Goal: Task Accomplishment & Management: Use online tool/utility

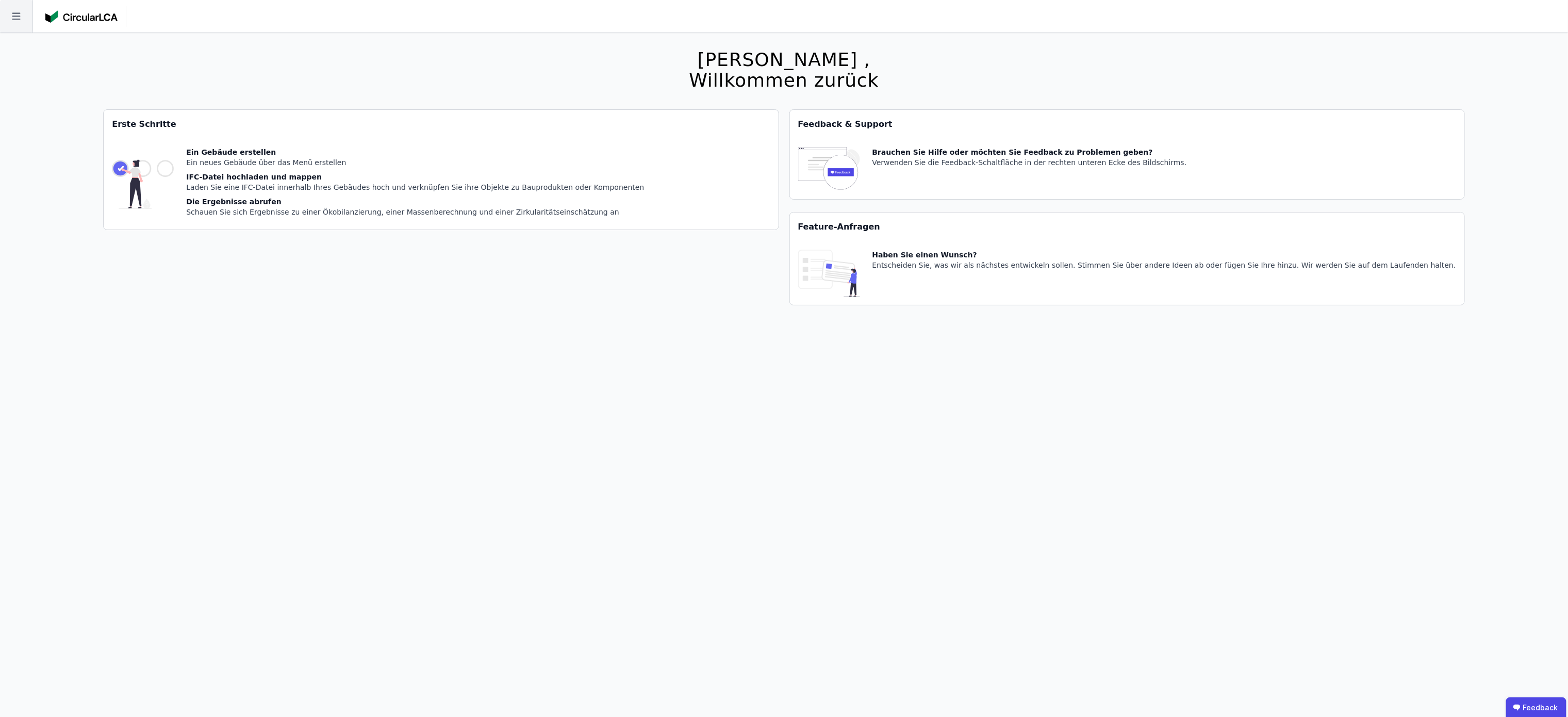
click at [12, 9] on icon at bounding box center [16, 16] width 32 height 32
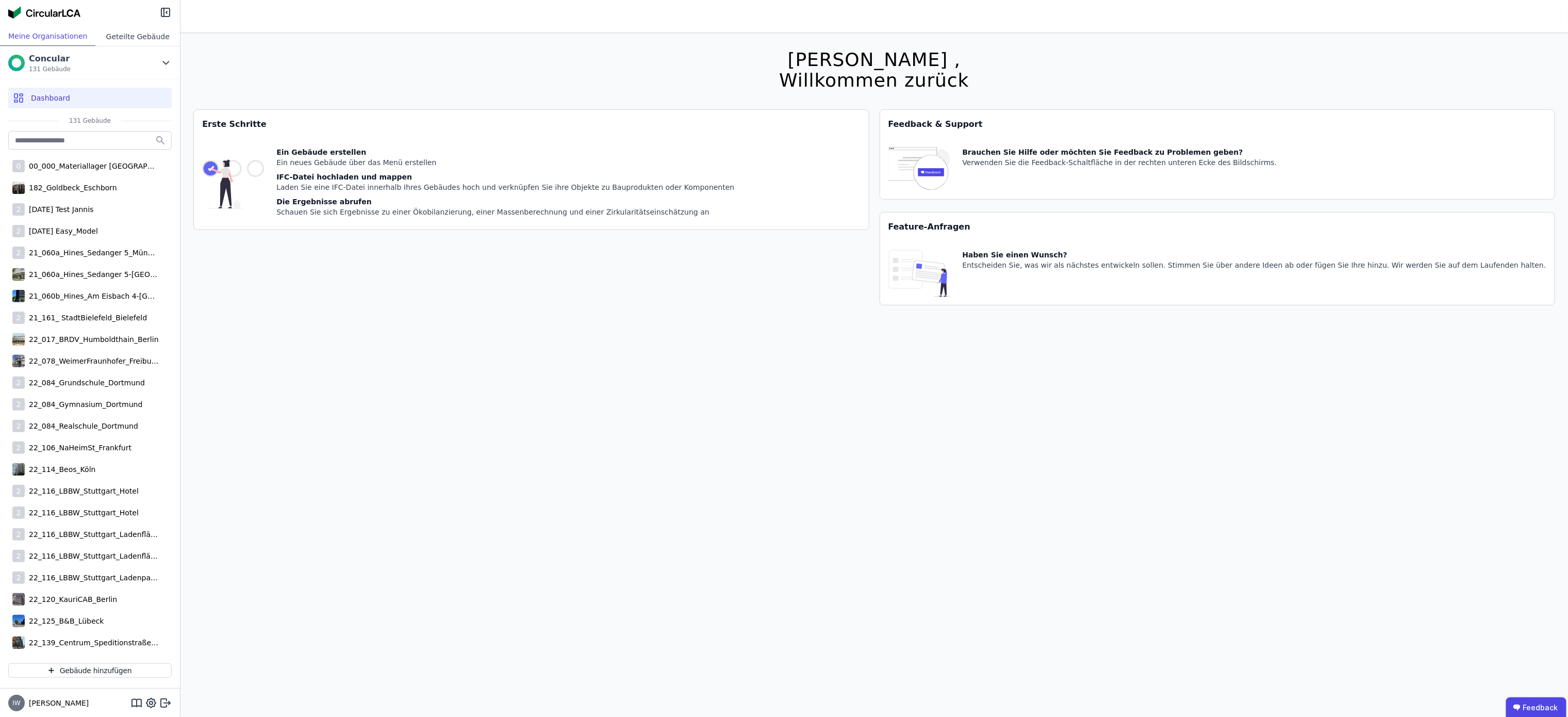
click at [135, 30] on div "Geteilte Gebäude" at bounding box center [137, 36] width 85 height 19
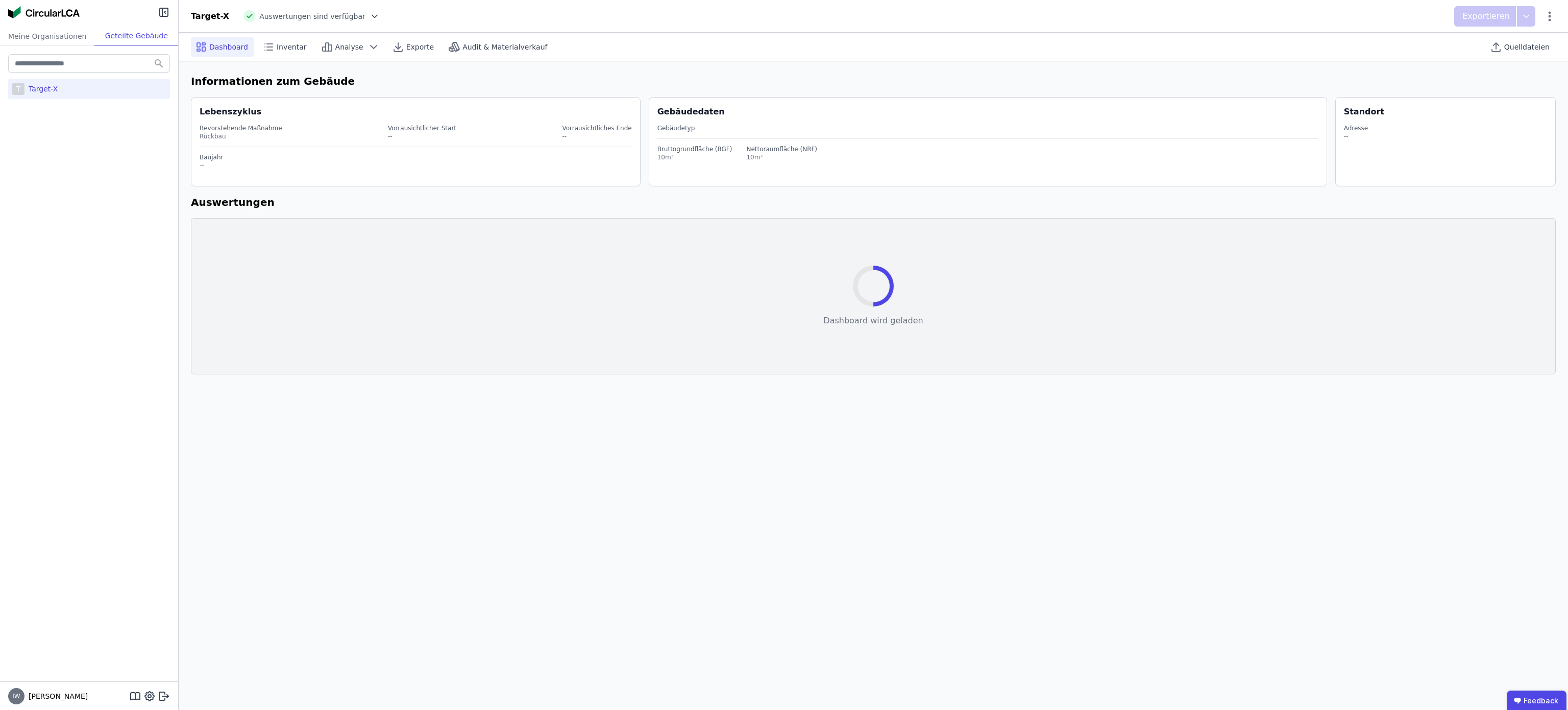
select select "*"
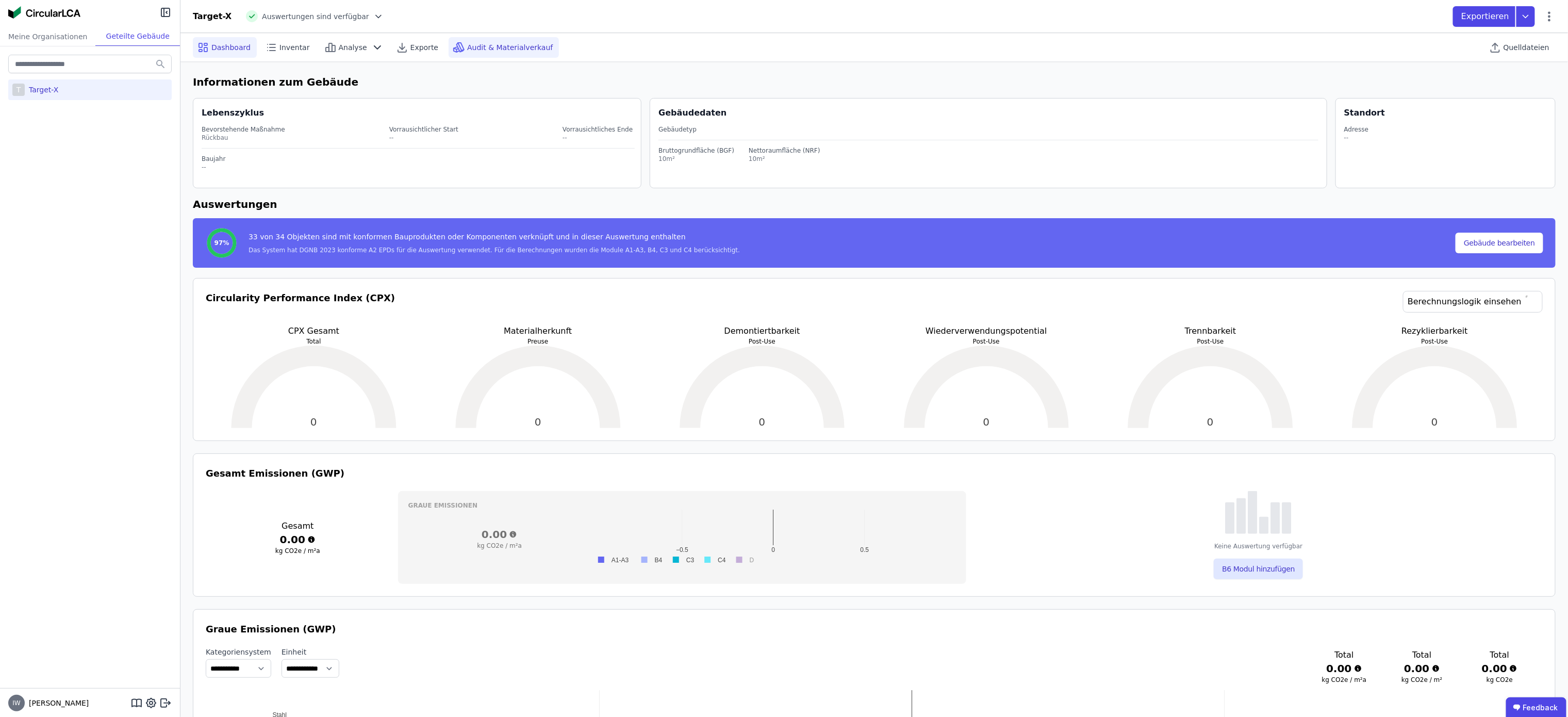
click at [483, 49] on span "Audit & Materialverkauf" at bounding box center [510, 47] width 86 height 10
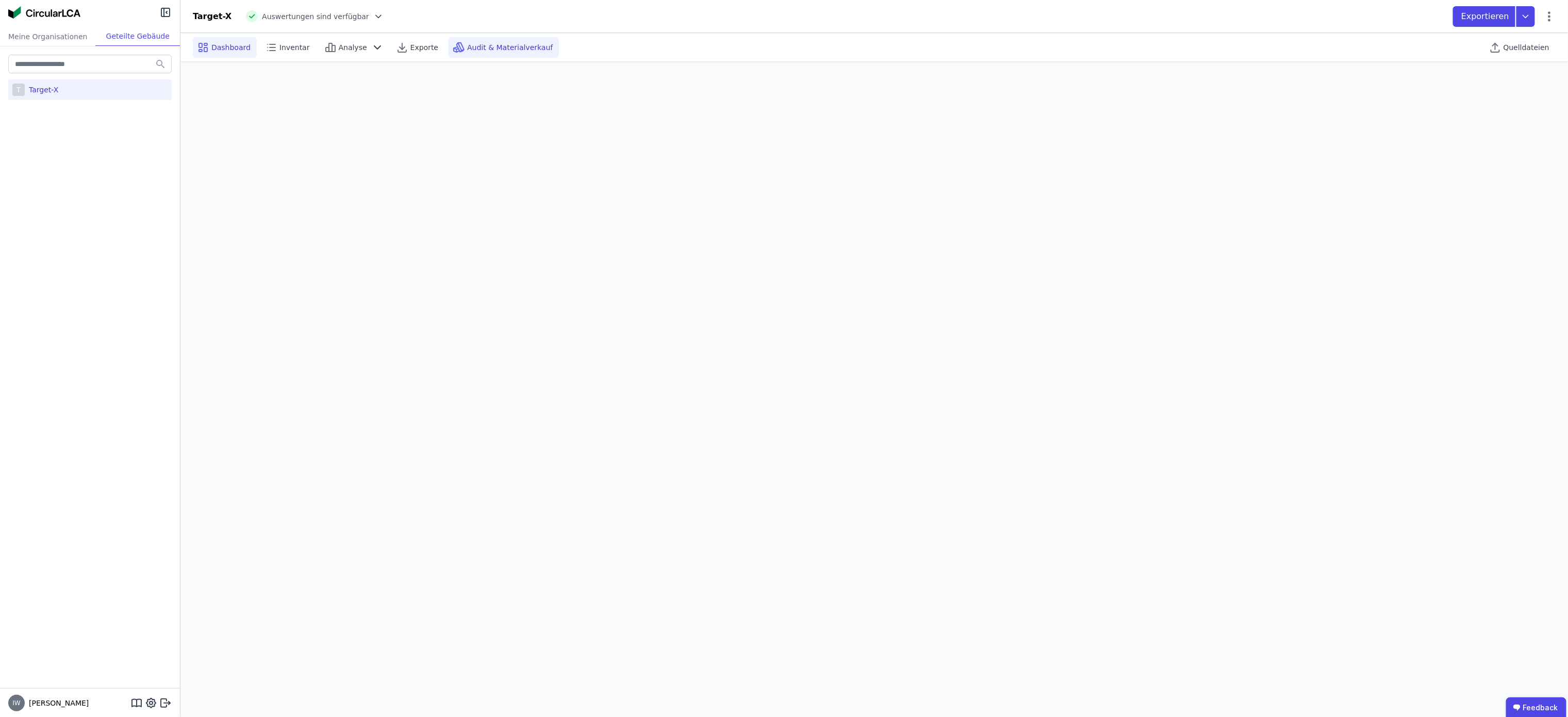
click at [223, 47] on span "Dashboard" at bounding box center [230, 47] width 39 height 10
select select "*"
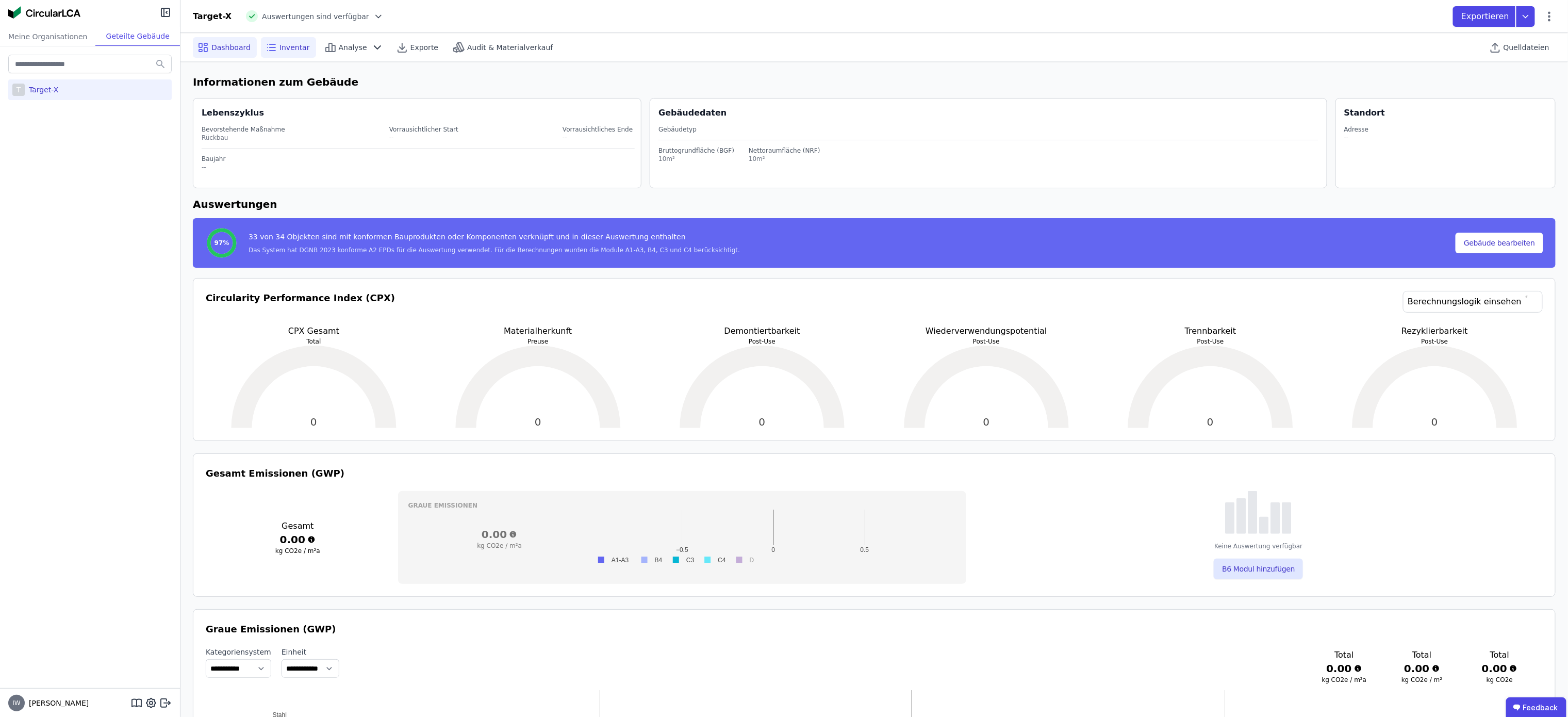
click at [270, 47] on icon at bounding box center [273, 47] width 6 height 0
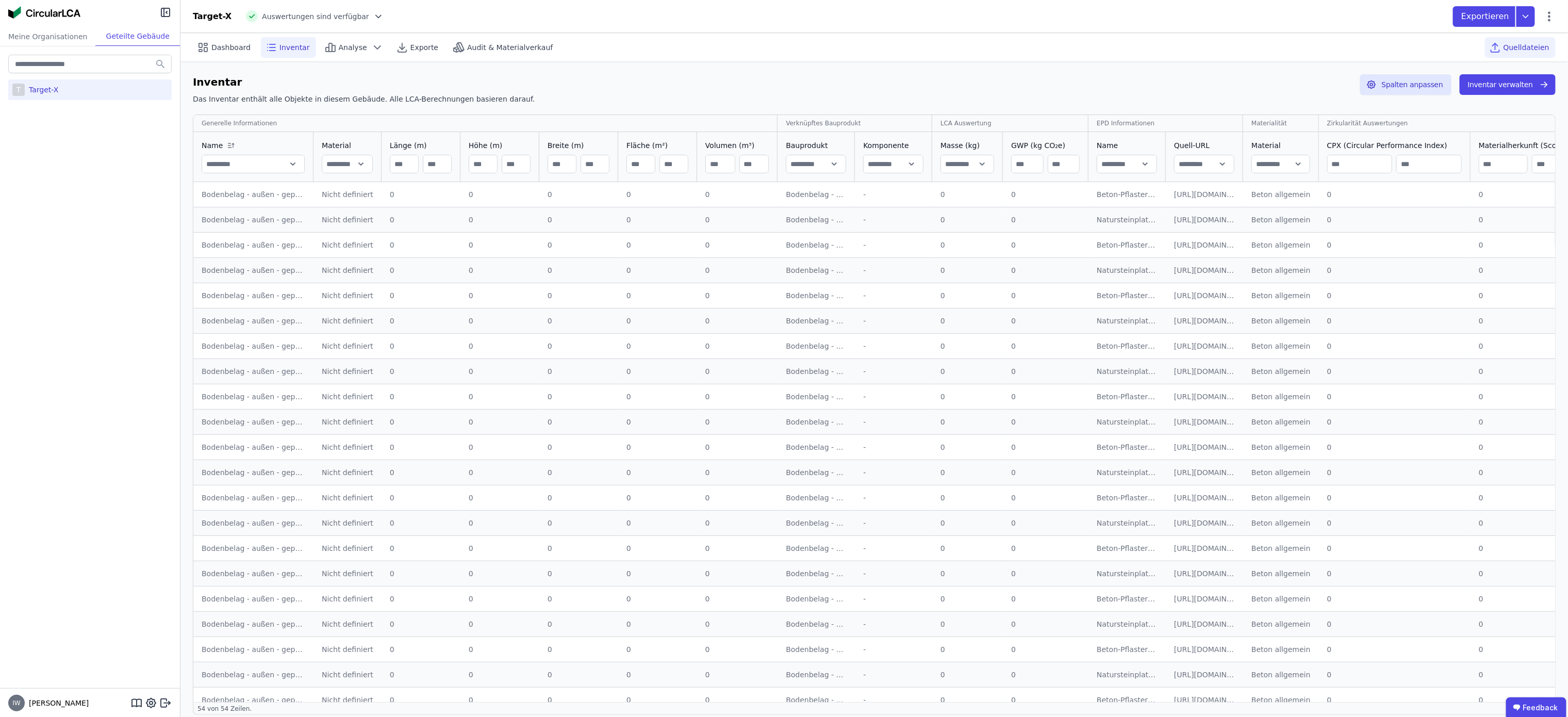
click at [1525, 42] on span "Quelldateien" at bounding box center [1527, 47] width 46 height 10
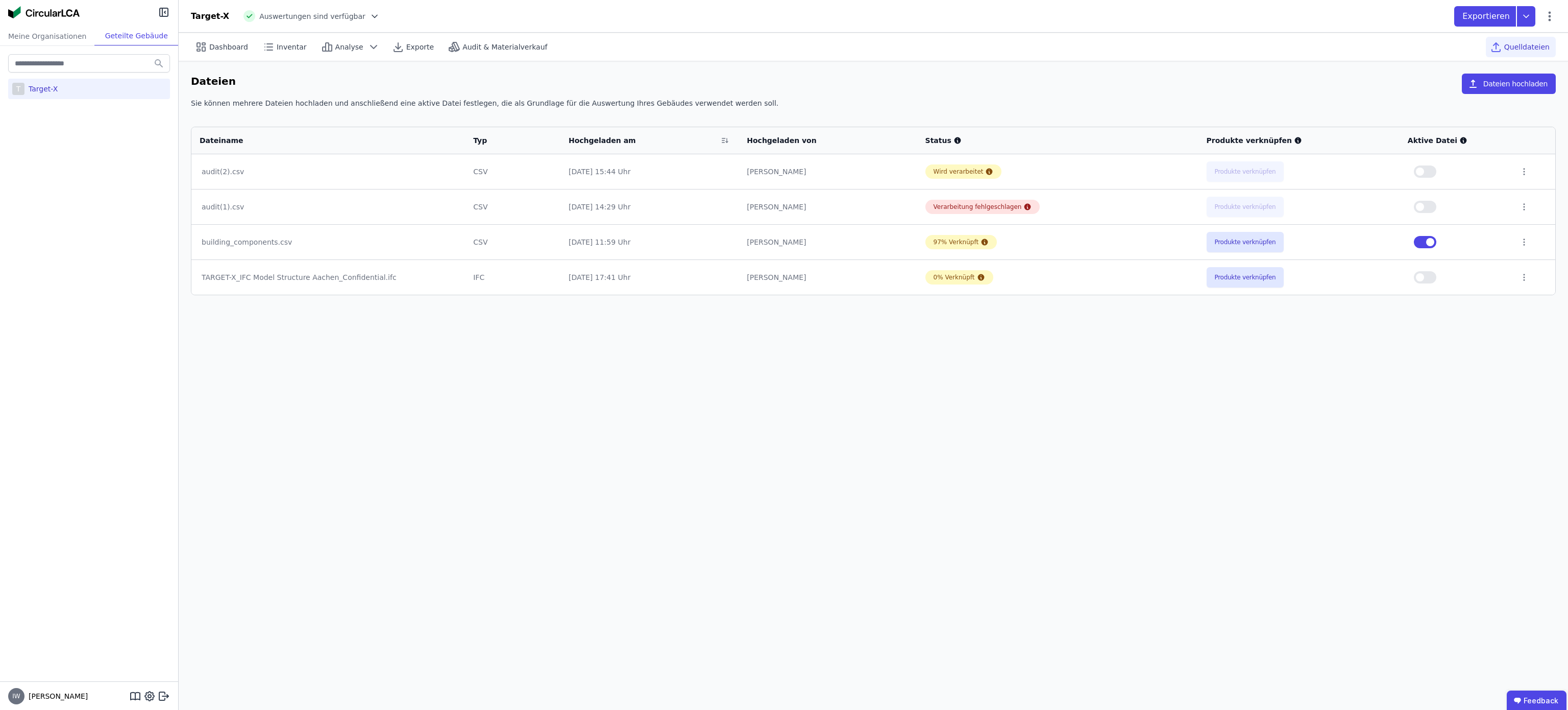
click at [1513, 209] on td at bounding box center [1533, 207] width 44 height 36
click at [1519, 209] on icon at bounding box center [1523, 206] width 9 height 9
click at [1450, 199] on div "Löschen" at bounding box center [1471, 205] width 102 height 17
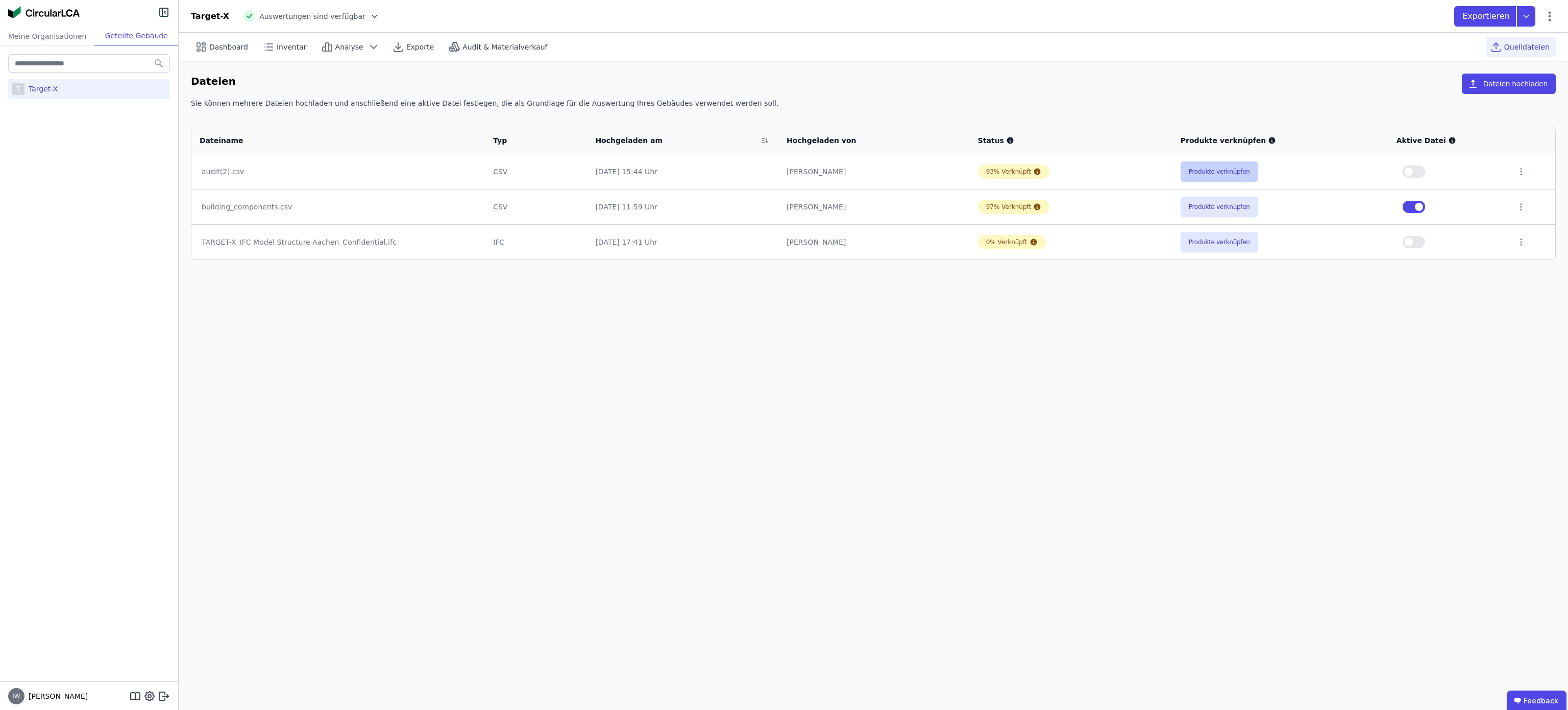
click at [1228, 180] on button "Produkte verknüpfen" at bounding box center [1220, 171] width 77 height 21
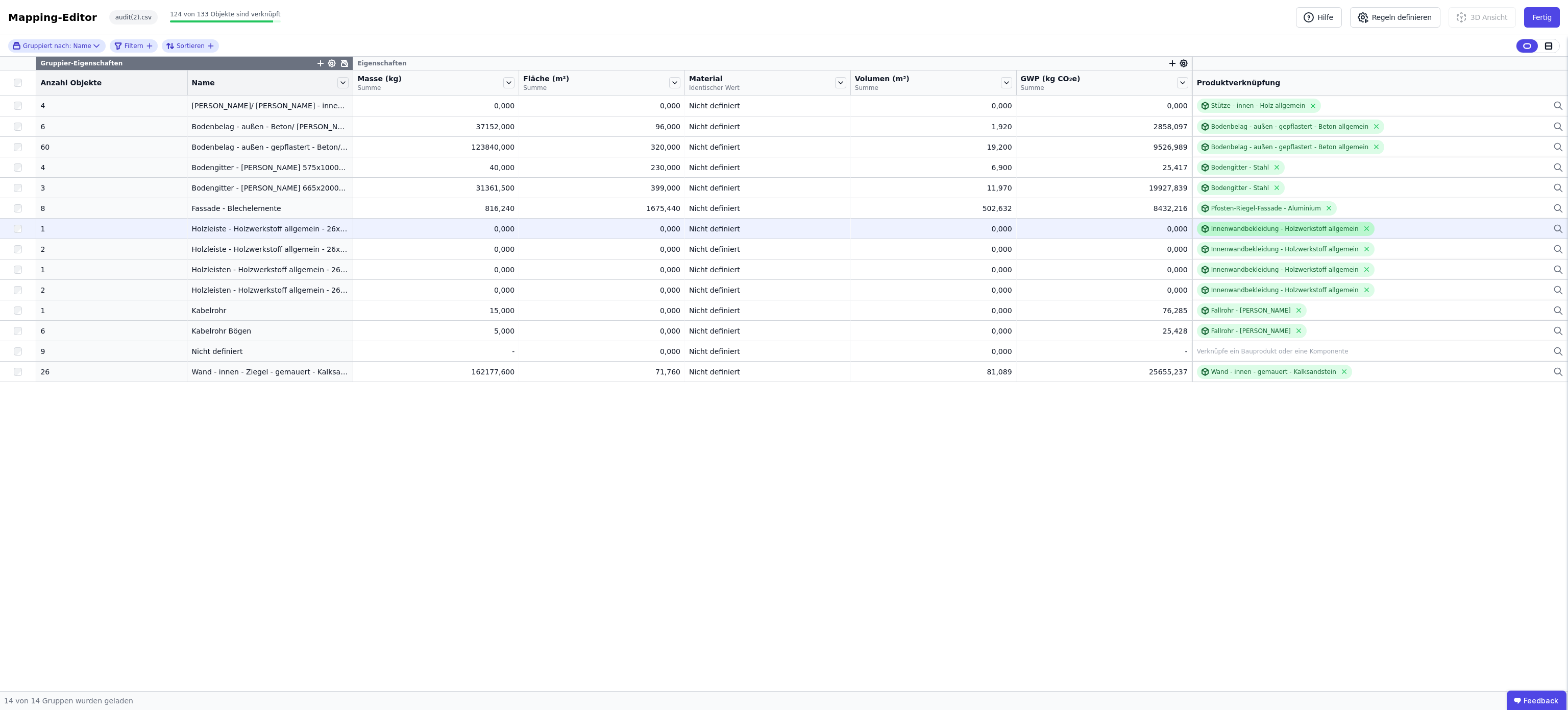
click at [1261, 226] on div "Innenwandbekleidung - Holzwerkstoff allgemein" at bounding box center [1285, 229] width 147 height 8
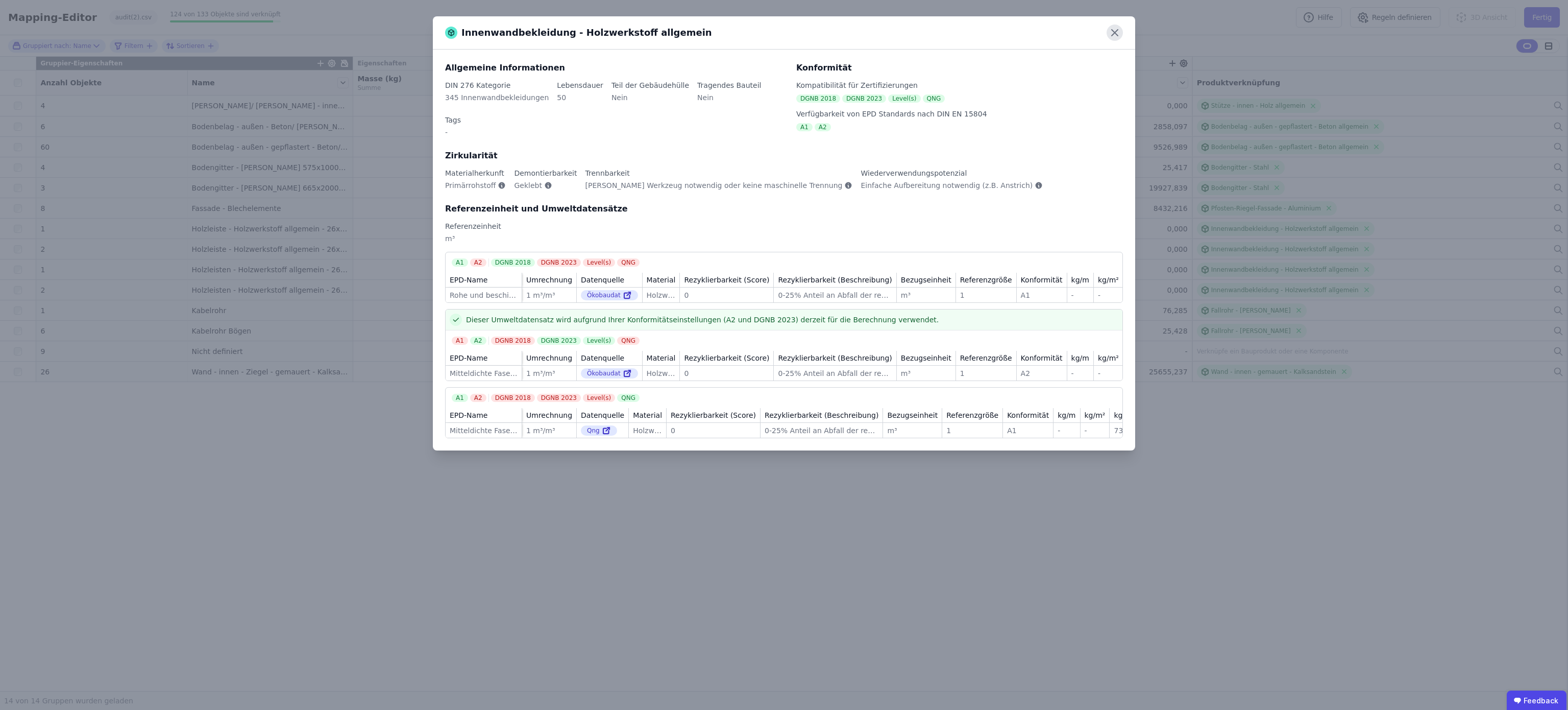
click at [1114, 38] on icon at bounding box center [1115, 33] width 17 height 17
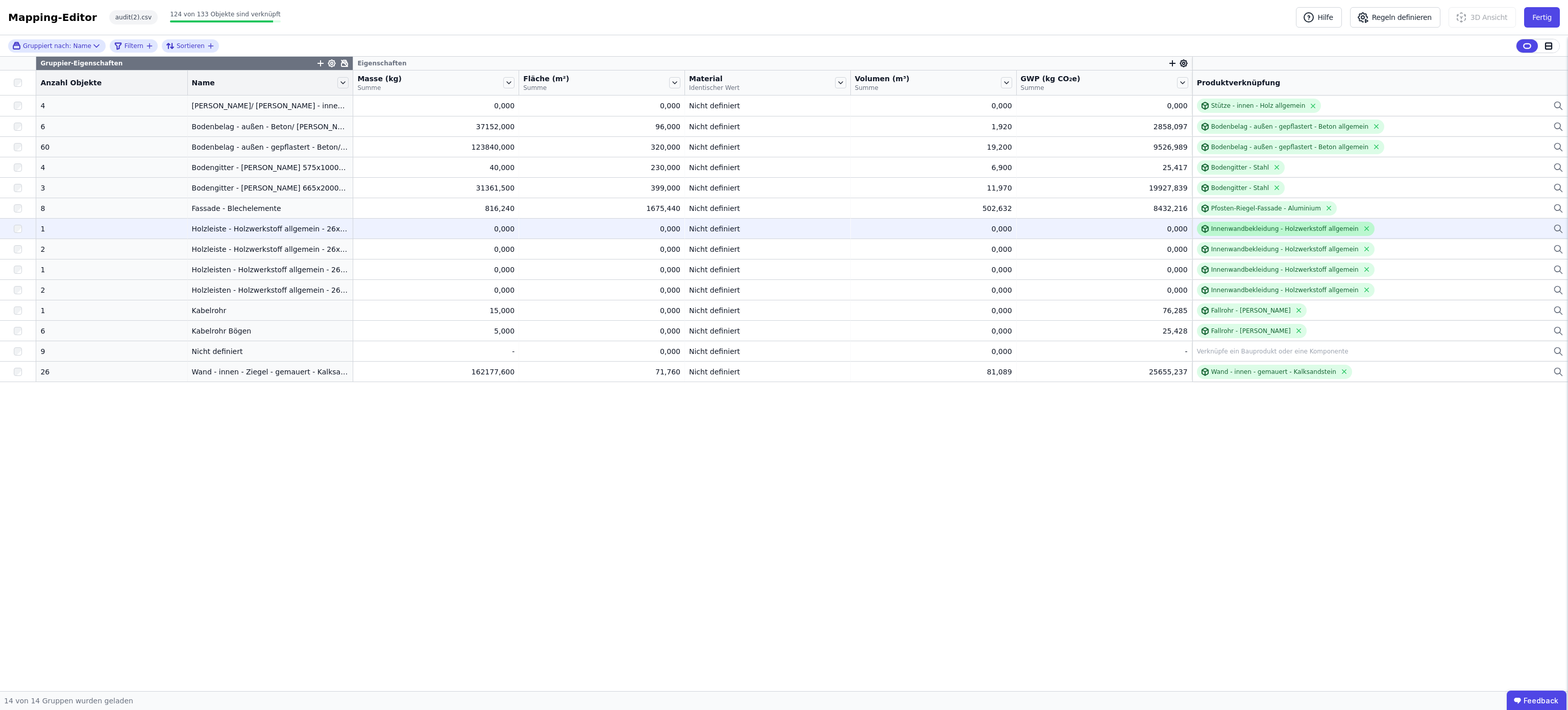
click at [1219, 232] on div "Innenwandbekleidung - Holzwerkstoff allgemein" at bounding box center [1285, 229] width 147 height 8
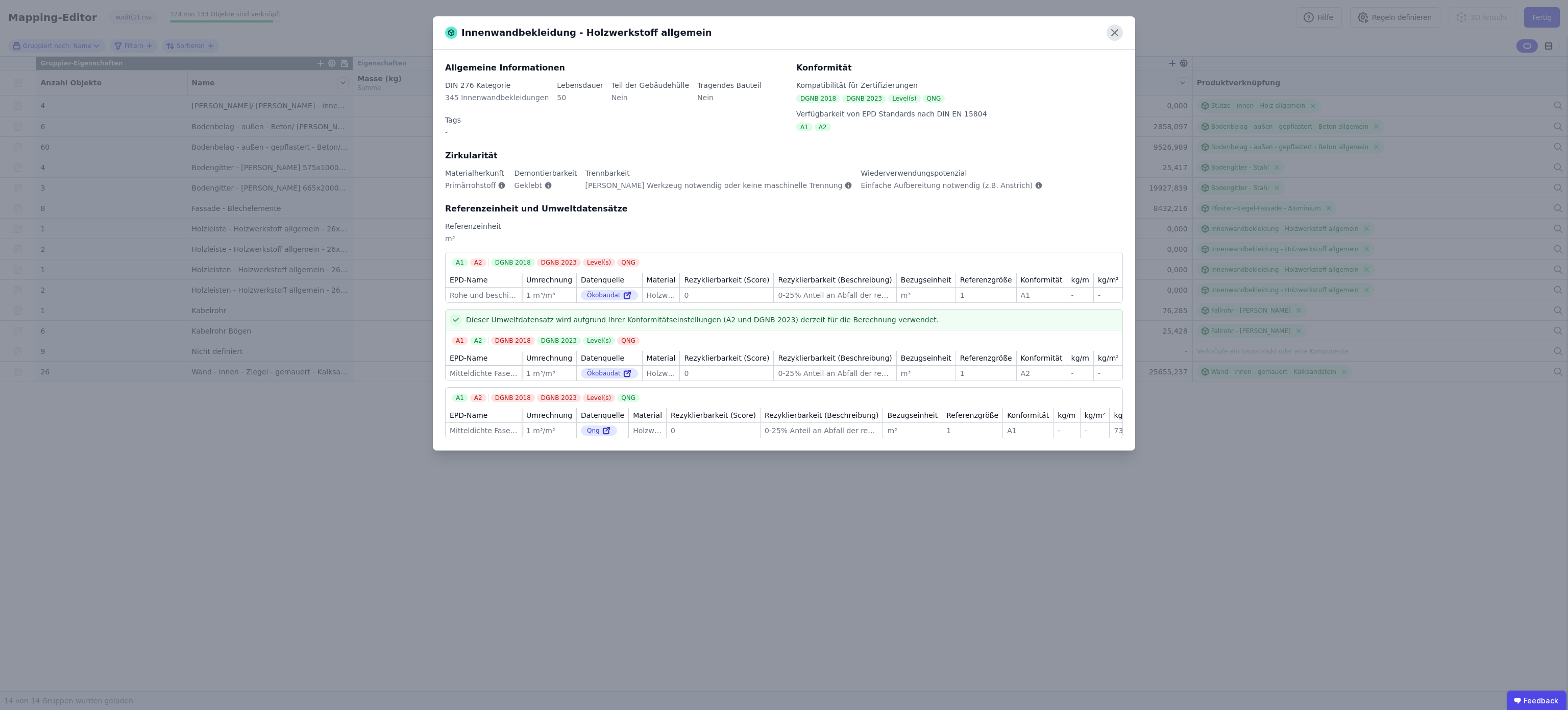
click at [1113, 34] on icon at bounding box center [1115, 33] width 17 height 17
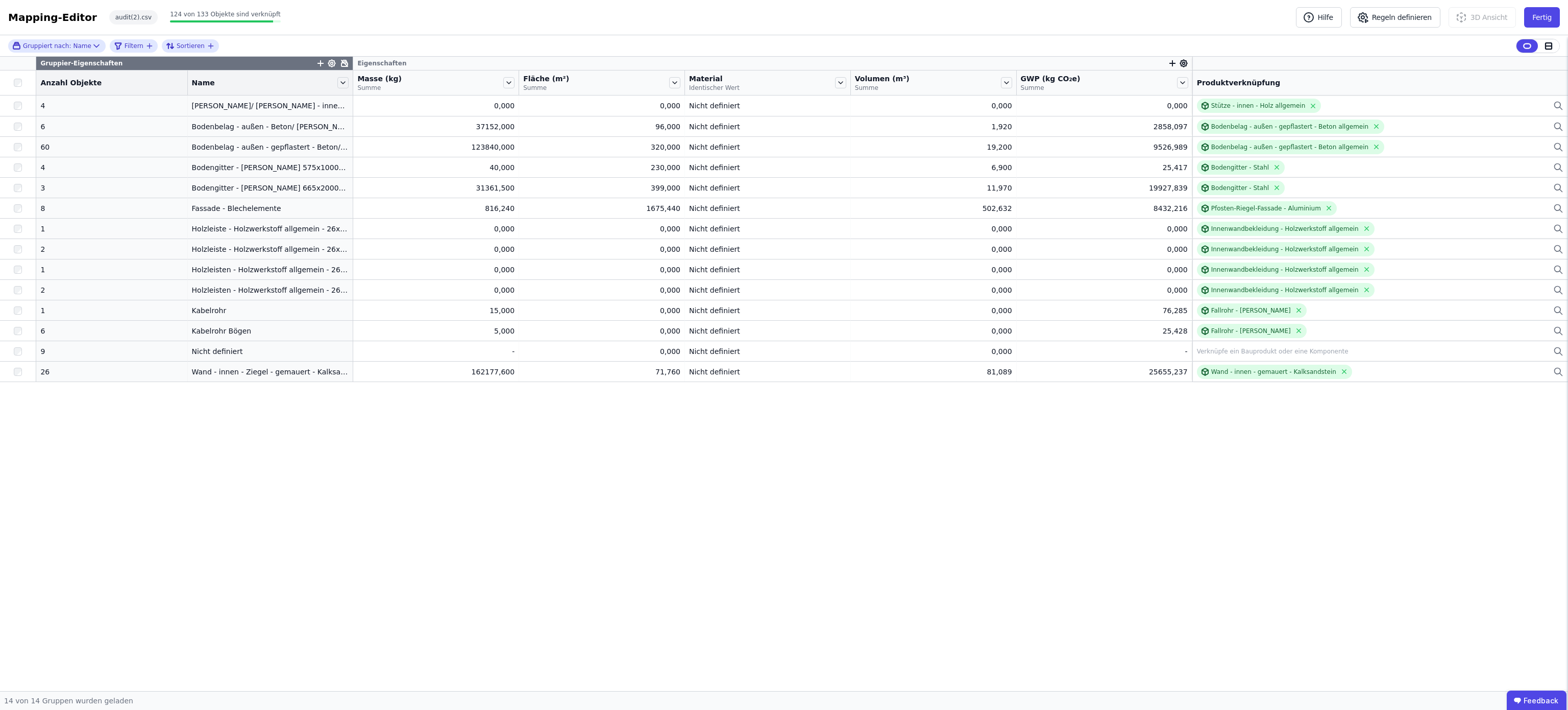
click at [1113, 34] on div "Mapping-Editor Hilfe Regeln definieren 3D Ansicht Fertig audit(2).csv 124 von 1…" at bounding box center [784, 18] width 1568 height 36
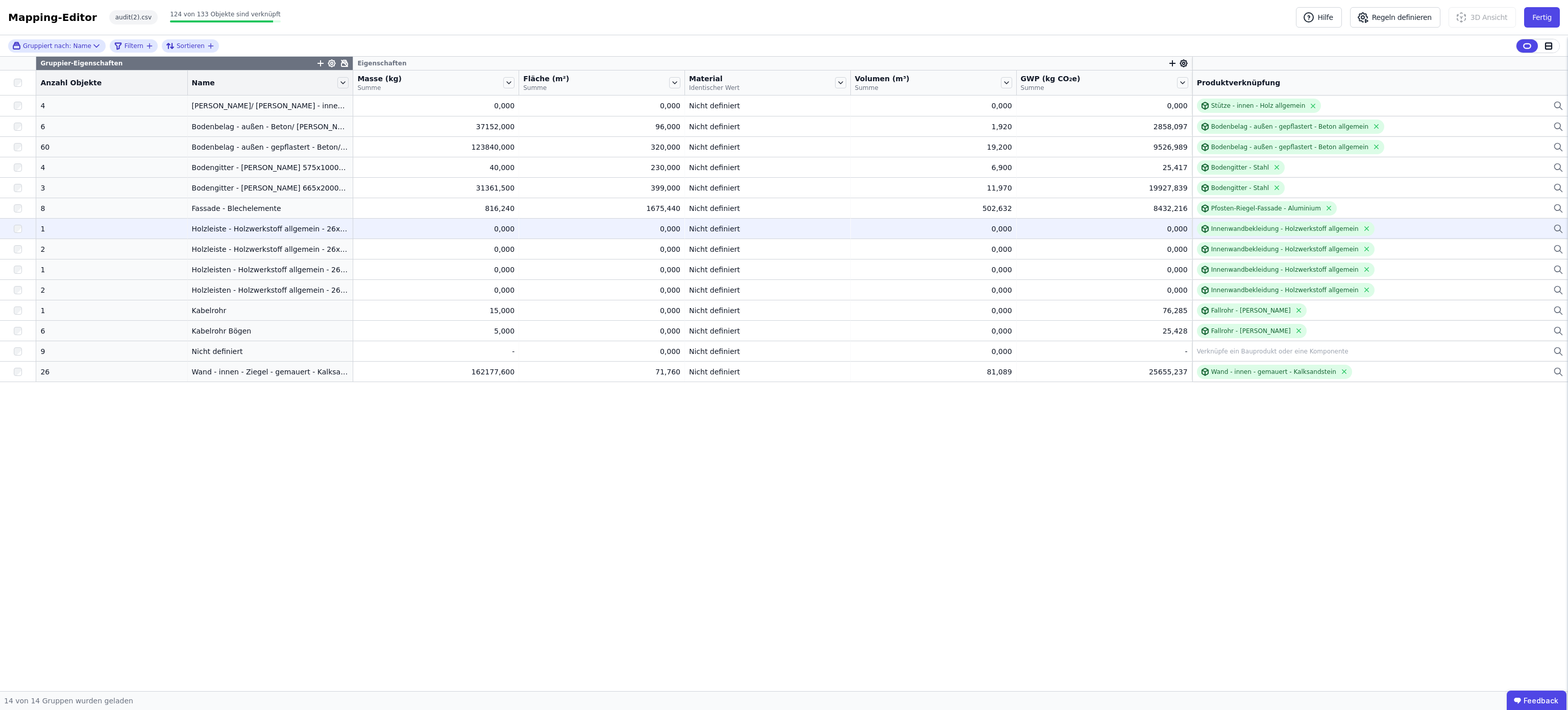
click at [498, 233] on div "0,000" at bounding box center [436, 229] width 157 height 10
click at [1555, 230] on icon at bounding box center [1558, 228] width 6 height 6
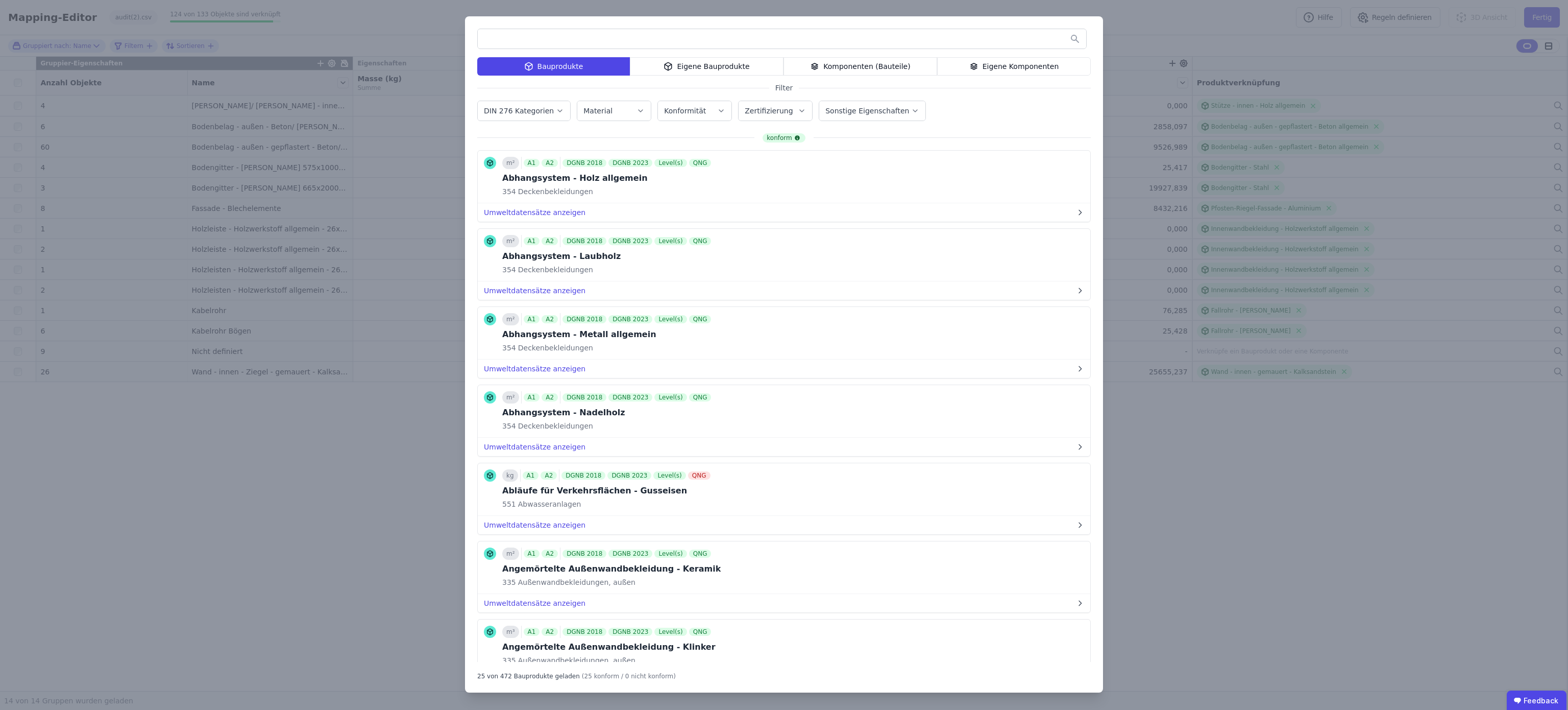
click at [275, 494] on div "Bauprodukte Eigene Bauprodukte Komponenten (Bauteile) Eigene Komponenten Filter…" at bounding box center [784, 355] width 1568 height 710
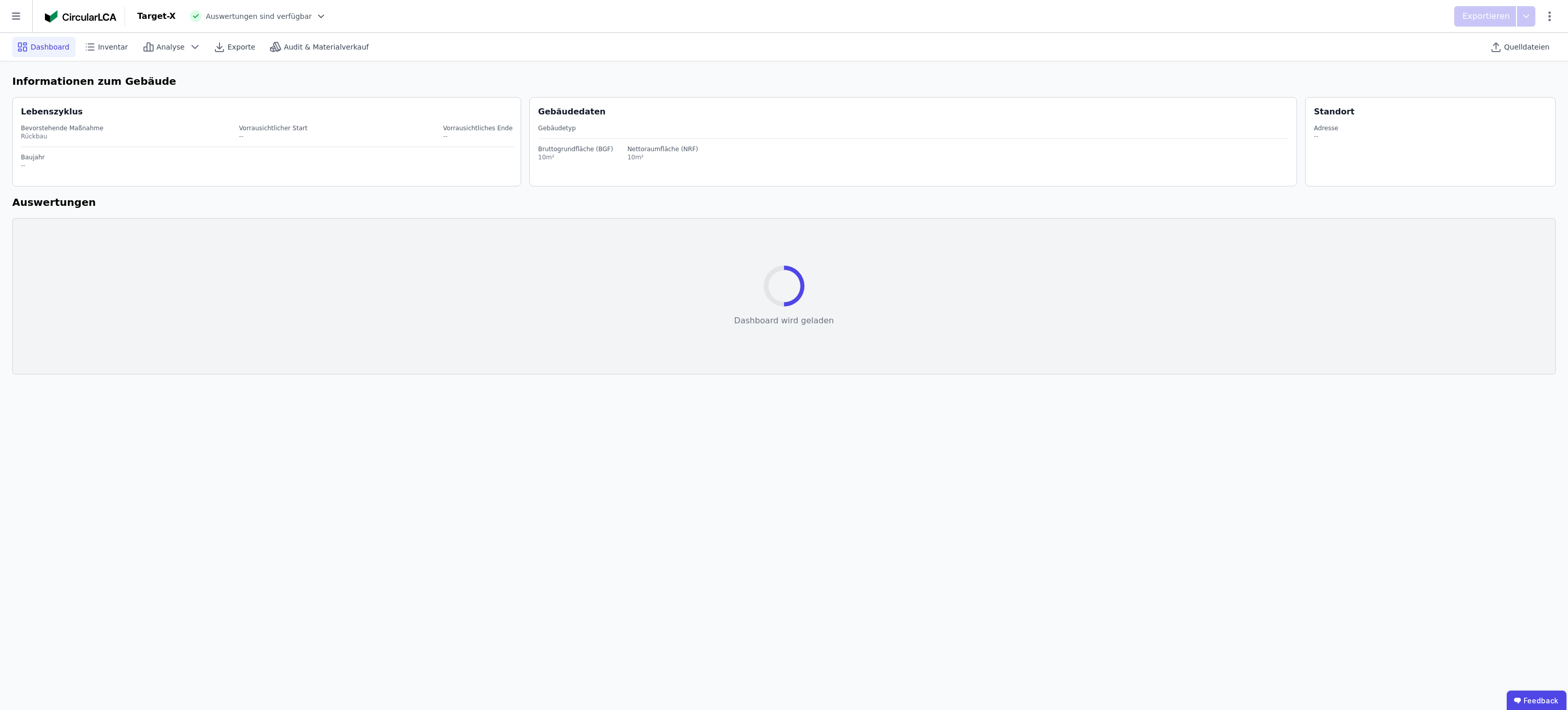
select select "*"
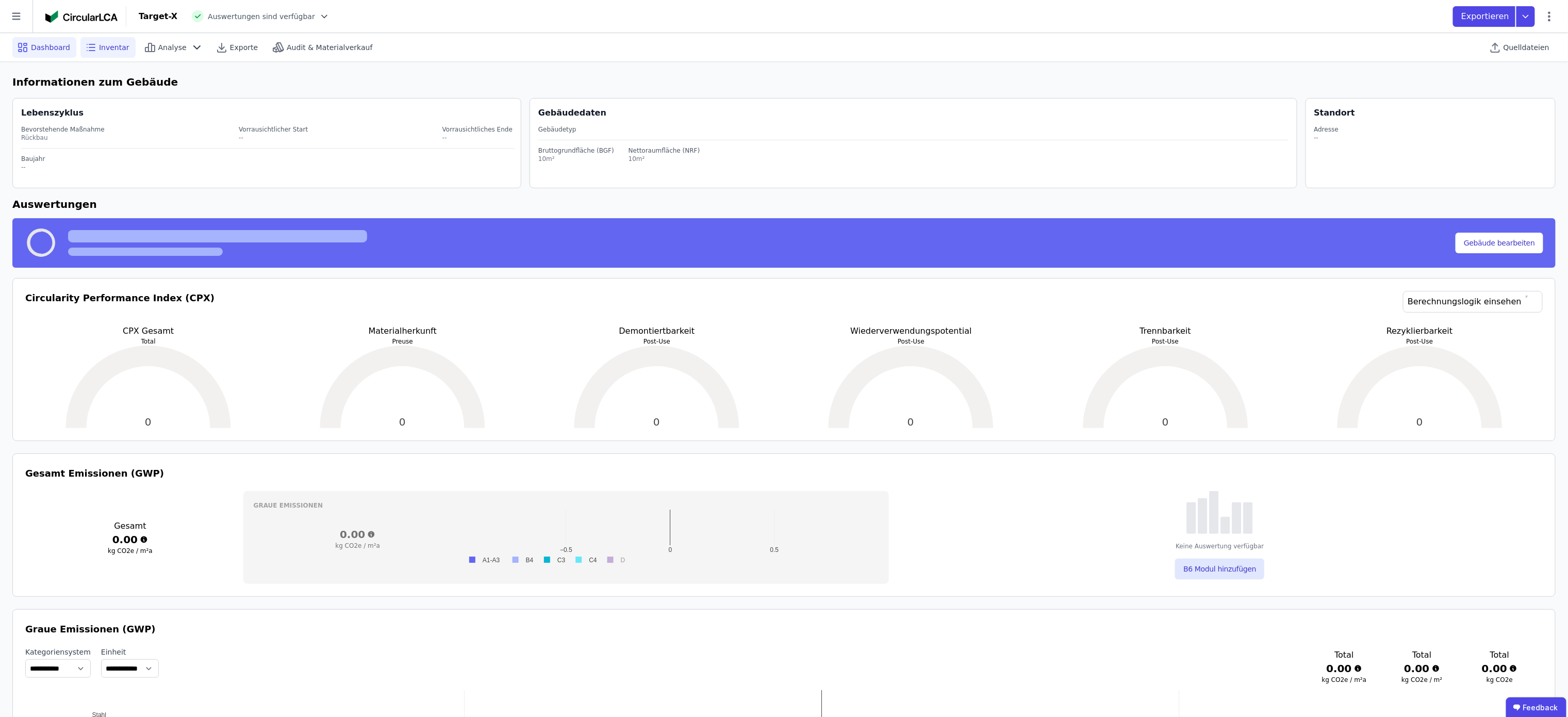
click at [108, 44] on span "Inventar" at bounding box center [114, 47] width 30 height 10
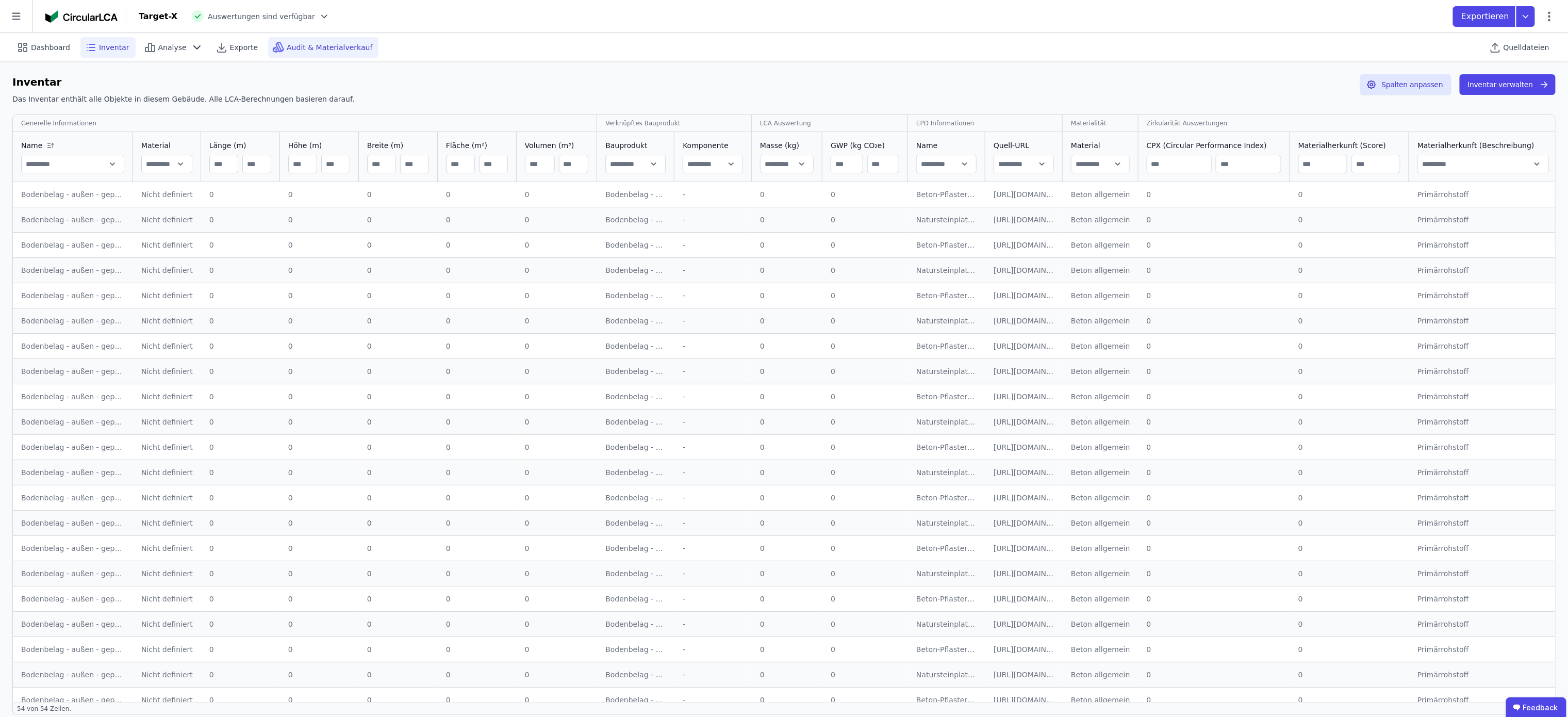
click at [299, 45] on span "Audit & Materialverkauf" at bounding box center [330, 47] width 86 height 10
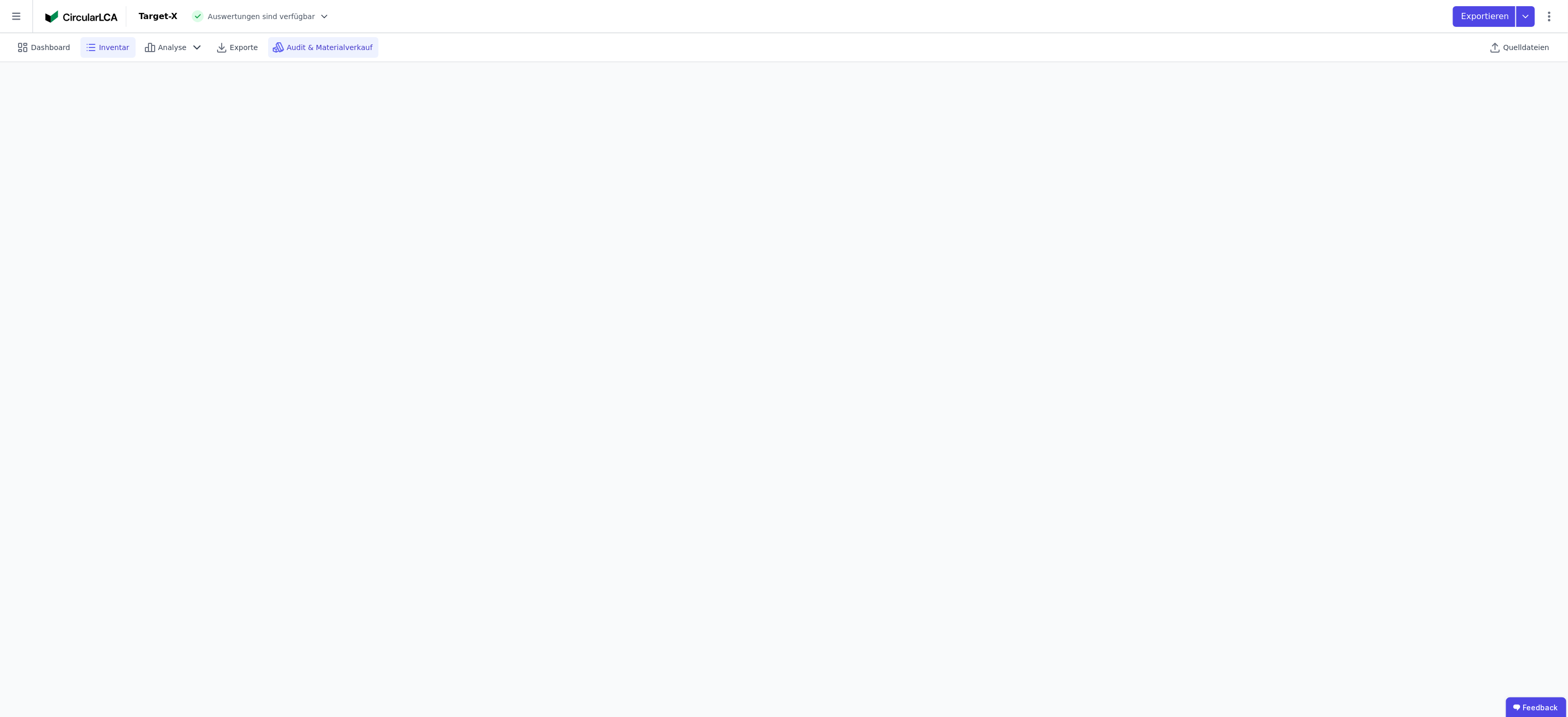
click at [112, 51] on span "Inventar" at bounding box center [114, 47] width 30 height 10
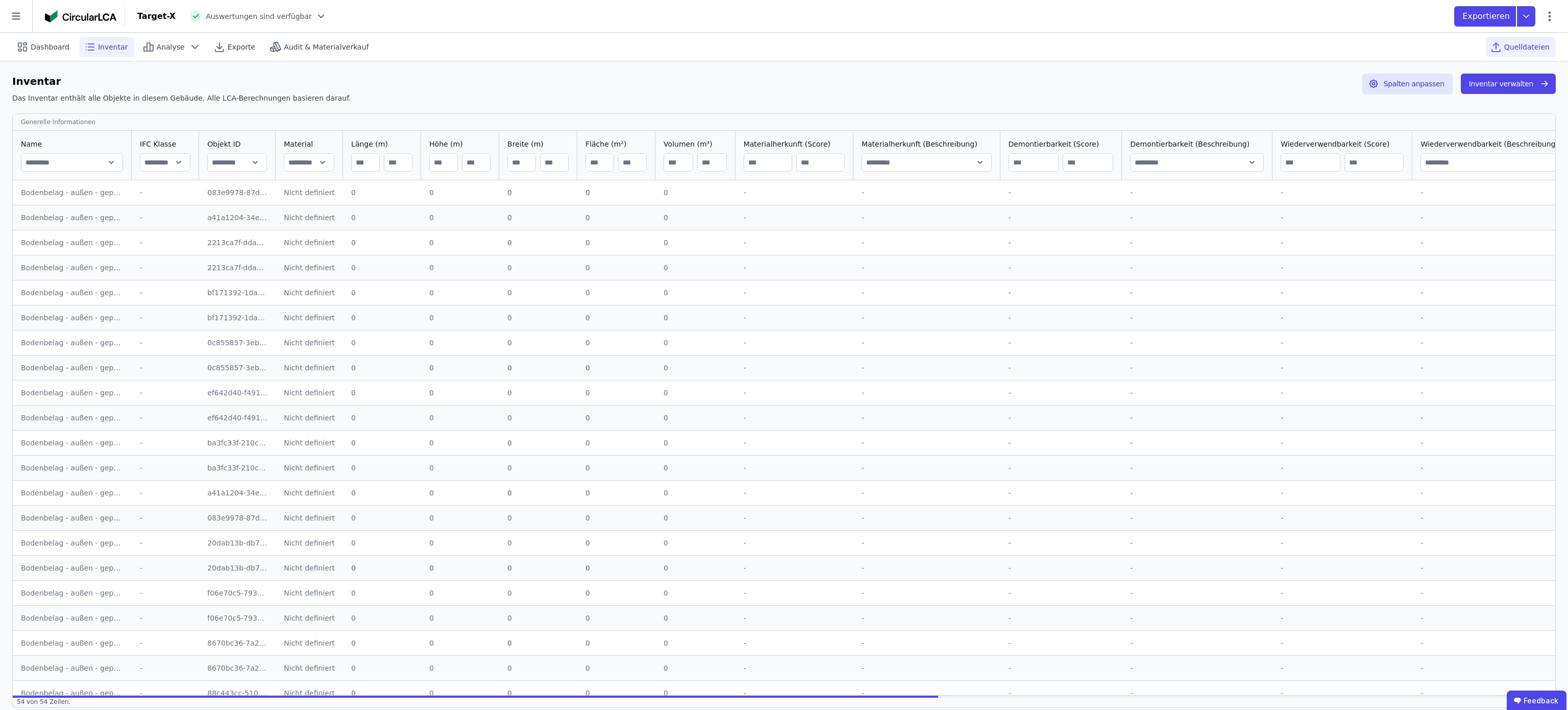
click at [1510, 46] on span "Quelldateien" at bounding box center [1527, 47] width 46 height 10
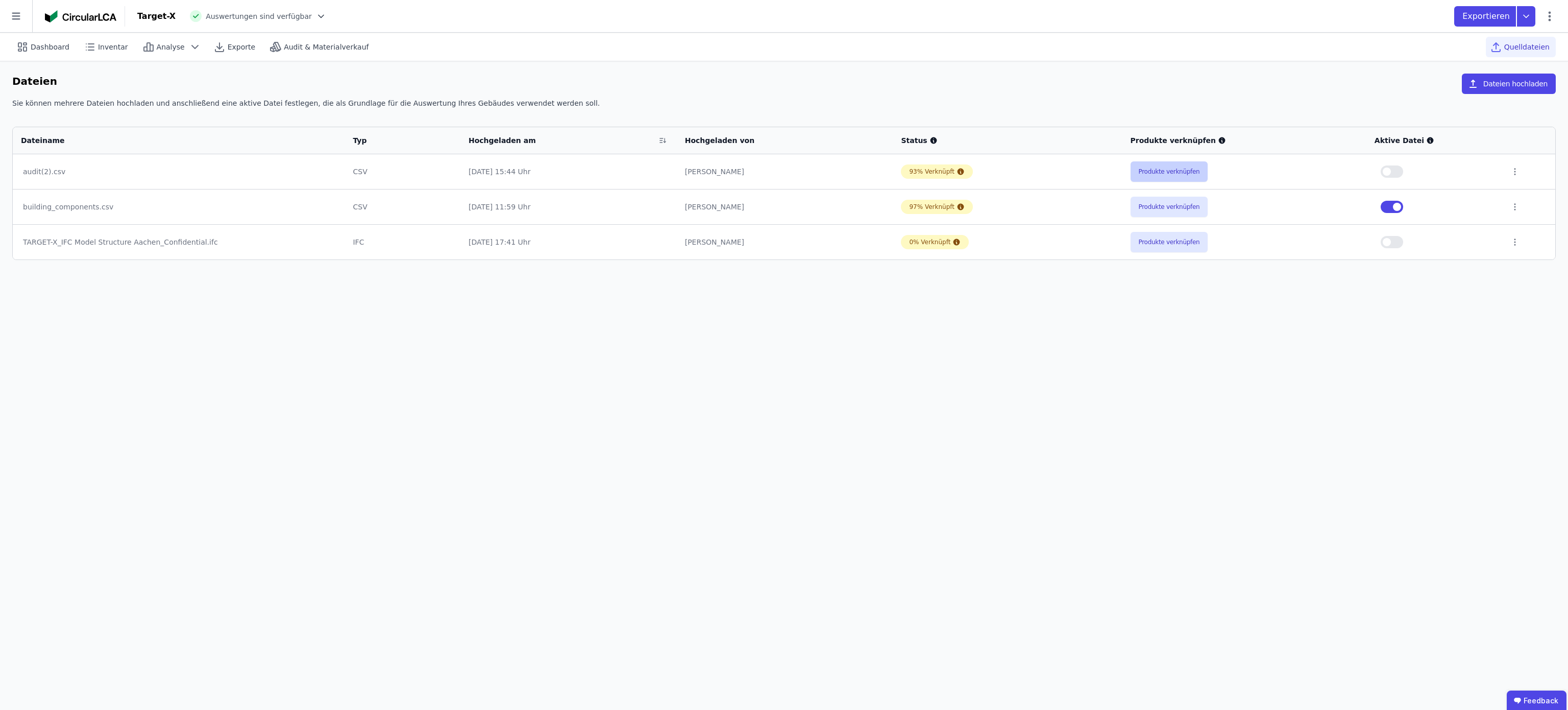
click at [1155, 164] on button "Produkte verknüpfen" at bounding box center [1169, 171] width 77 height 21
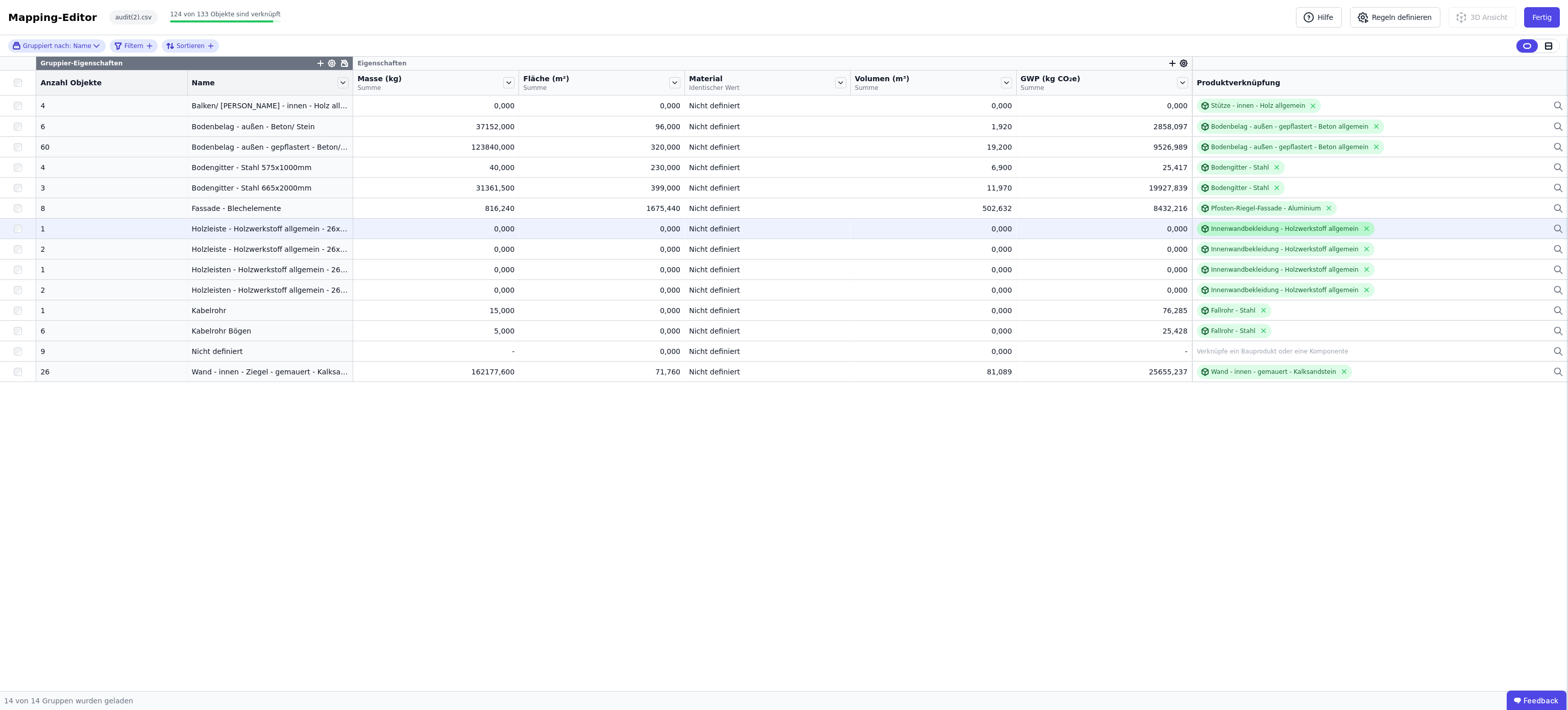
click at [1247, 227] on div "Innenwandbekleidung - Holzwerkstoff allgemein" at bounding box center [1285, 229] width 147 height 8
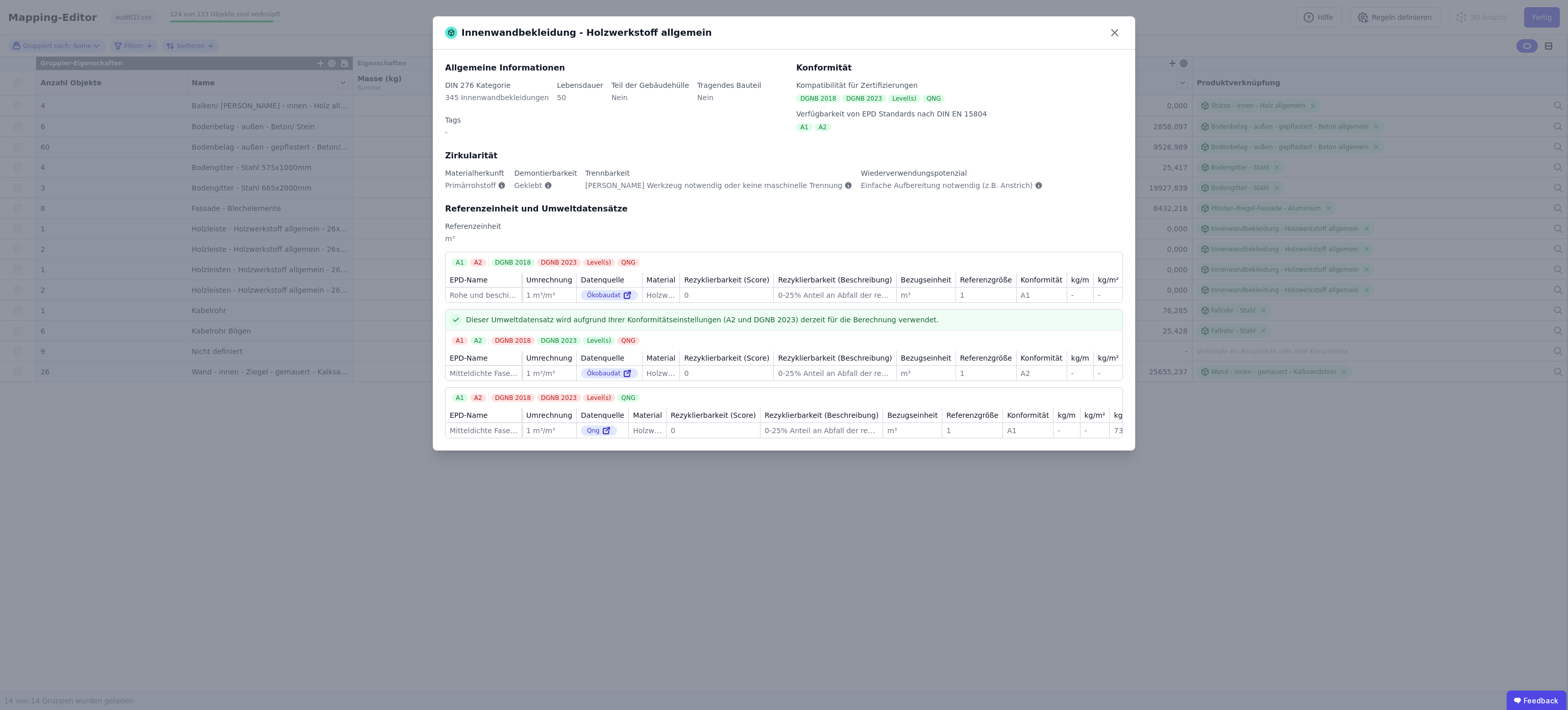
click at [1124, 22] on div "Innenwandbekleidung - Holzwerkstoff allgemein" at bounding box center [784, 34] width 703 height 34
click at [1117, 29] on icon at bounding box center [1115, 33] width 17 height 17
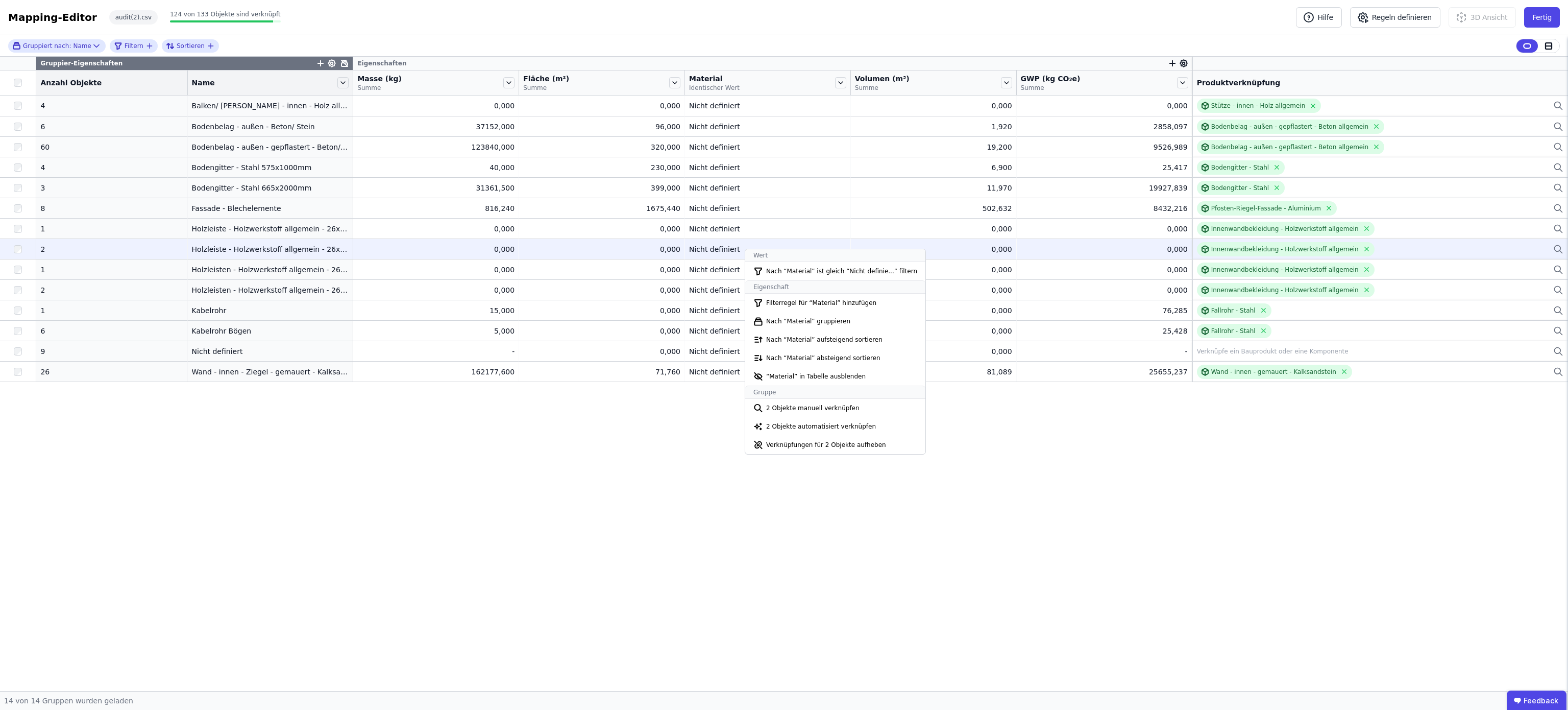
click at [689, 249] on div "Nicht definiert" at bounding box center [767, 250] width 157 height 10
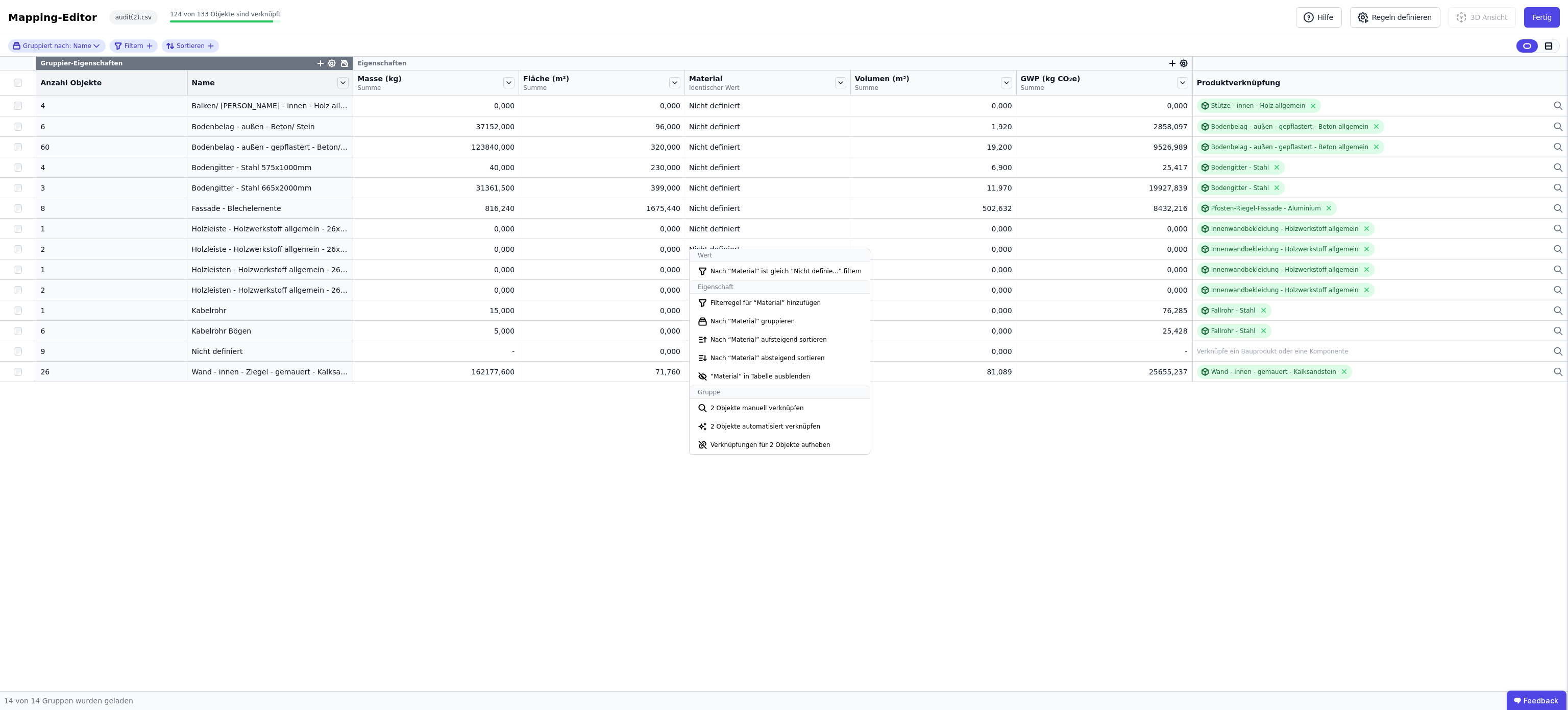
click at [1548, 46] on icon at bounding box center [1549, 46] width 6 height 0
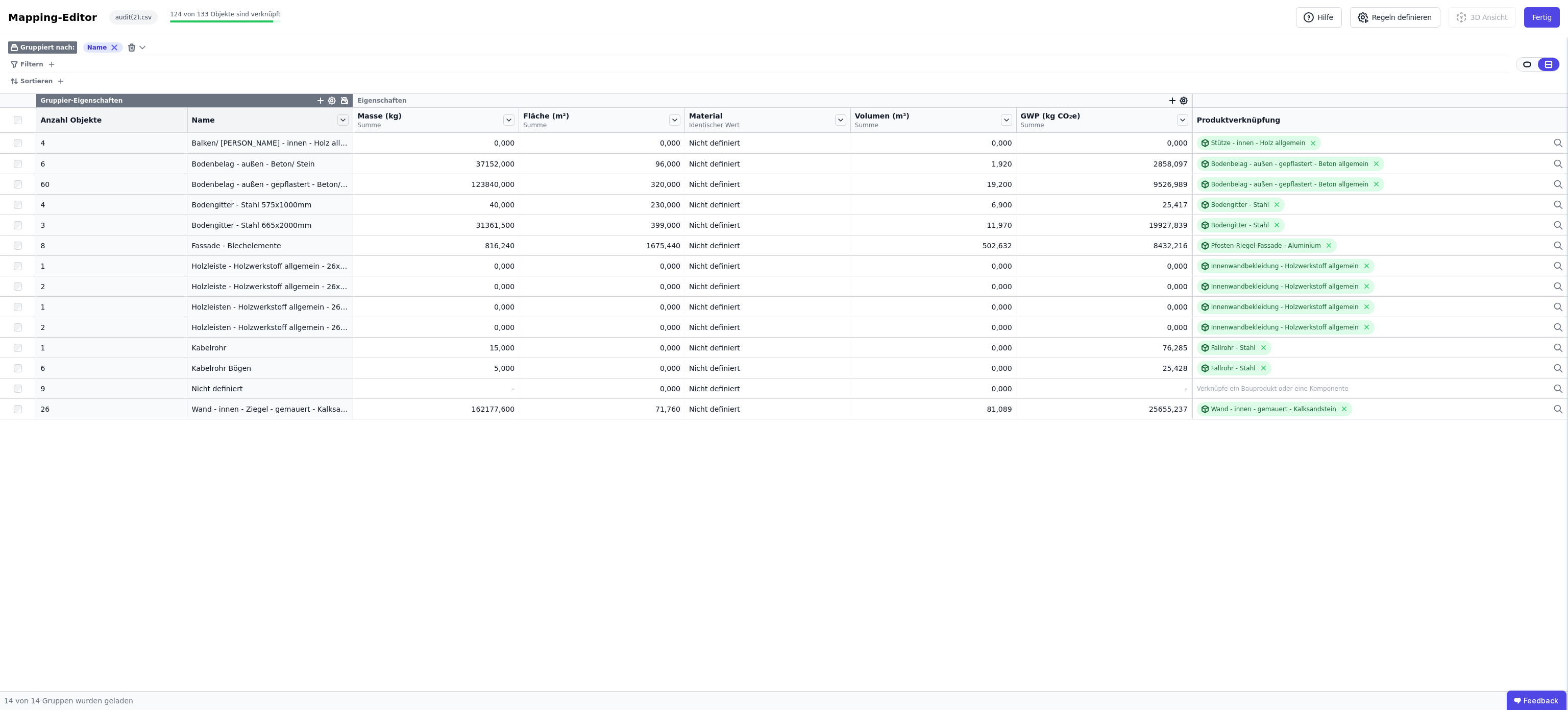
click at [1523, 64] on icon at bounding box center [1526, 64] width 7 height 5
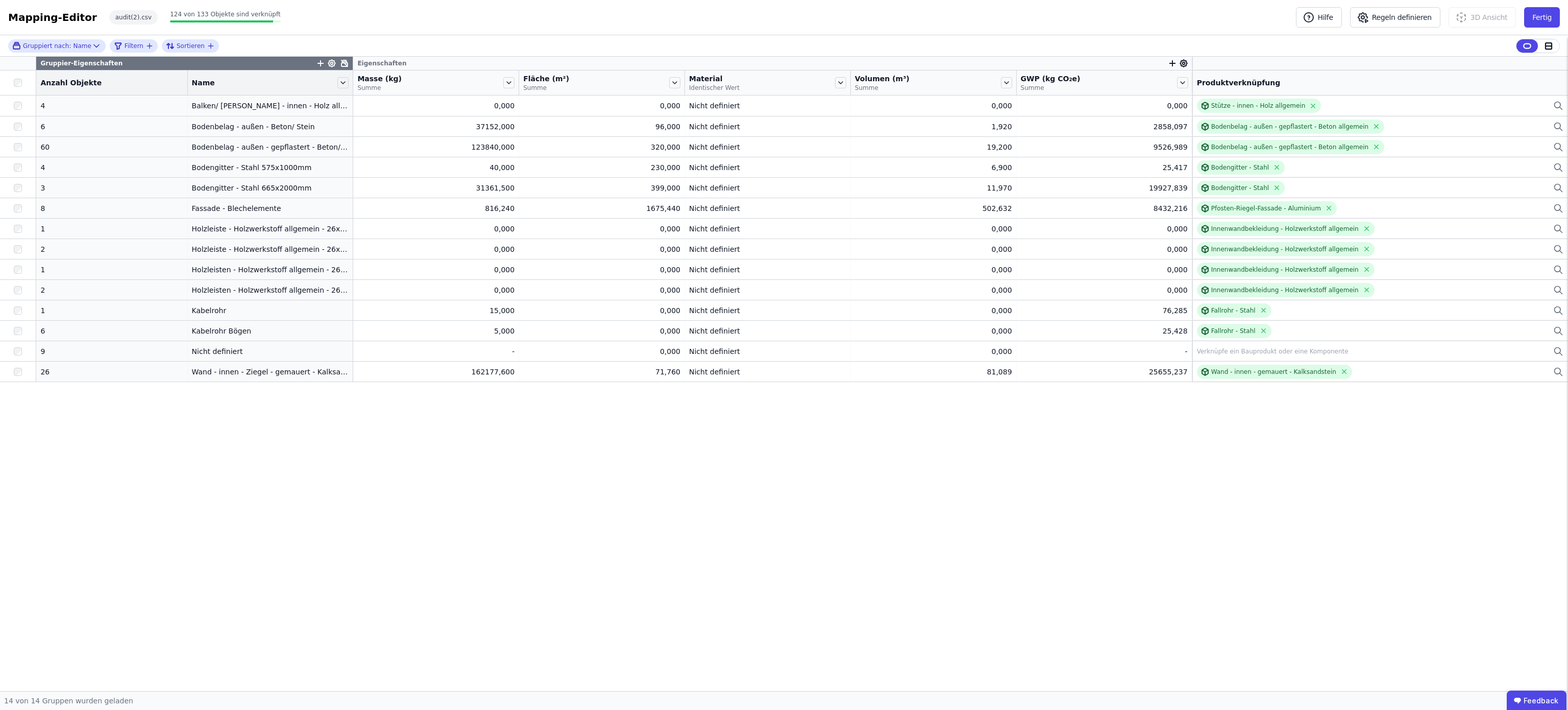
click at [1179, 66] on icon at bounding box center [1183, 62] width 9 height 9
click at [1168, 61] on icon "button" at bounding box center [1172, 62] width 9 height 9
click at [1004, 85] on div "Gruppiert nach: Name Filtern Sortieren Gruppier-Eigenschaften Eigenschaften Con…" at bounding box center [784, 363] width 1568 height 656
click at [1004, 85] on icon at bounding box center [1006, 82] width 11 height 11
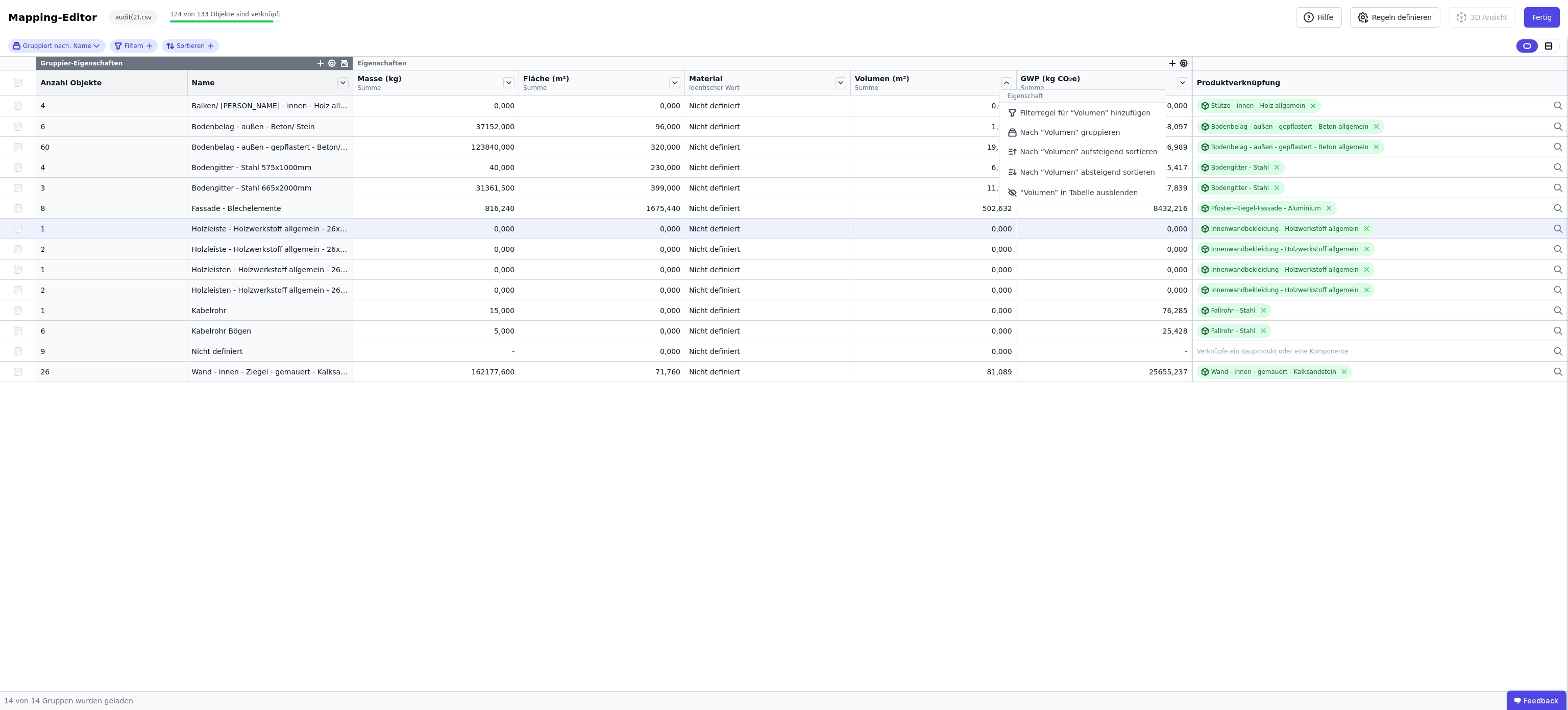
click at [945, 238] on td "0,000 0,000" at bounding box center [934, 228] width 166 height 21
click at [985, 231] on div "0,000" at bounding box center [933, 229] width 157 height 10
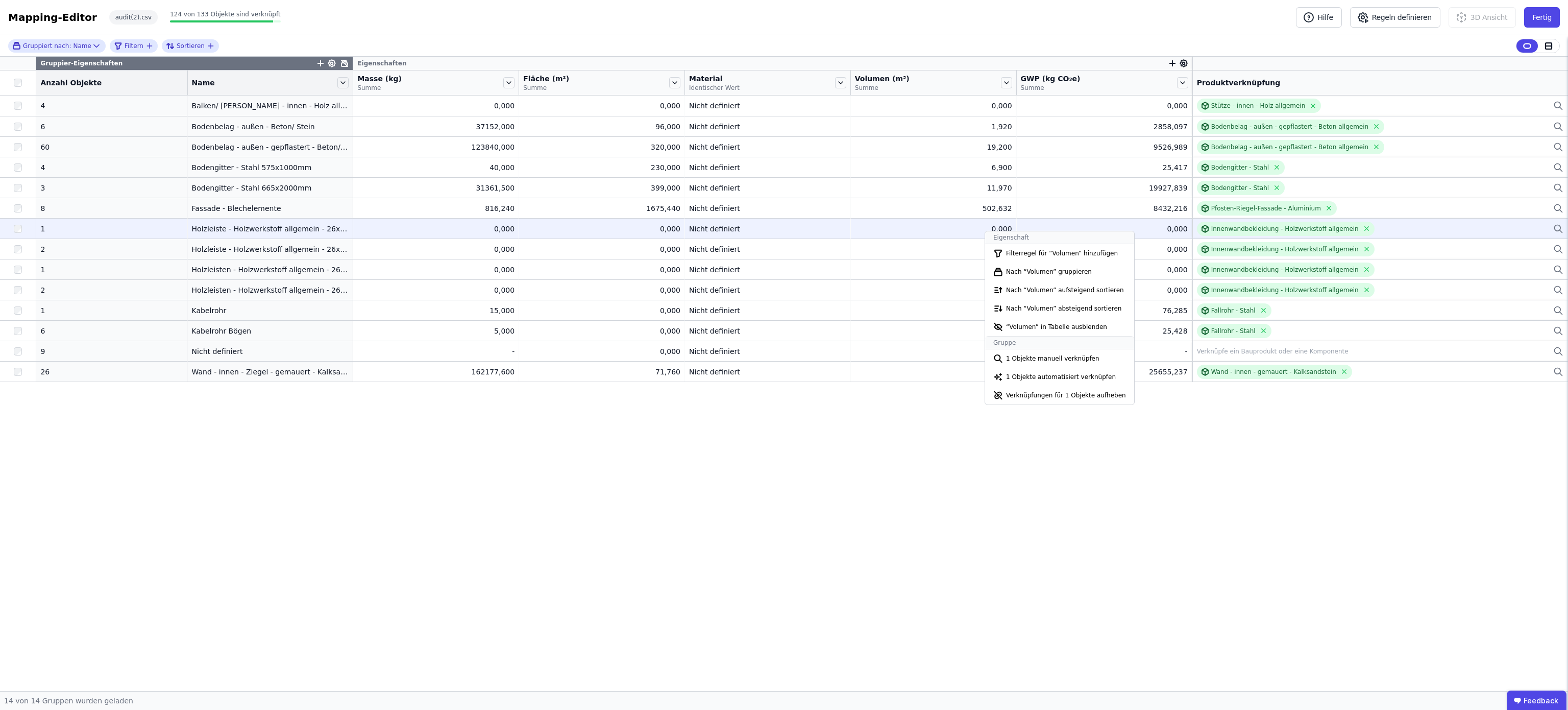
click at [649, 232] on div "0,000" at bounding box center [602, 229] width 157 height 10
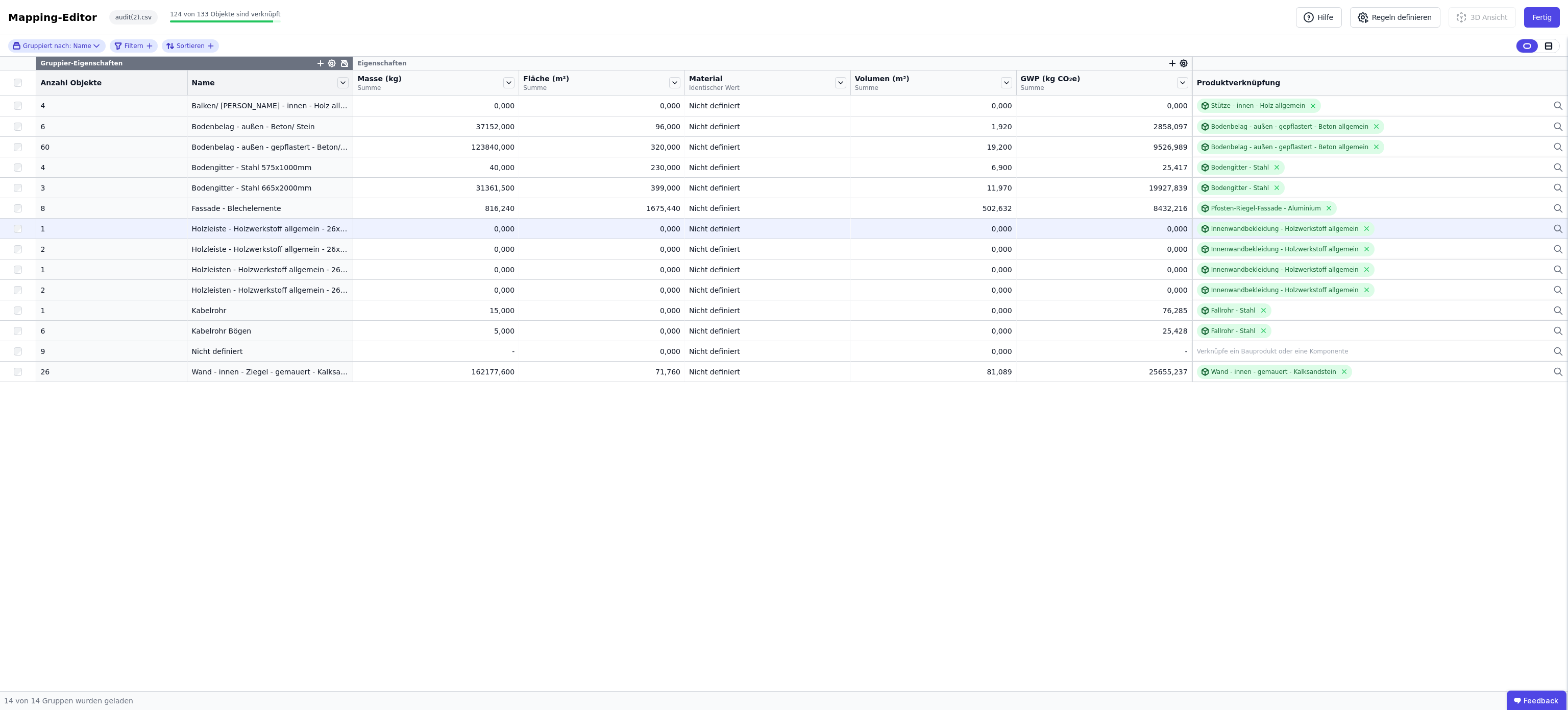
click at [649, 232] on div "0,000" at bounding box center [602, 229] width 157 height 10
click at [1226, 233] on div "Innenwandbekleidung - Holzwerkstoff allgemein" at bounding box center [1285, 229] width 147 height 8
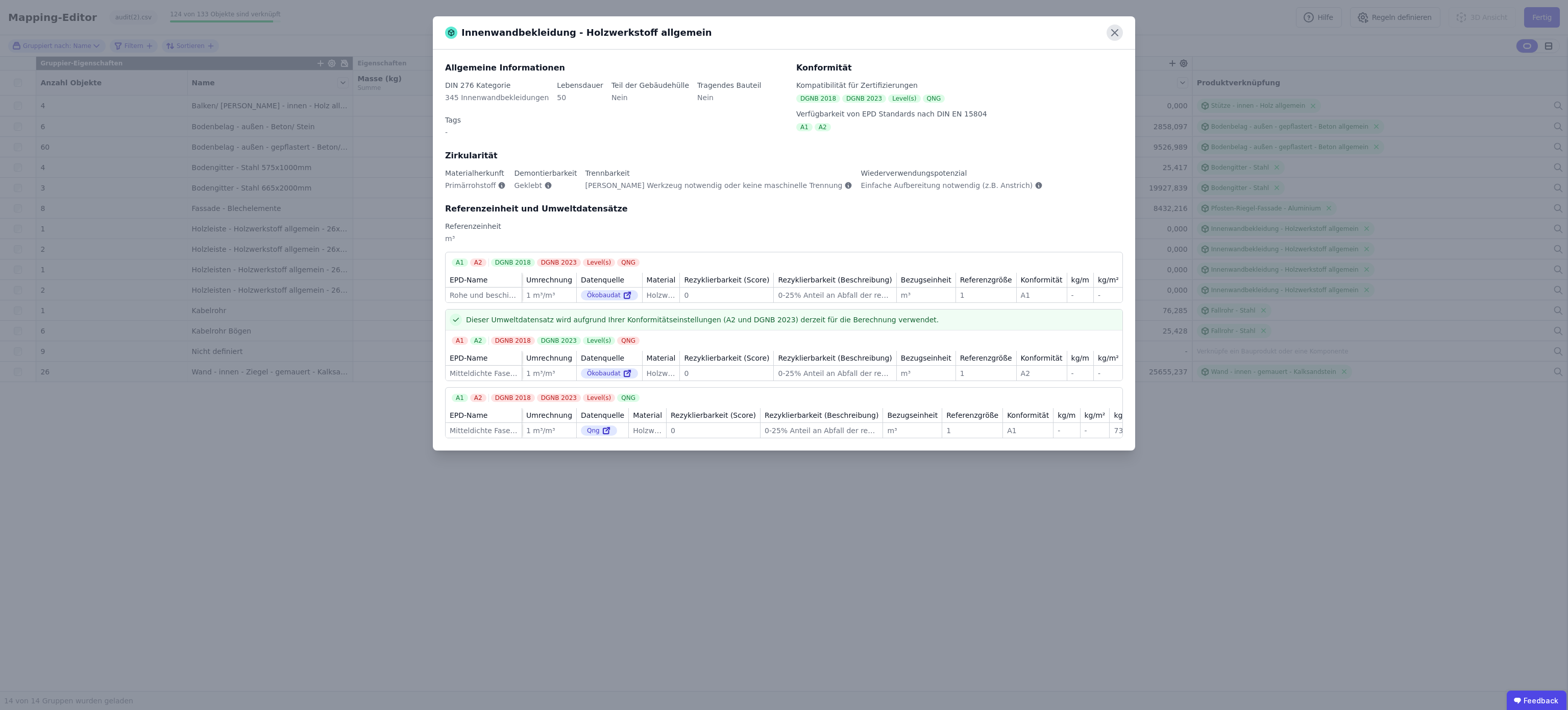
click at [1116, 34] on icon at bounding box center [1115, 33] width 6 height 6
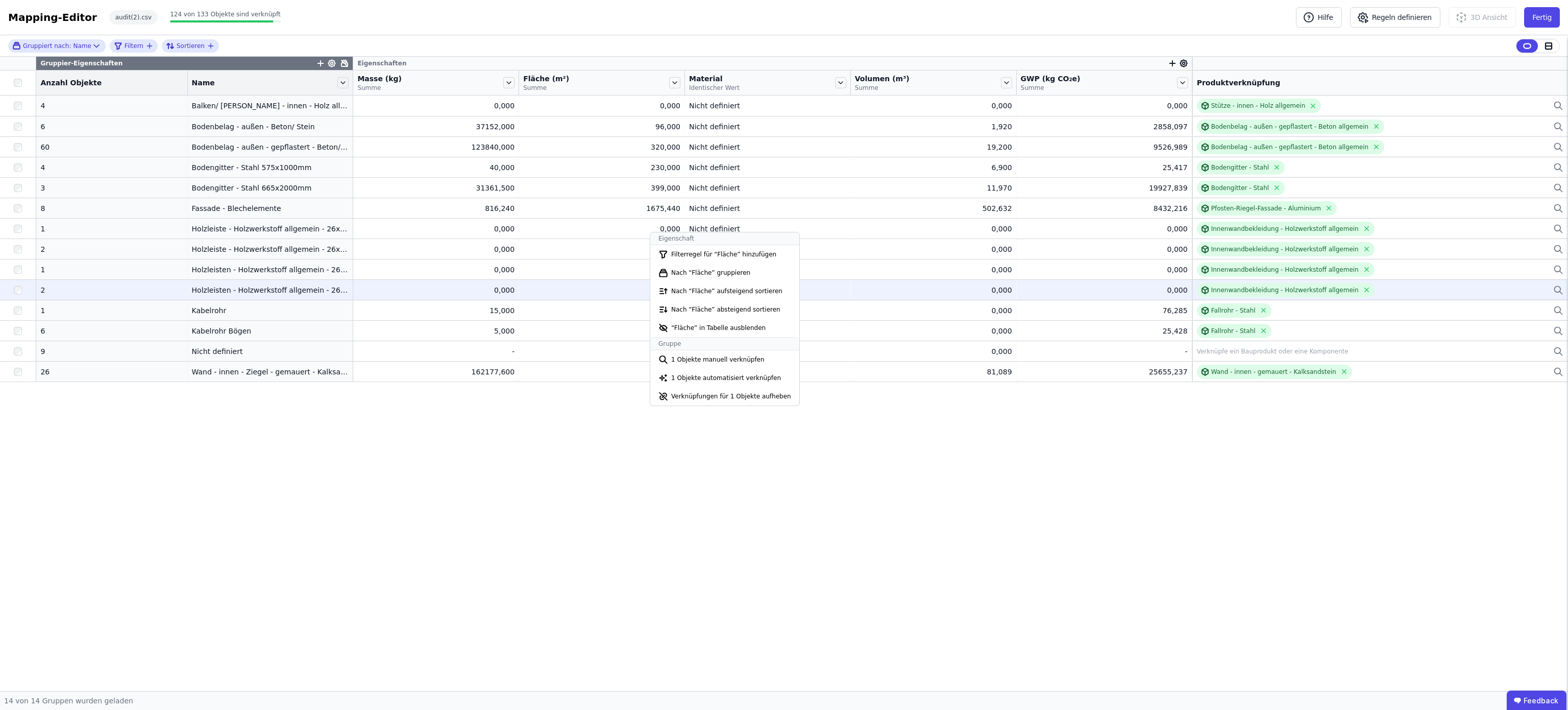
click at [1555, 290] on icon at bounding box center [1558, 290] width 10 height 12
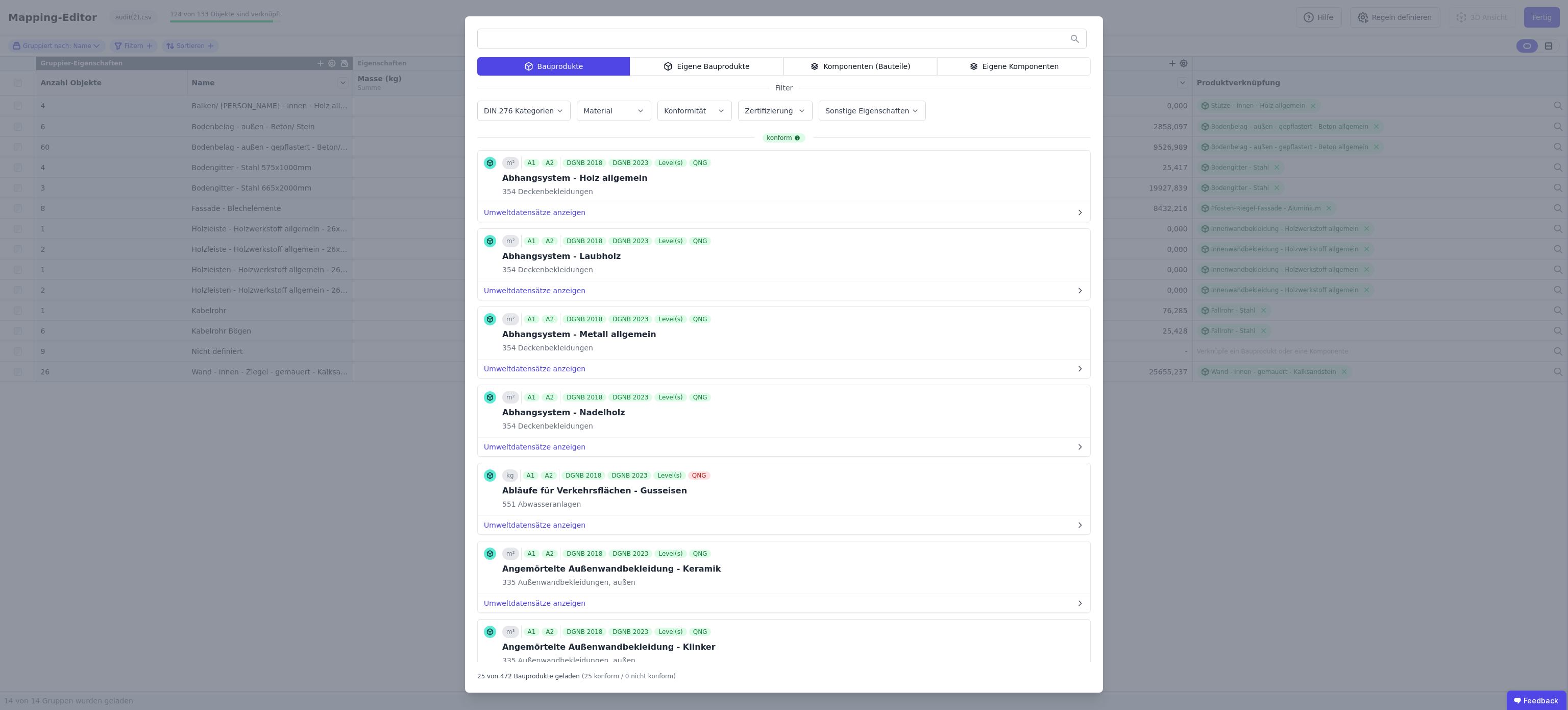
click at [373, 255] on div "Bauprodukte Eigene Bauprodukte Komponenten (Bauteile) Eigene Komponenten Filter…" at bounding box center [784, 355] width 1568 height 710
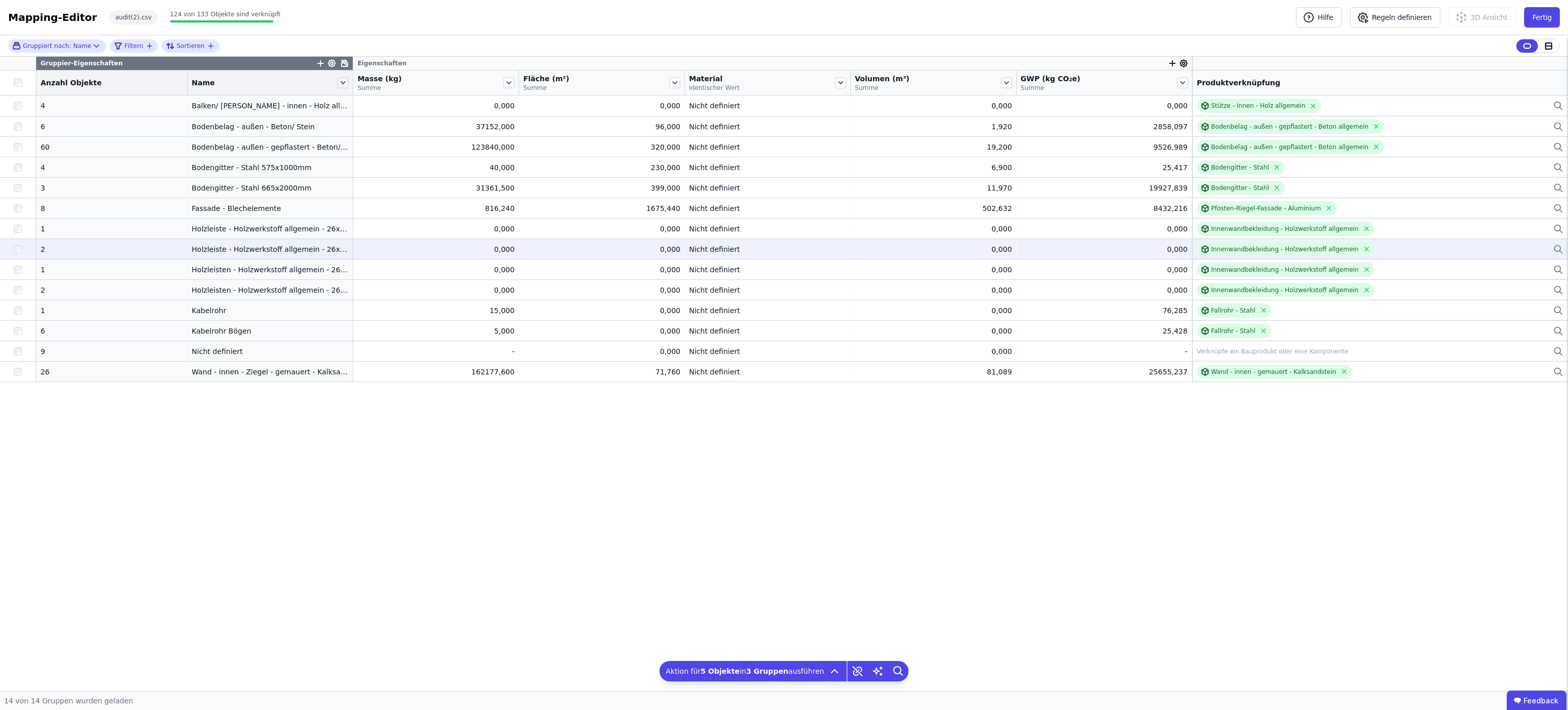
click at [14, 256] on div at bounding box center [18, 249] width 36 height 19
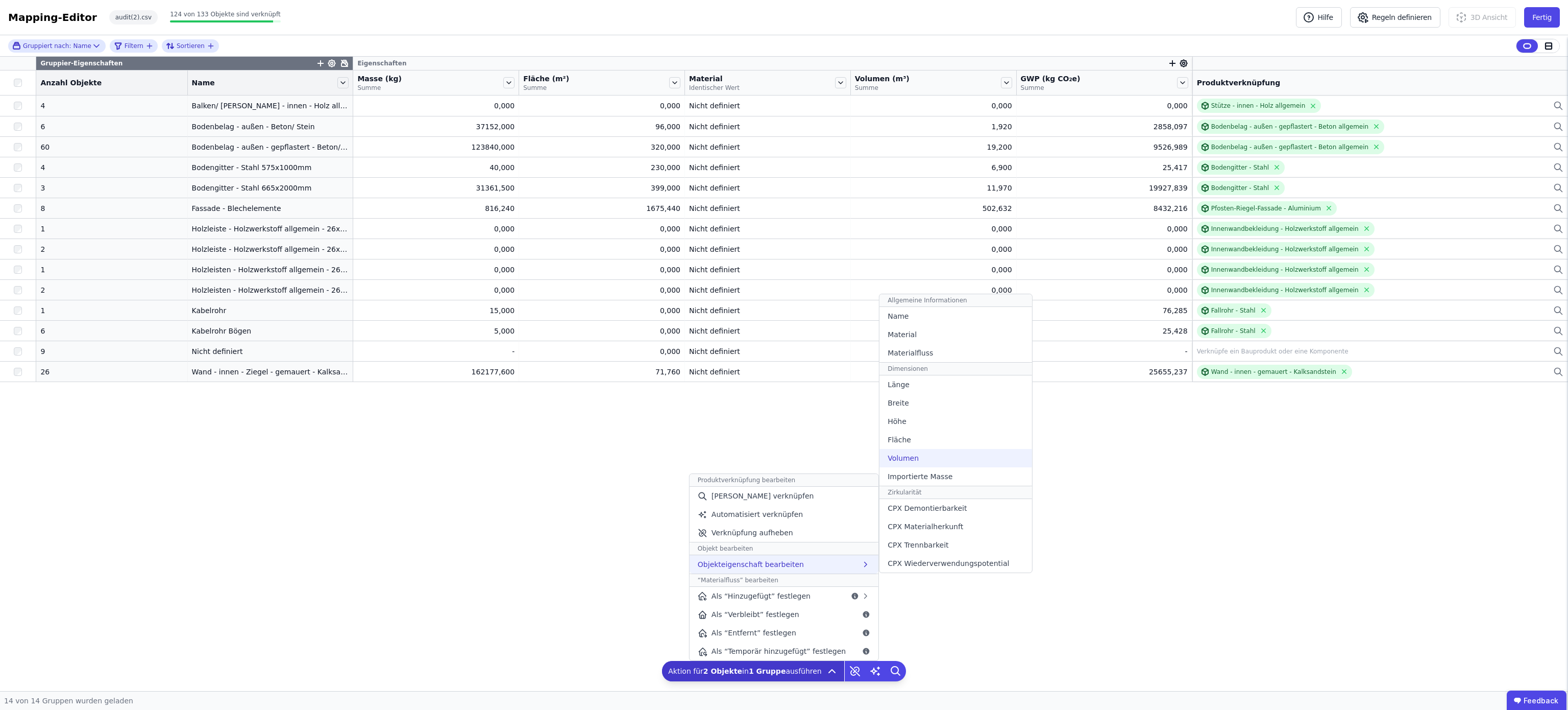
click at [924, 457] on div "Volumen" at bounding box center [956, 457] width 152 height 19
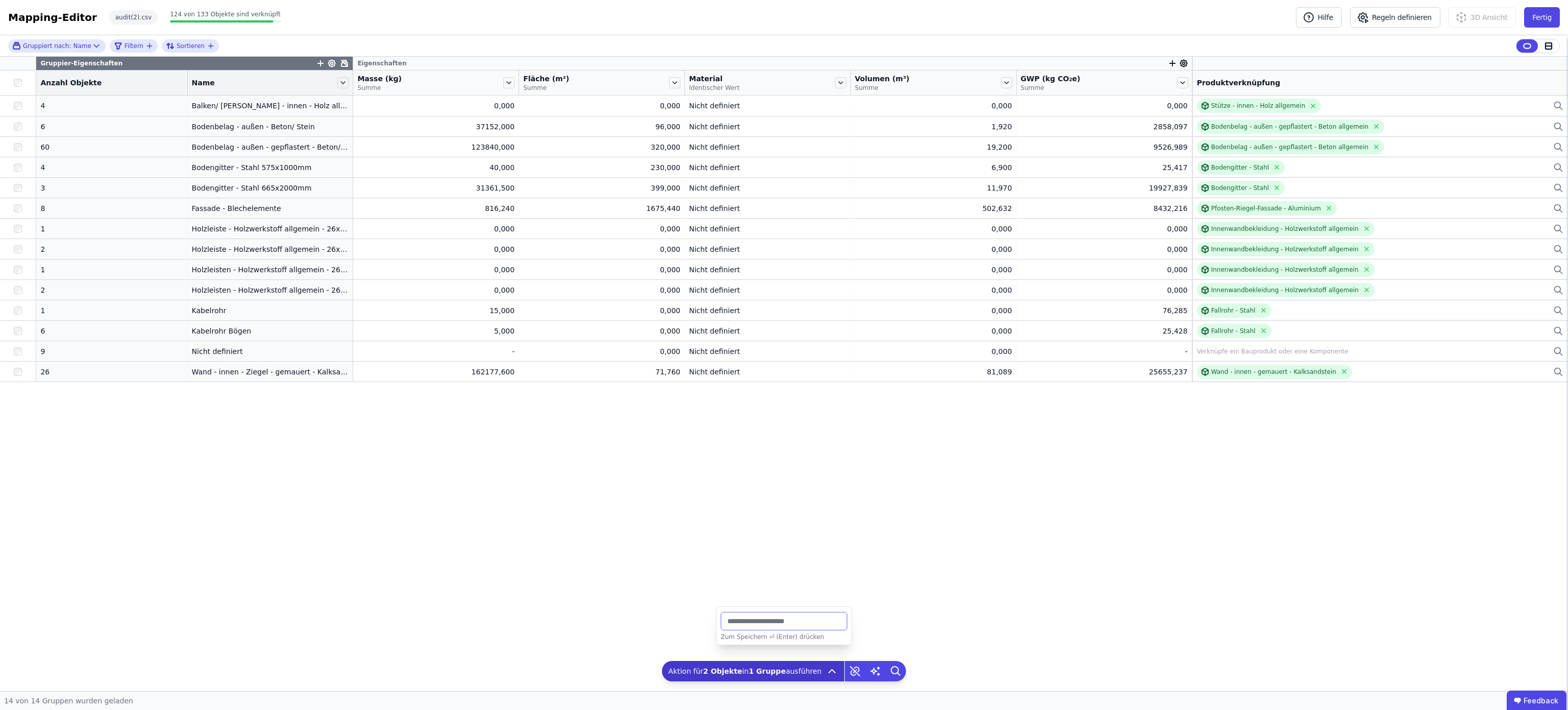
click at [756, 616] on input "*" at bounding box center [784, 621] width 127 height 19
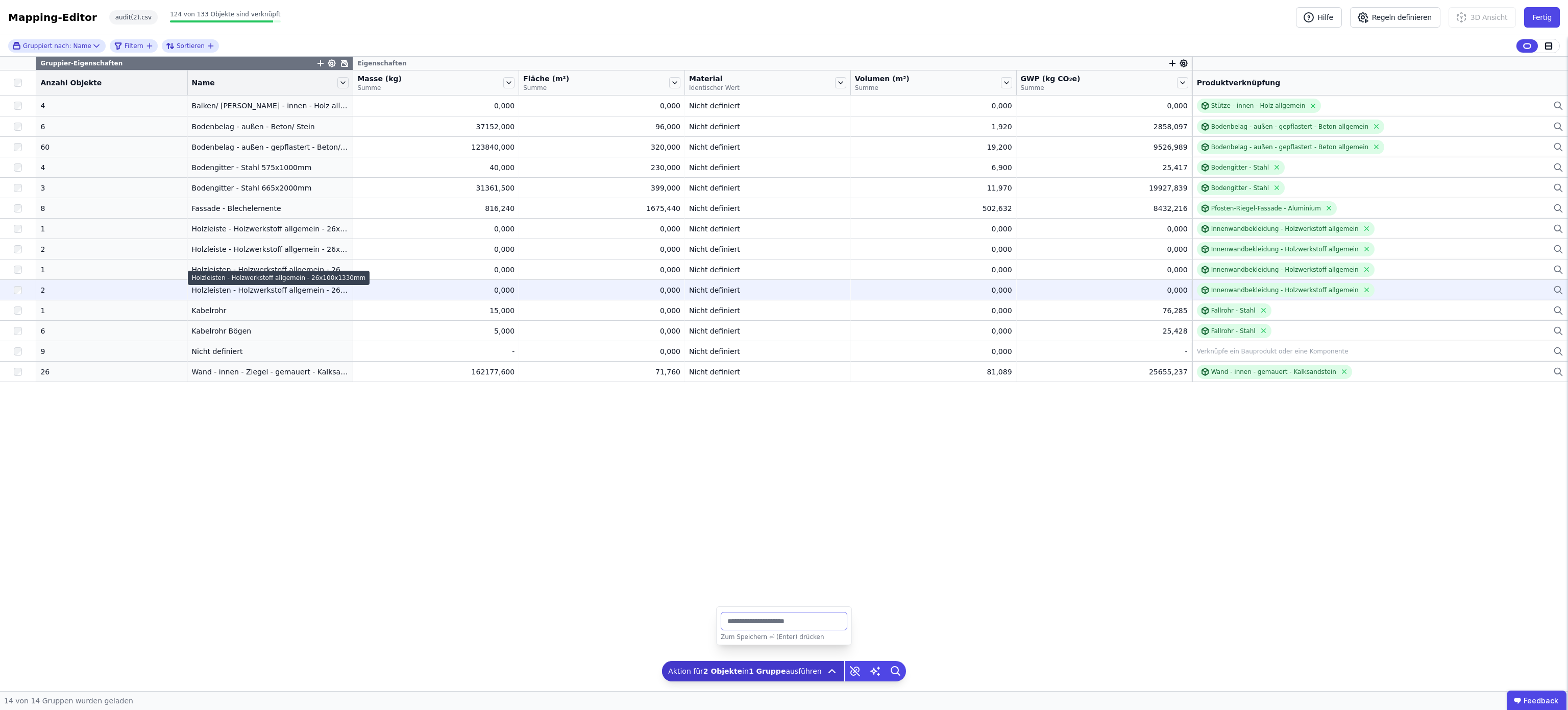
type input "*"
type input "***"
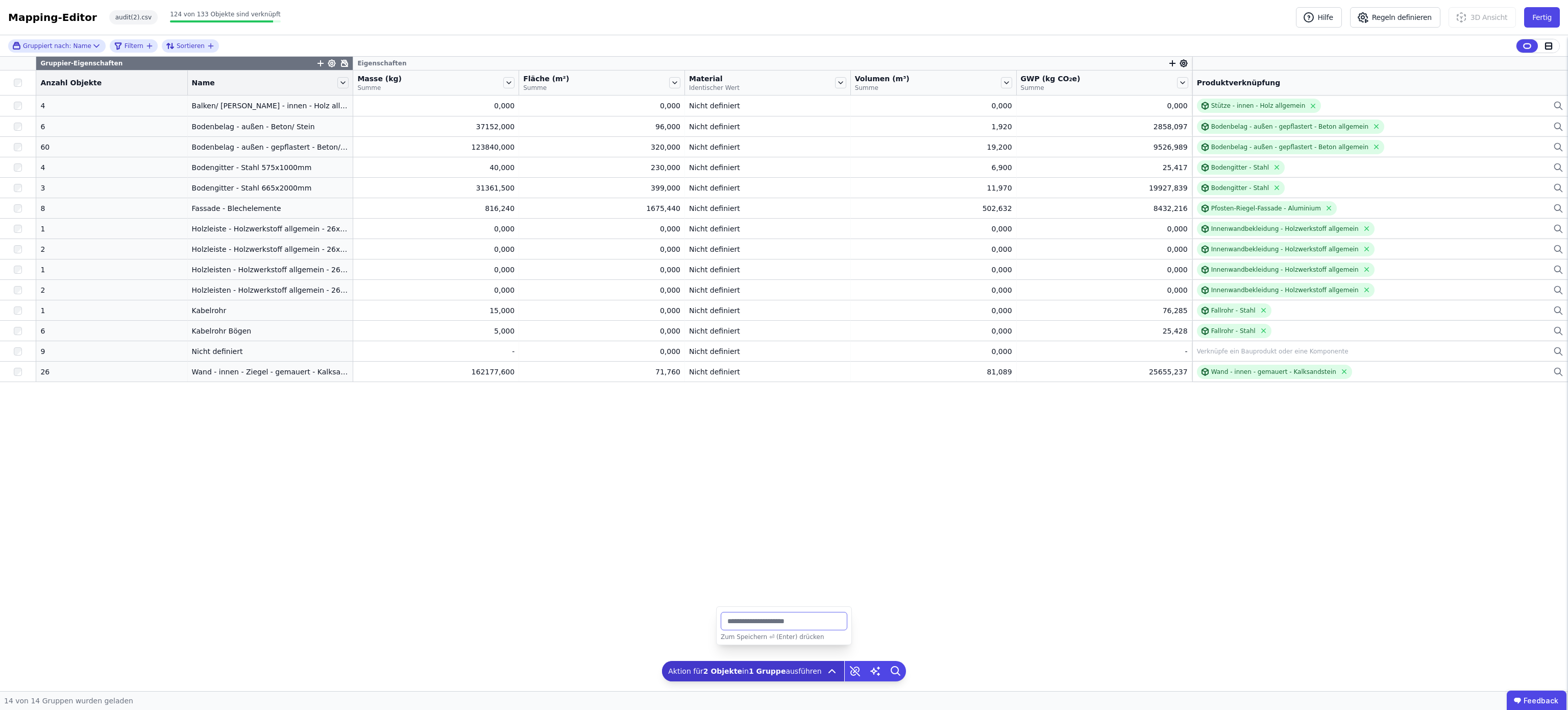
type input "********"
drag, startPoint x: 335, startPoint y: 89, endPoint x: 394, endPoint y: 89, distance: 59.0
click at [394, 89] on div "Masse (kg) Summe" at bounding box center [436, 82] width 165 height 25
drag, startPoint x: 165, startPoint y: 89, endPoint x: 113, endPoint y: 81, distance: 52.6
click at [113, 81] on div "Anzahl Objekte" at bounding box center [112, 82] width 150 height 17
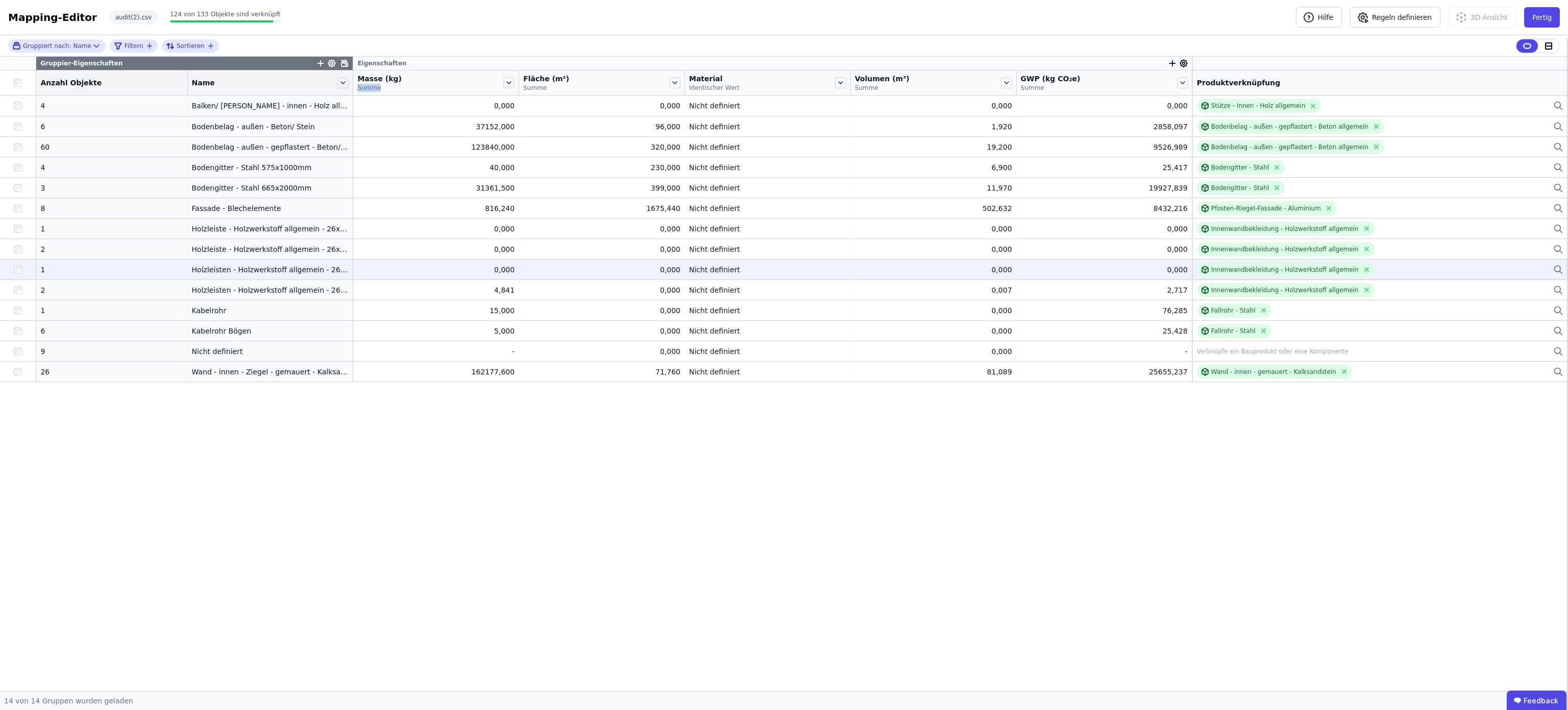
click at [954, 269] on div "0,000" at bounding box center [933, 269] width 157 height 10
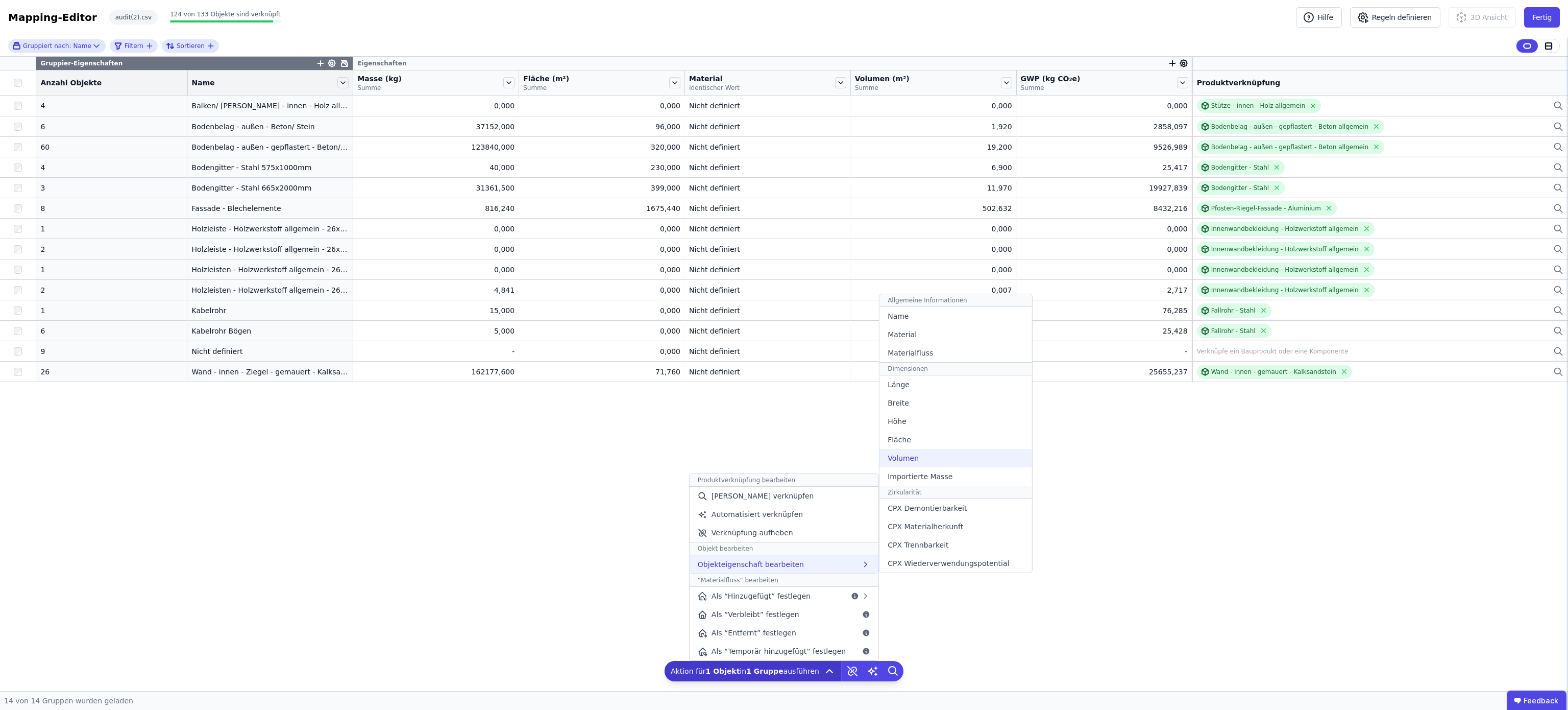
click at [925, 453] on div "Volumen" at bounding box center [956, 457] width 152 height 19
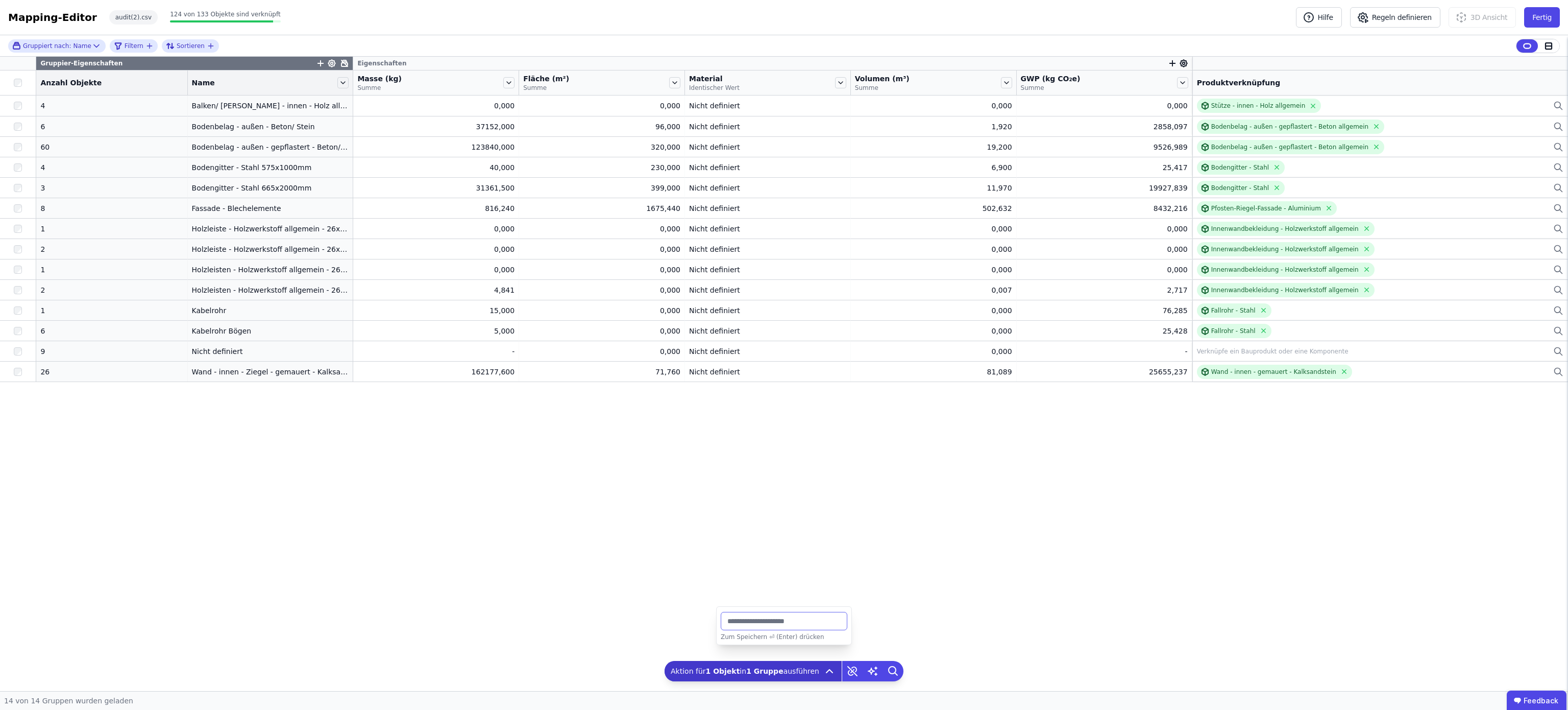
click at [780, 620] on input "*" at bounding box center [784, 621] width 127 height 19
type input "*******"
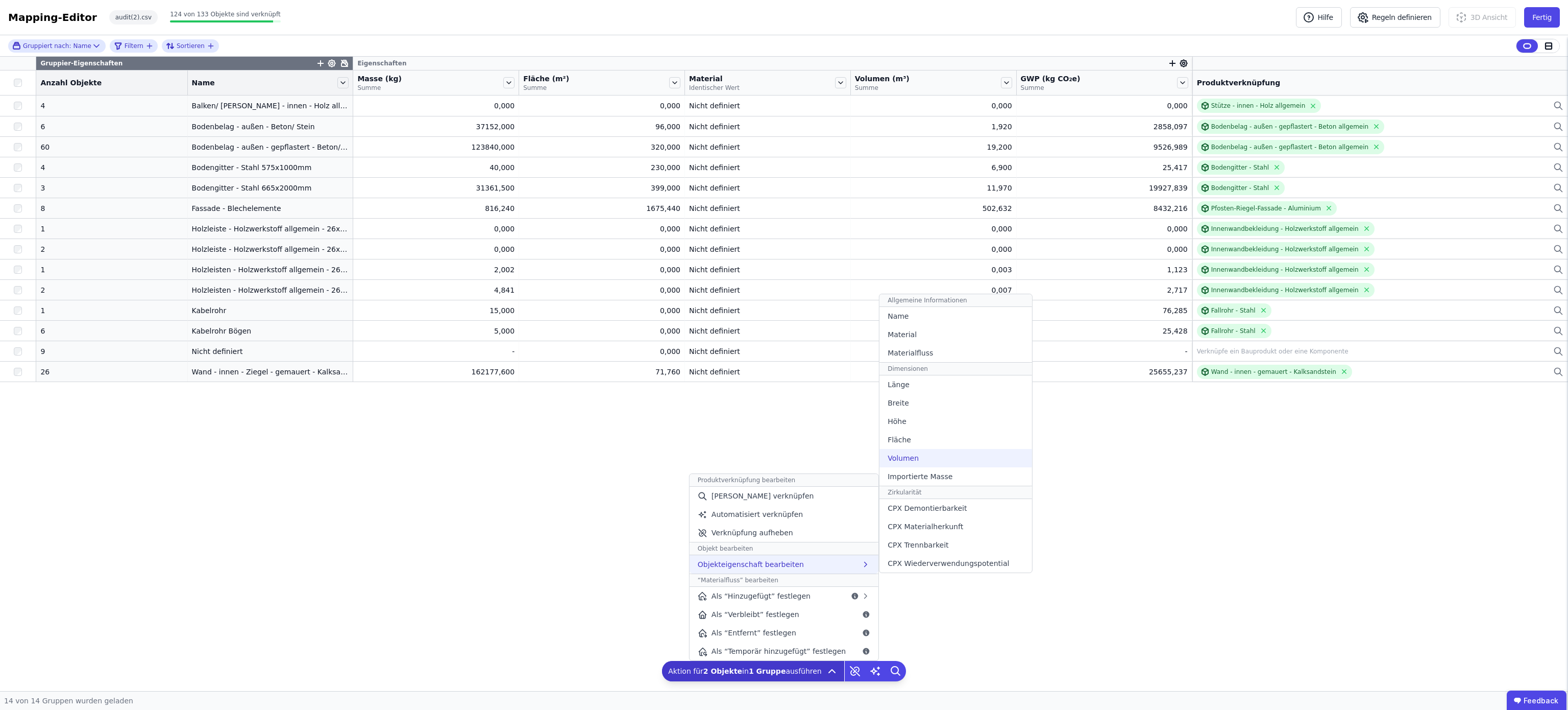
click at [949, 456] on div "Volumen" at bounding box center [956, 457] width 152 height 19
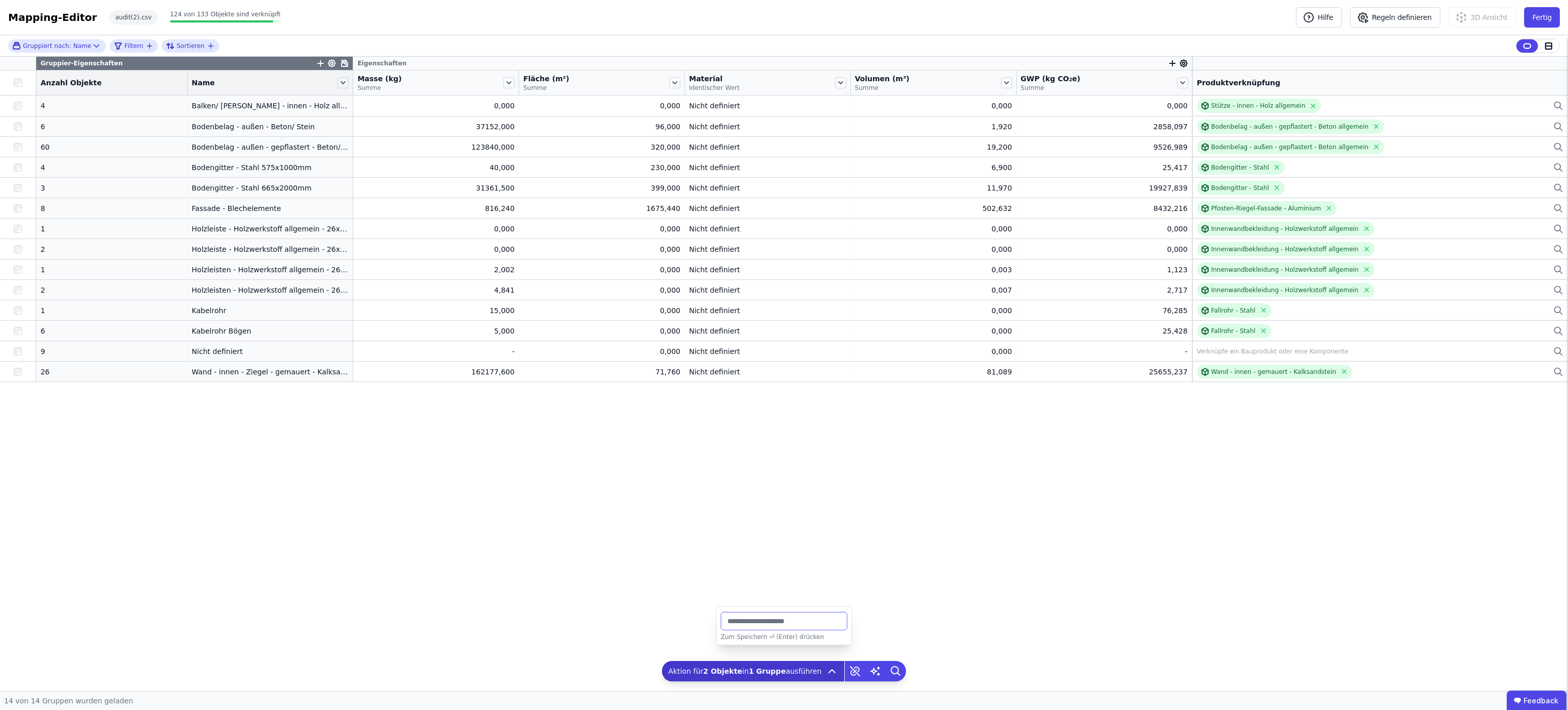
click at [749, 618] on input "*" at bounding box center [784, 621] width 127 height 19
type input "******"
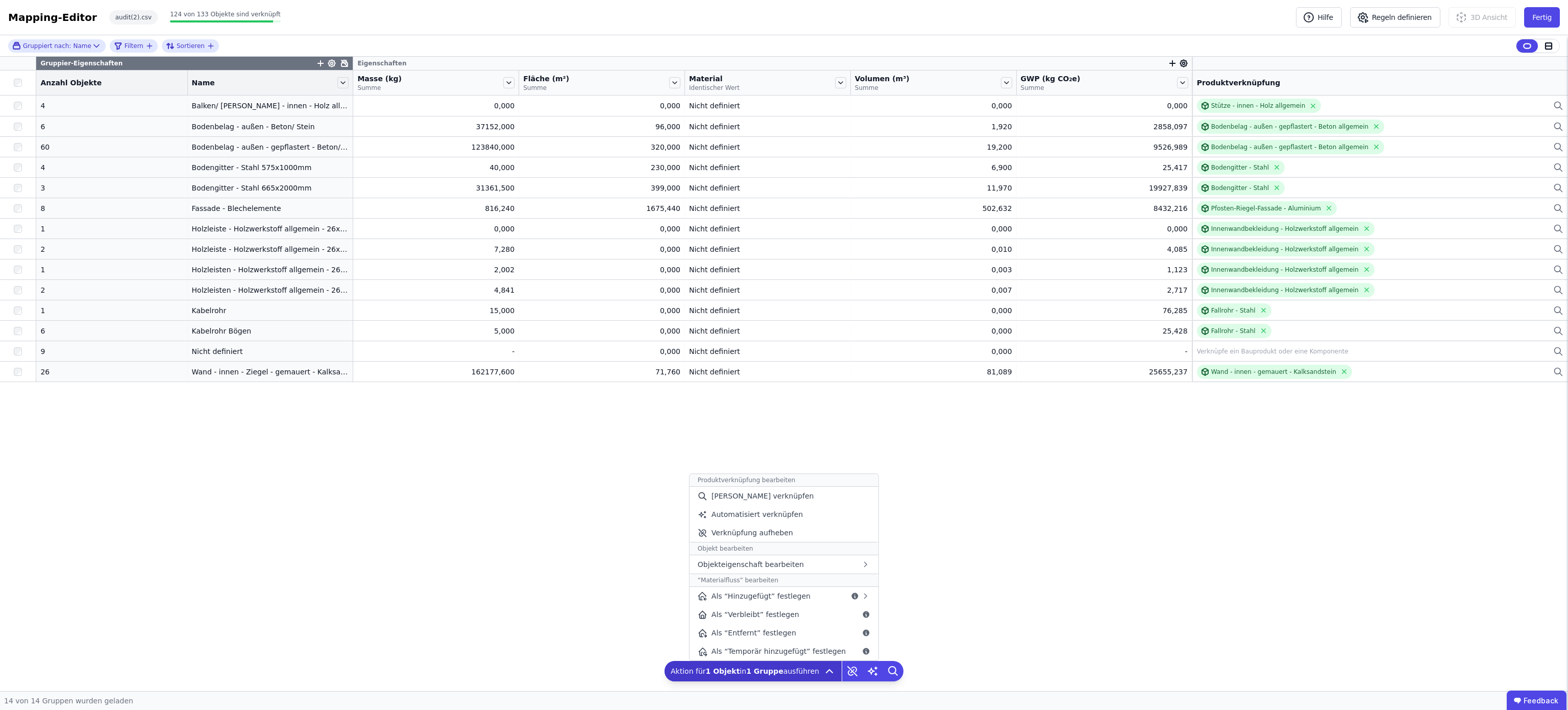
click at [824, 670] on icon at bounding box center [830, 670] width 12 height 12
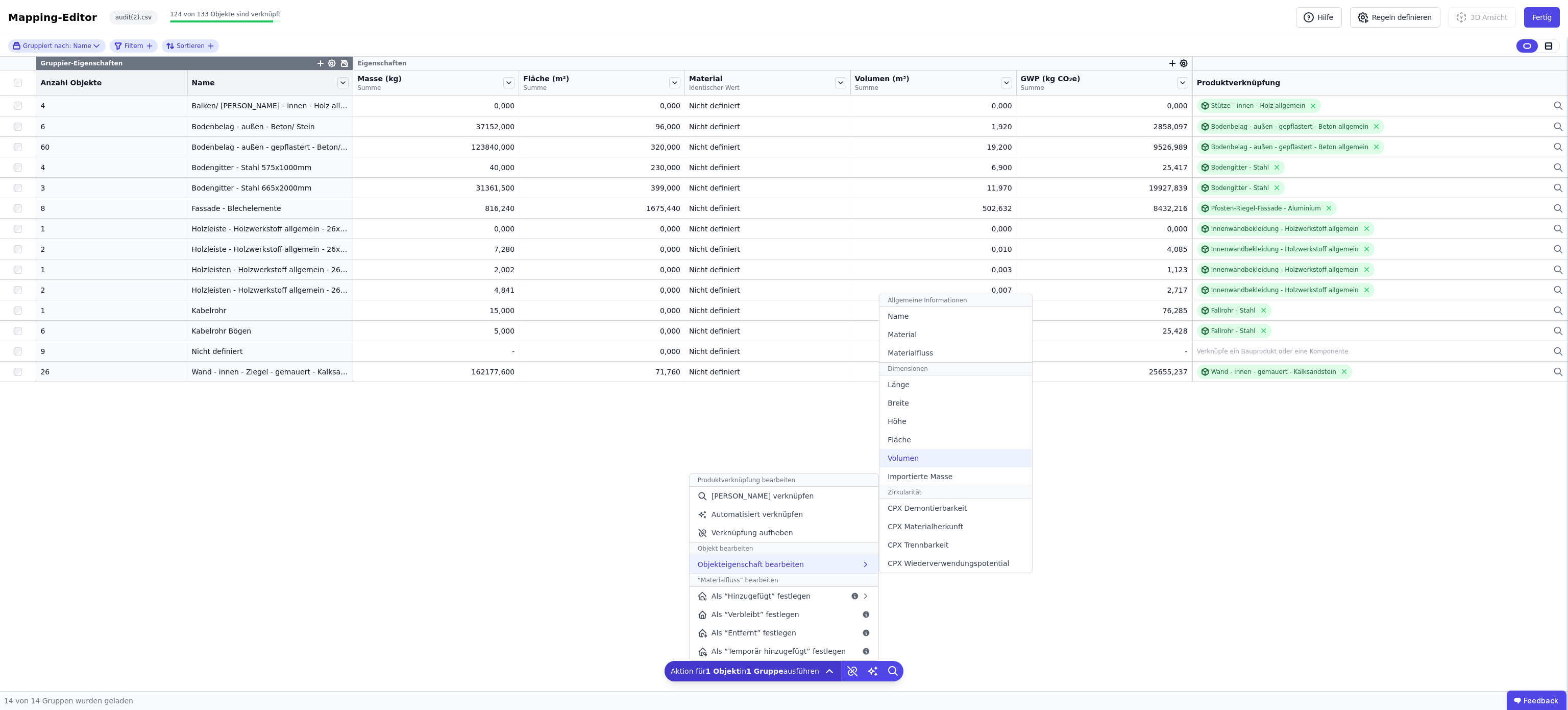
click at [928, 467] on div "Importierte Masse" at bounding box center [956, 476] width 152 height 19
click at [921, 453] on div "Volumen" at bounding box center [956, 457] width 152 height 19
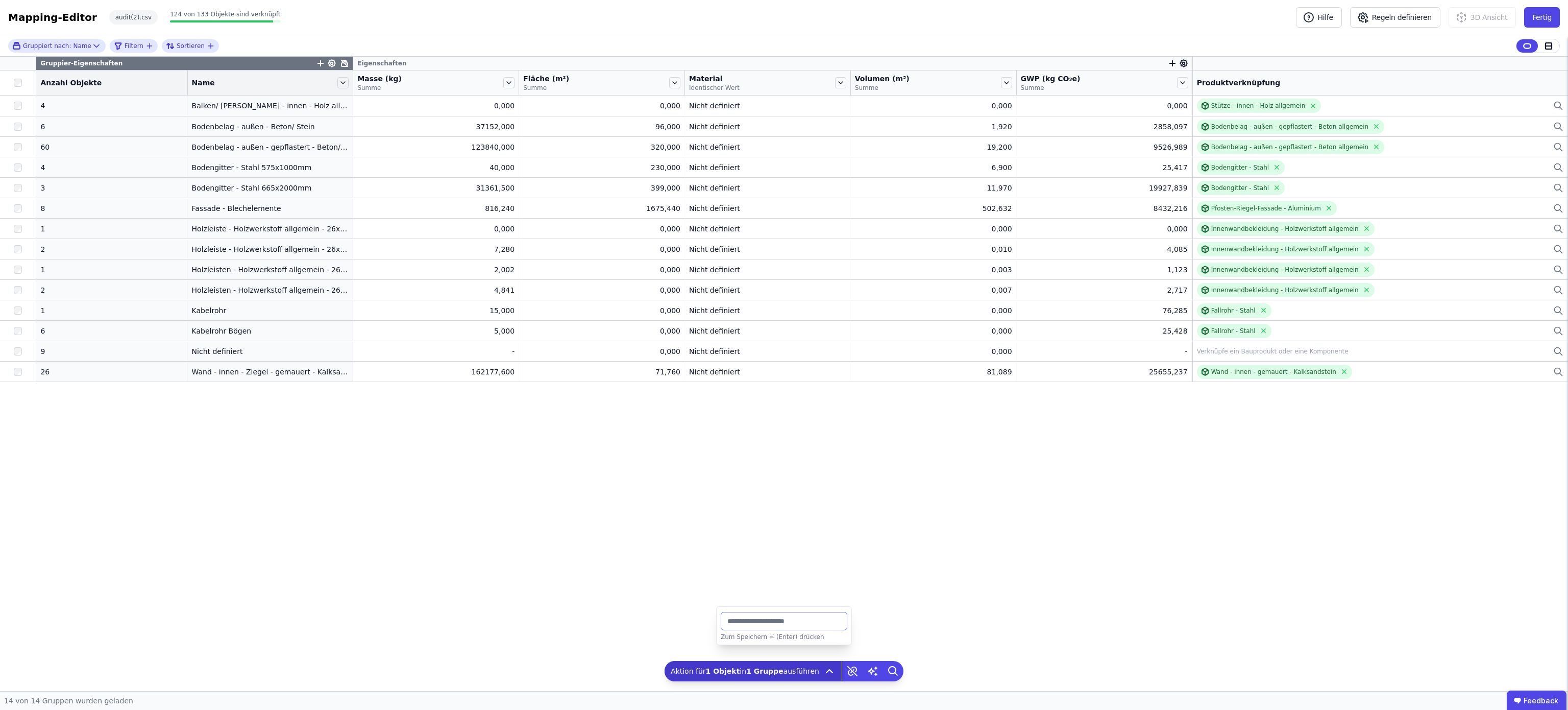
click at [781, 616] on input "*" at bounding box center [784, 621] width 127 height 19
type input "*******"
click at [476, 416] on div "Gruppier-Eigenschaften Eigenschaften Anzahl Objekte Name Masse (kg) Summe Fläch…" at bounding box center [784, 373] width 1568 height 635
click at [1545, 22] on button "Fertig" at bounding box center [1542, 17] width 36 height 21
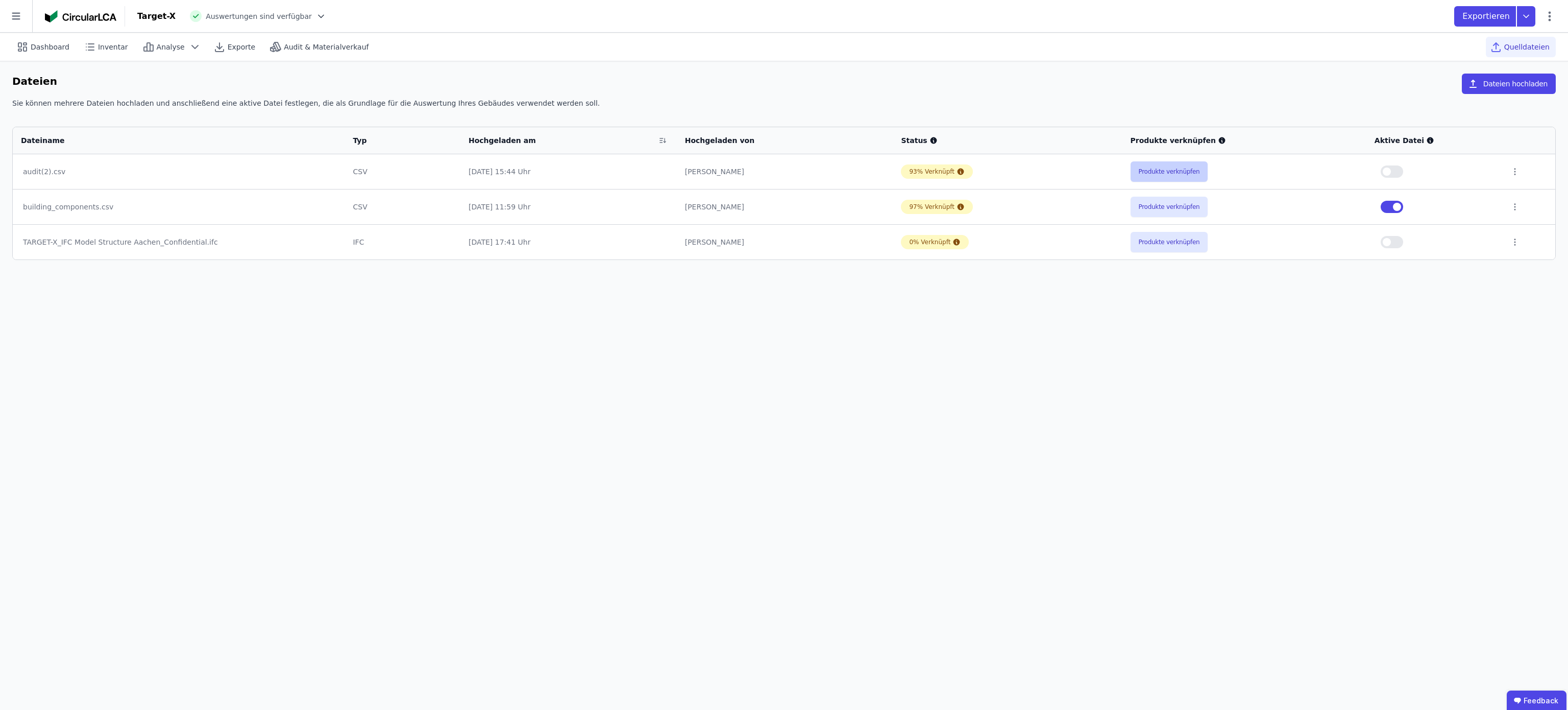
click at [1179, 172] on button "Produkte verknüpfen" at bounding box center [1169, 171] width 77 height 21
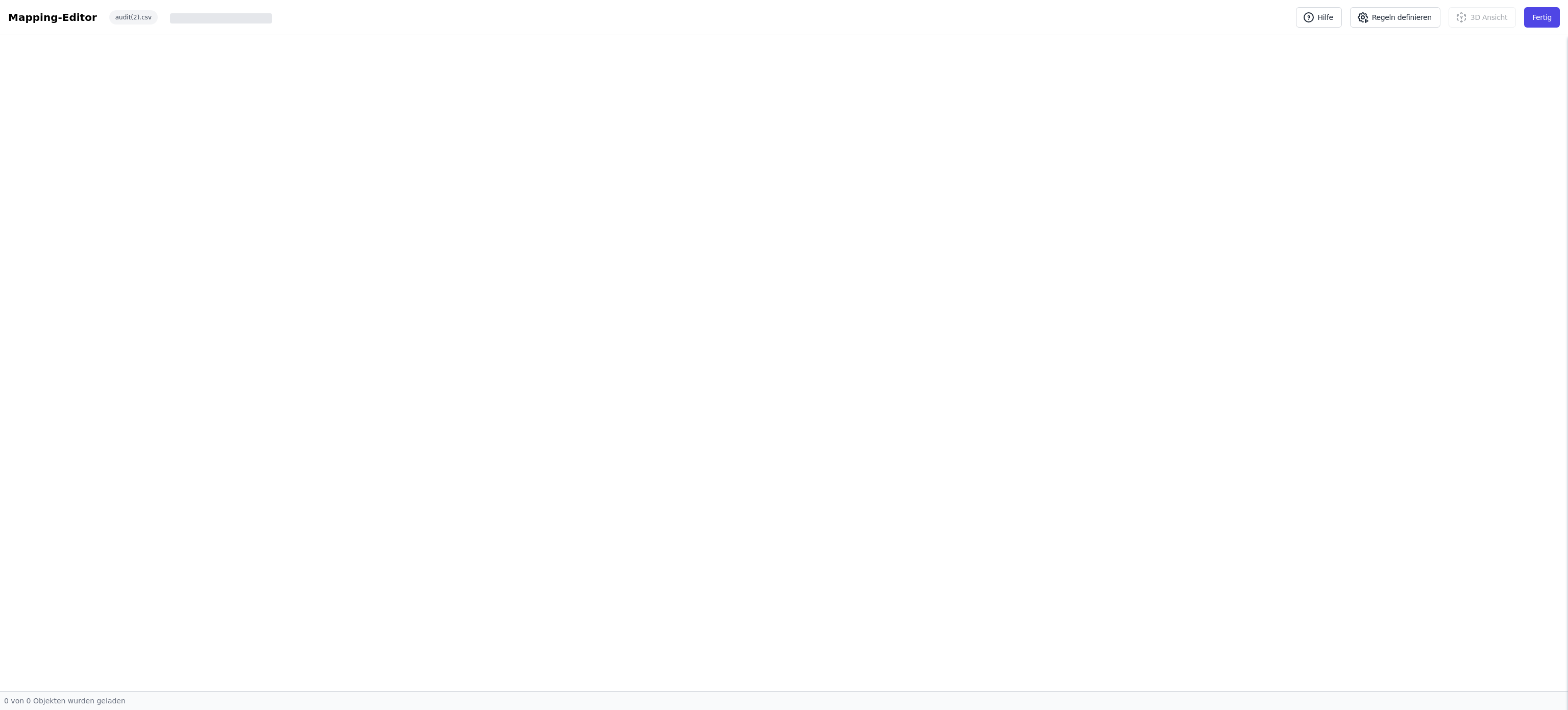
select select "*"
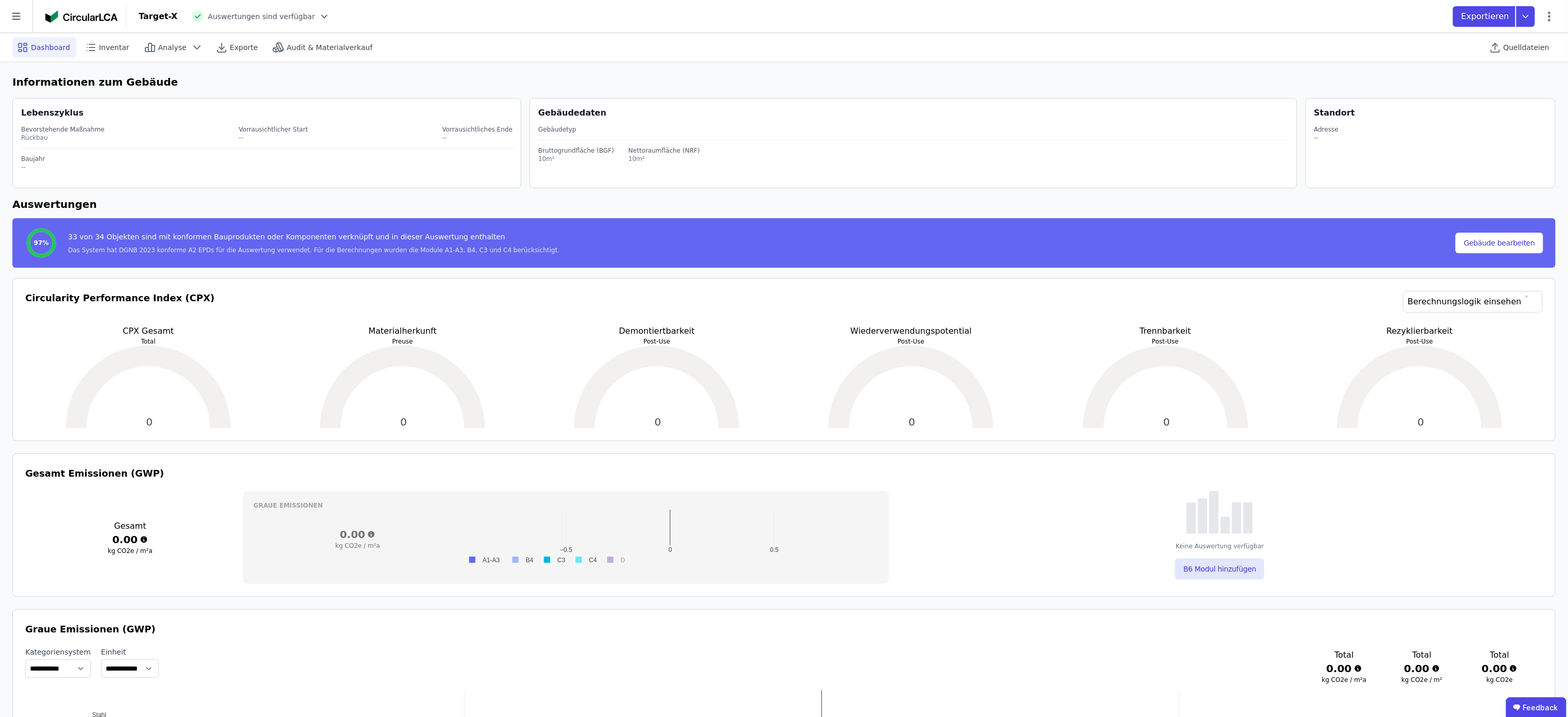
select select "*"
click at [1524, 50] on span "Quelldateien" at bounding box center [1527, 47] width 46 height 10
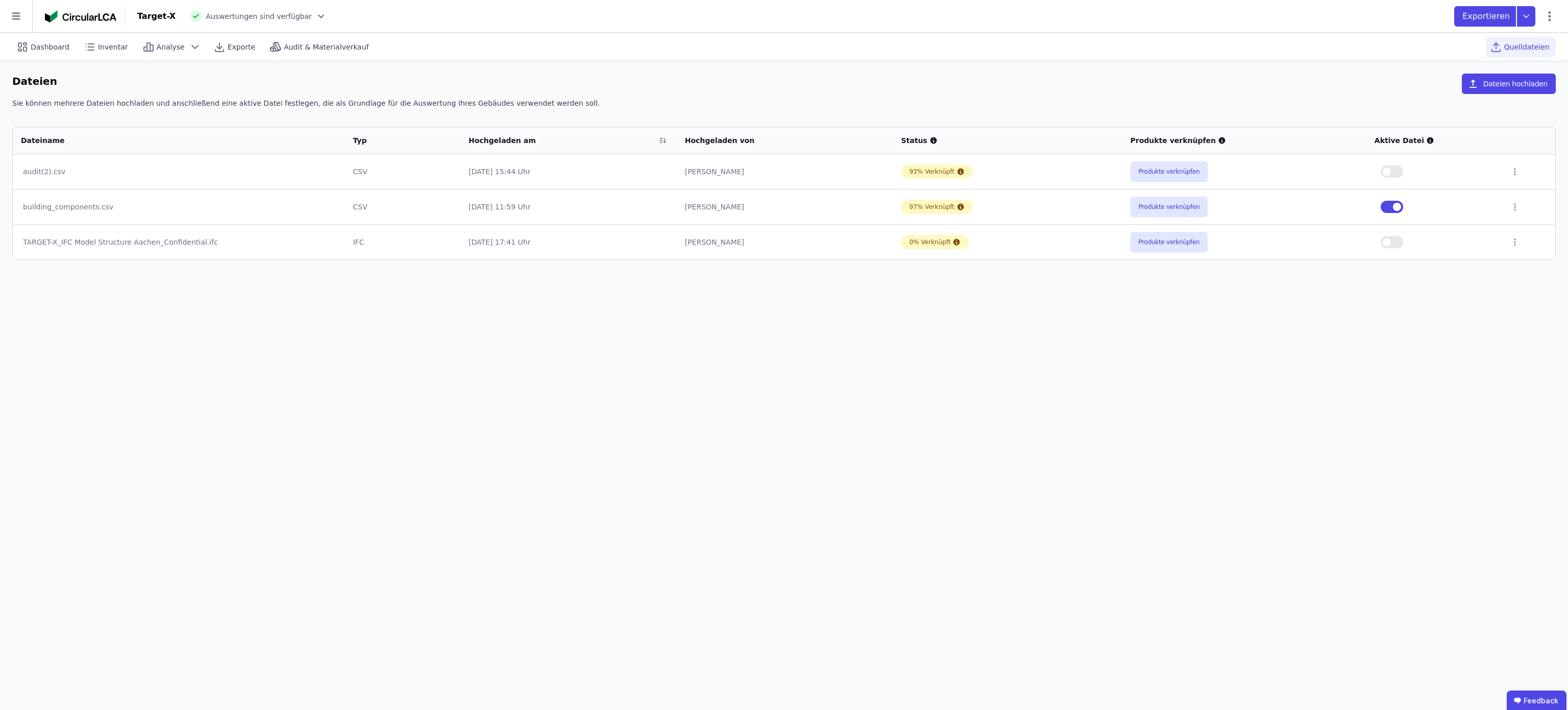
click at [1396, 172] on button "button" at bounding box center [1392, 171] width 23 height 12
click at [1389, 208] on button "button" at bounding box center [1392, 207] width 23 height 12
click at [1175, 177] on button "Produkte verknüpfen" at bounding box center [1169, 171] width 77 height 21
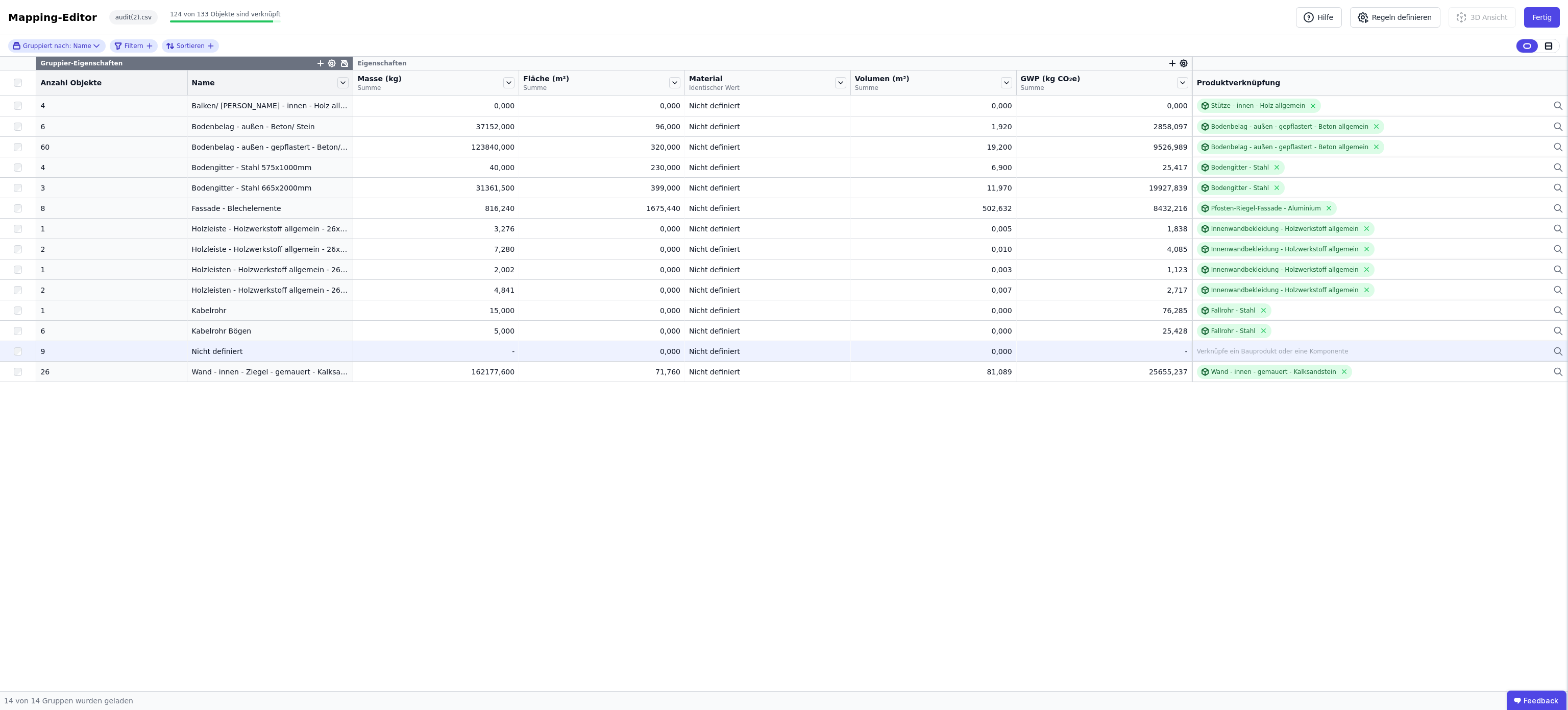
click at [1235, 352] on div "Verknüpfe ein Bauprodukt oder eine Komponente" at bounding box center [1272, 352] width 151 height 8
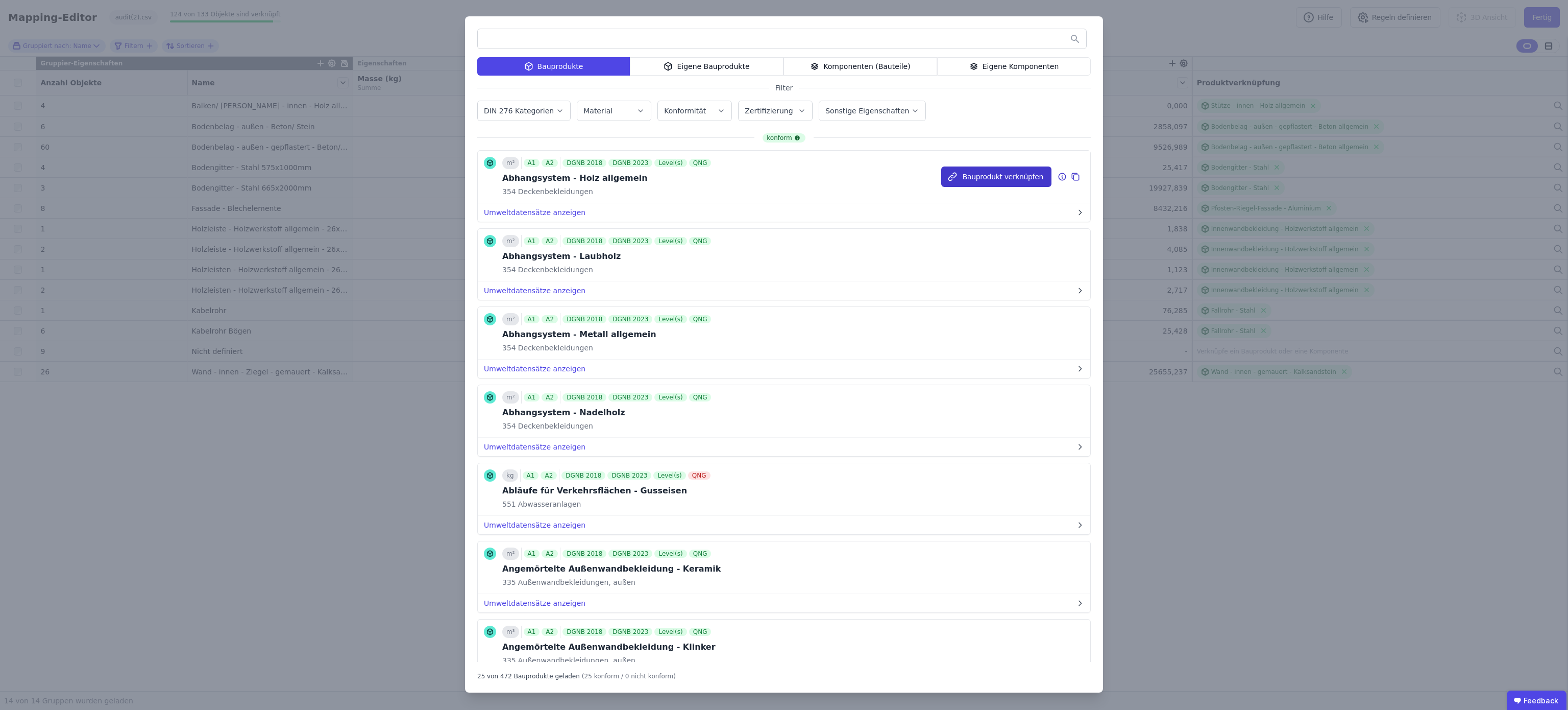
click at [960, 180] on button "Bauprodukt verknüpfen" at bounding box center [996, 176] width 110 height 21
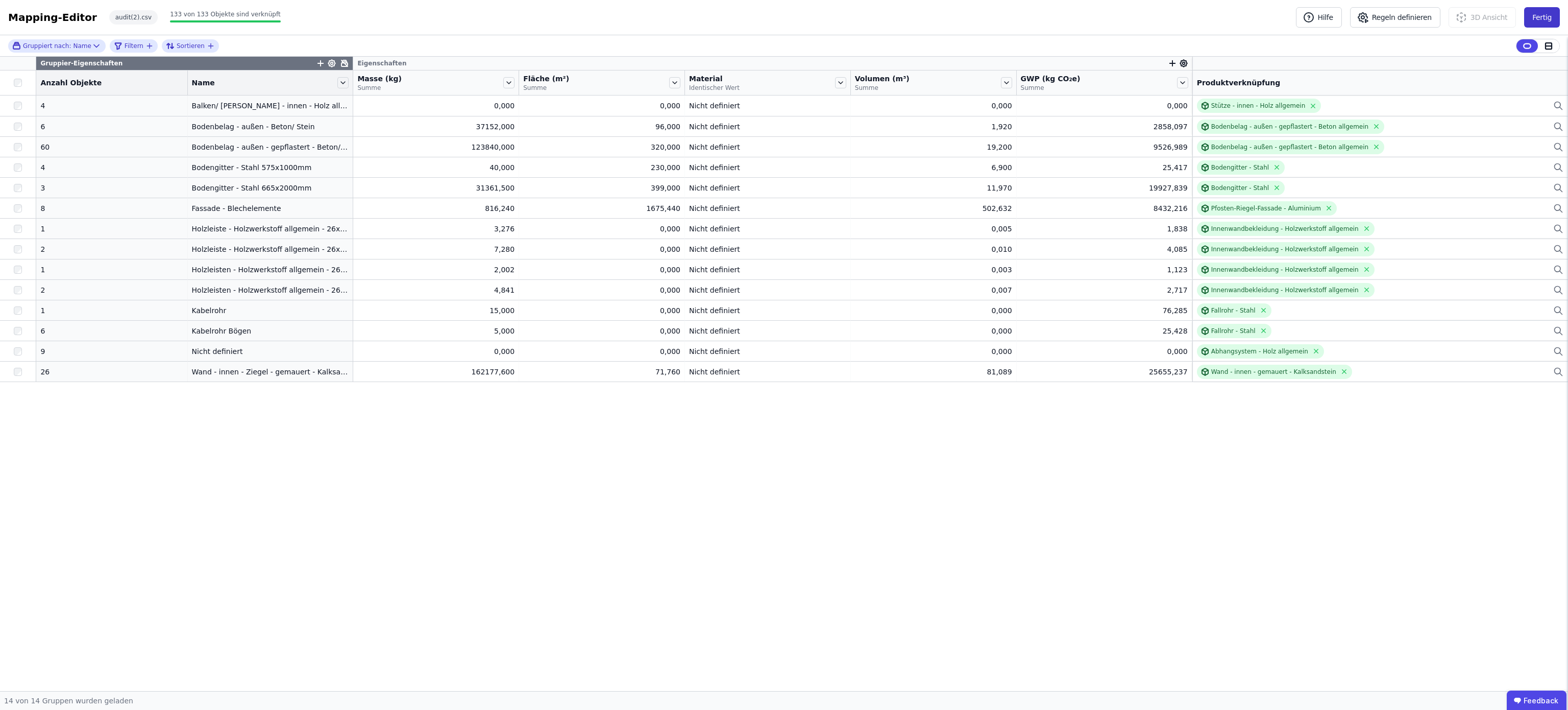
click at [1538, 11] on button "Fertig" at bounding box center [1542, 17] width 36 height 21
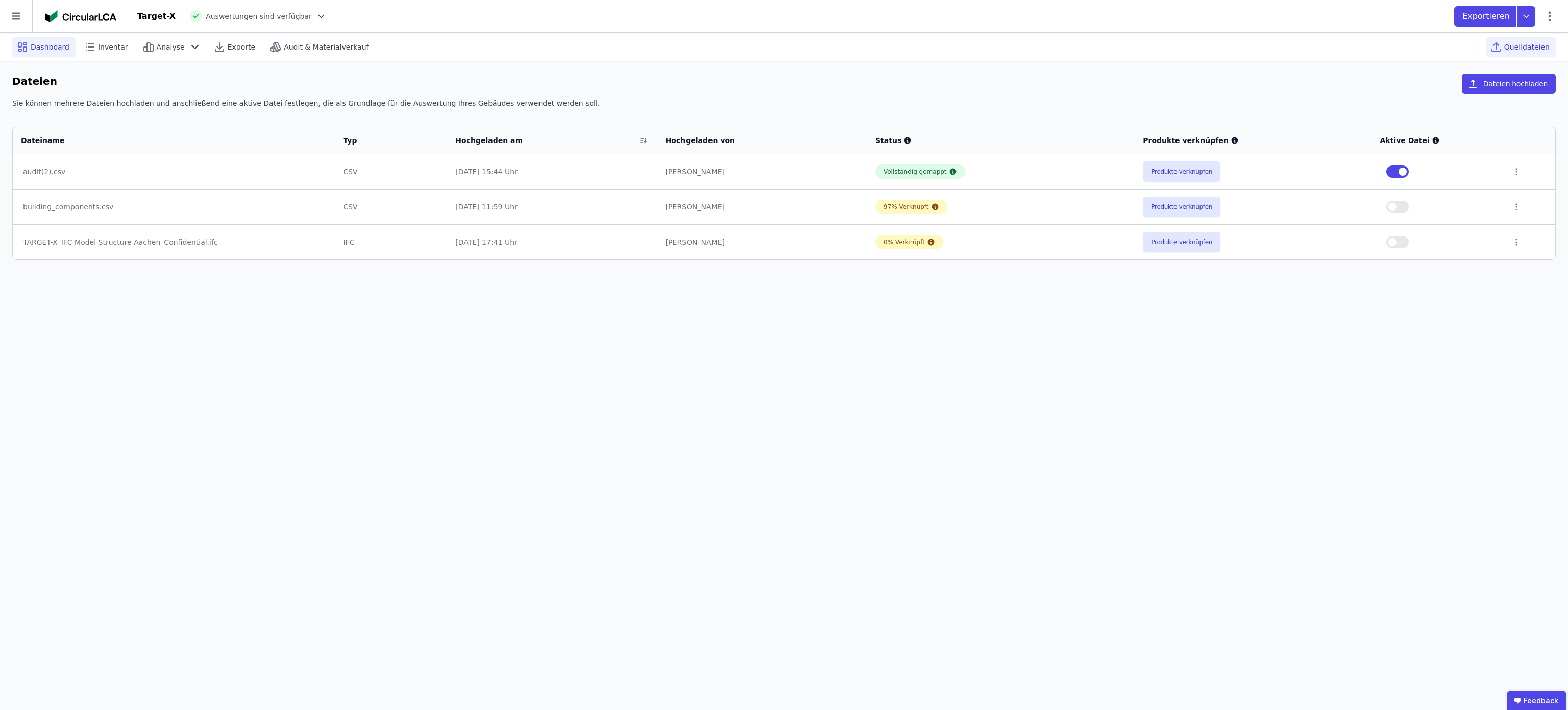
click at [43, 45] on span "Dashboard" at bounding box center [49, 47] width 39 height 10
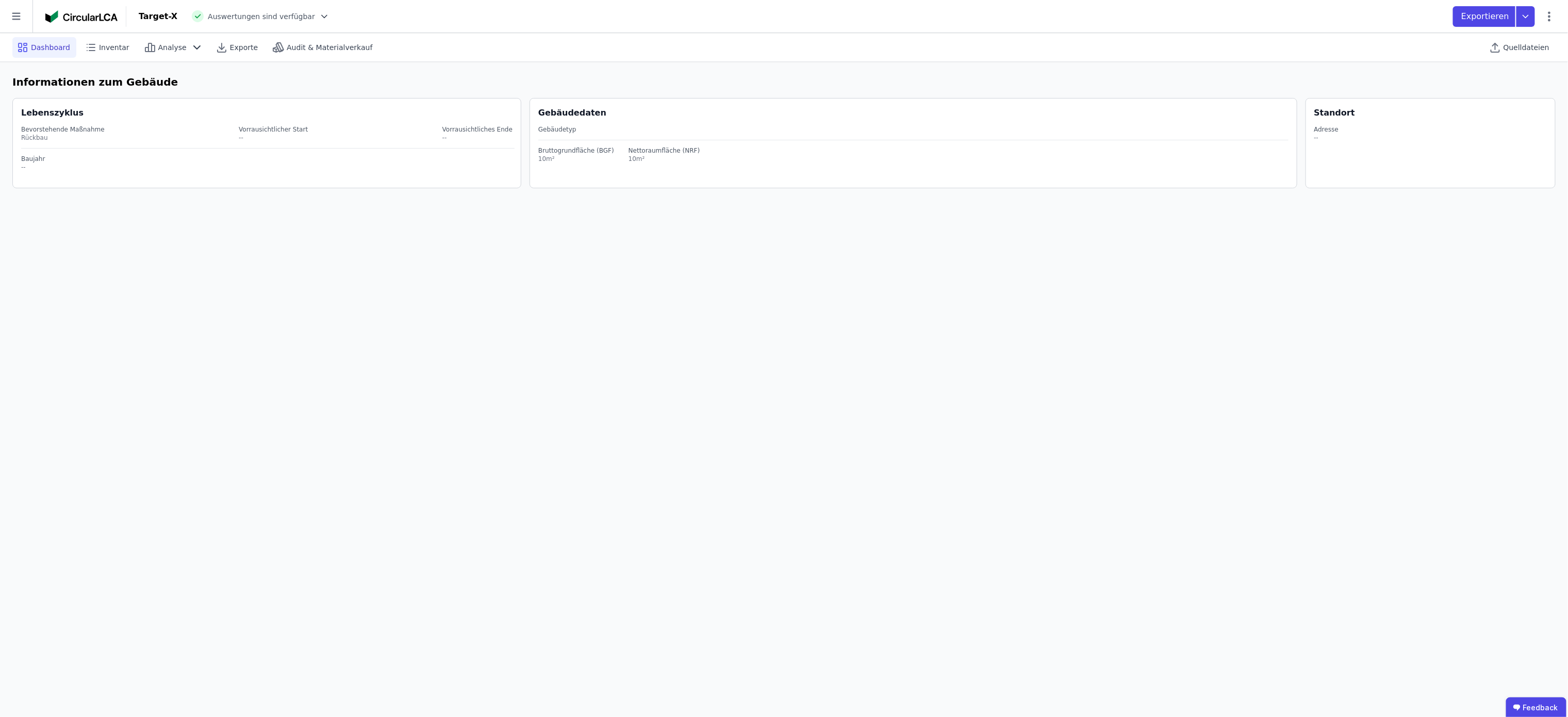
select select "*"
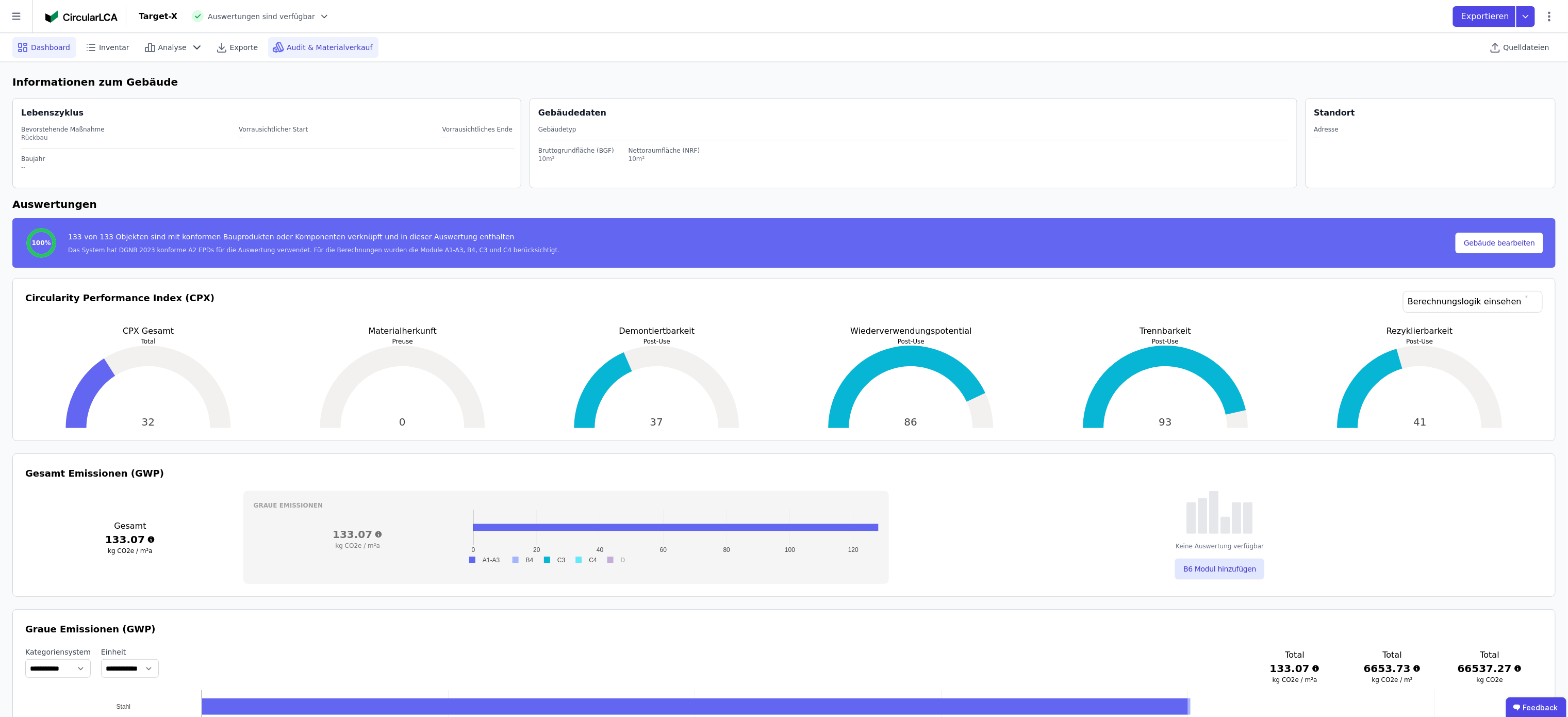
click at [306, 49] on span "Audit & Materialverkauf" at bounding box center [330, 47] width 86 height 10
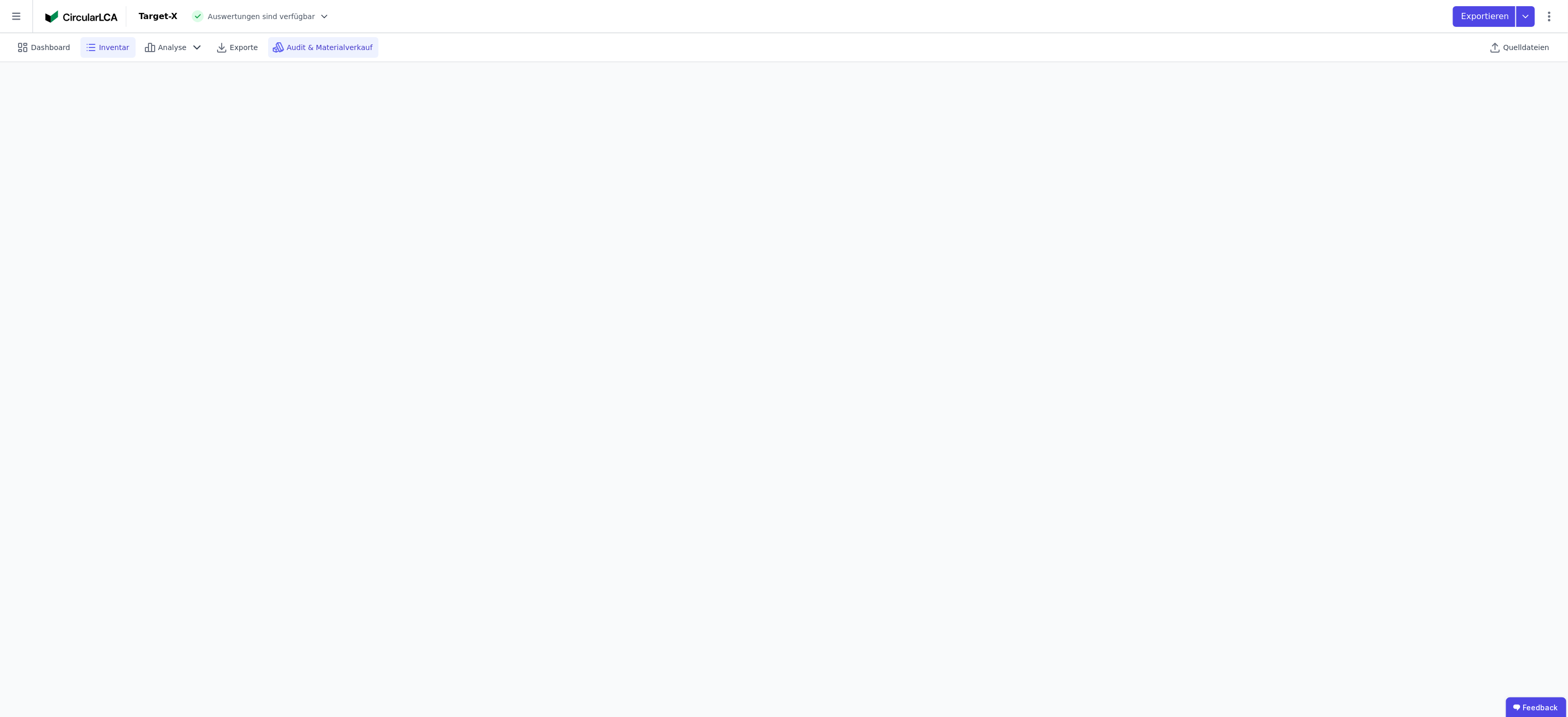
click at [93, 53] on icon at bounding box center [91, 47] width 12 height 12
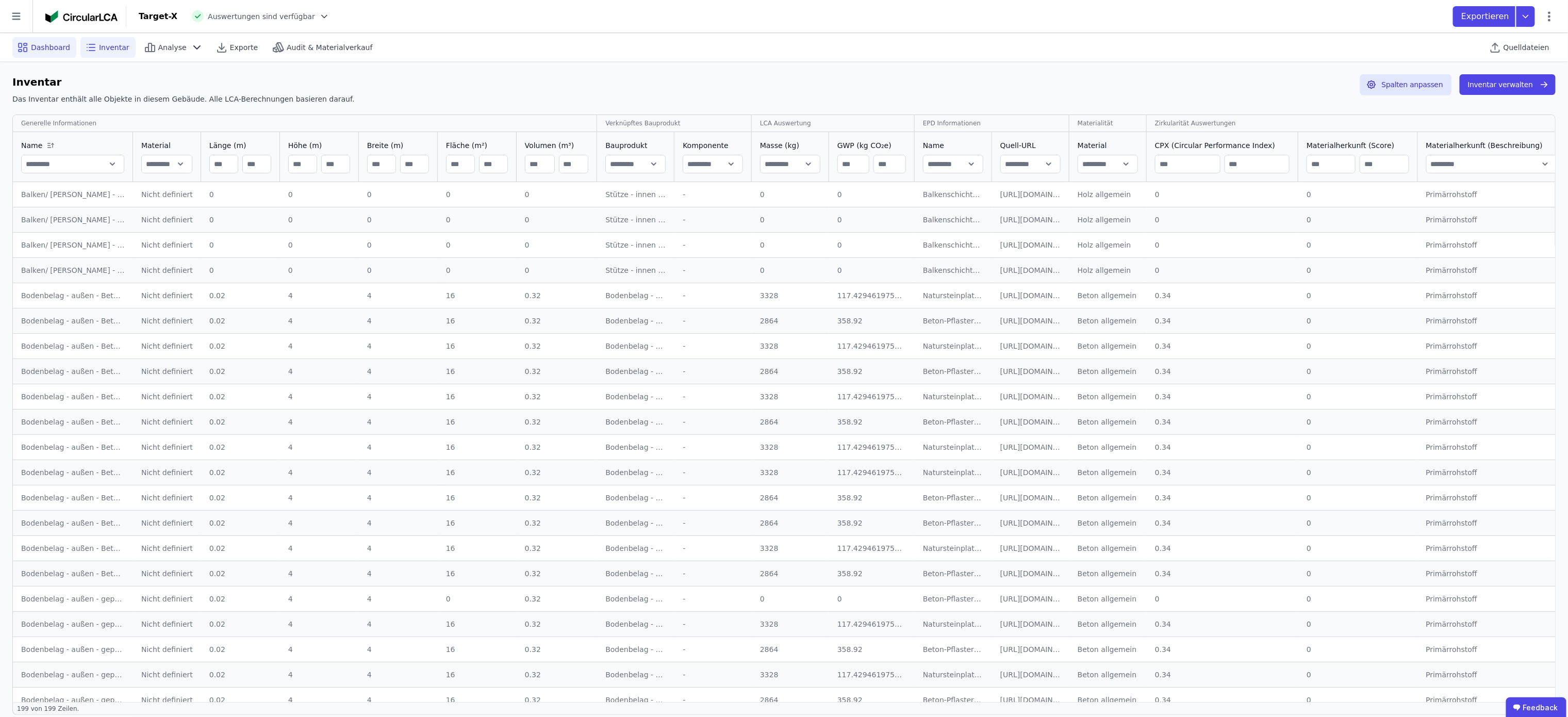
click at [51, 43] on span "Dashboard" at bounding box center [50, 47] width 39 height 10
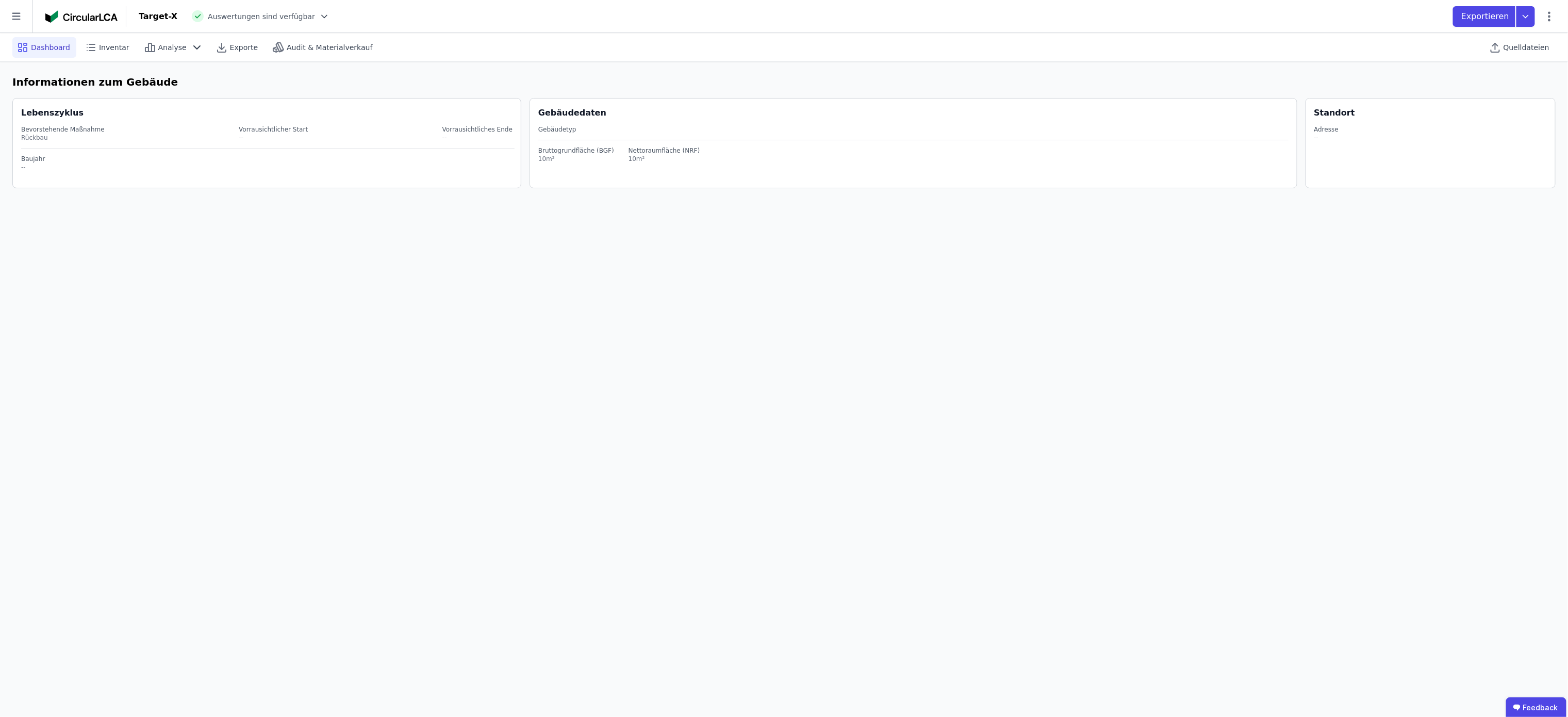
select select "*"
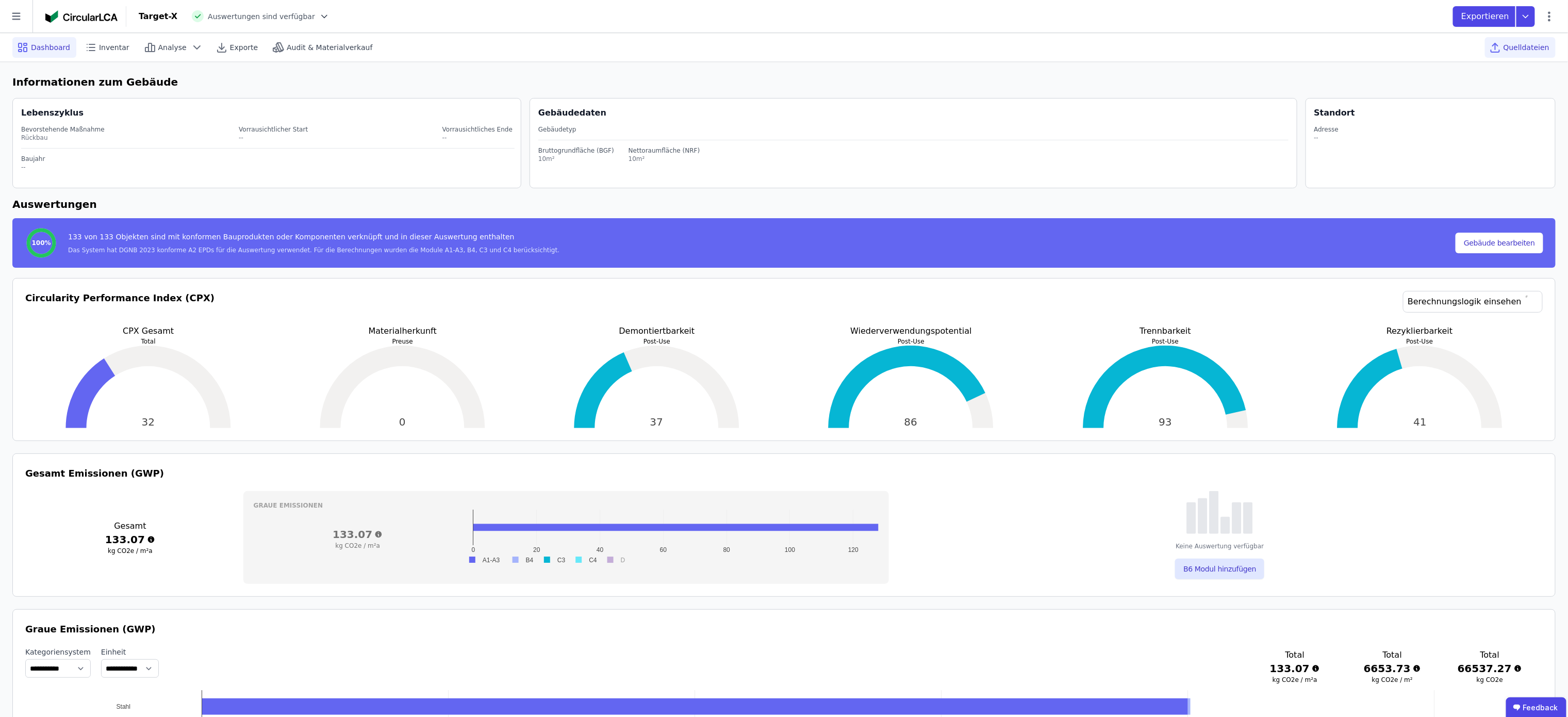
click at [1509, 44] on span "Quelldateien" at bounding box center [1527, 47] width 46 height 10
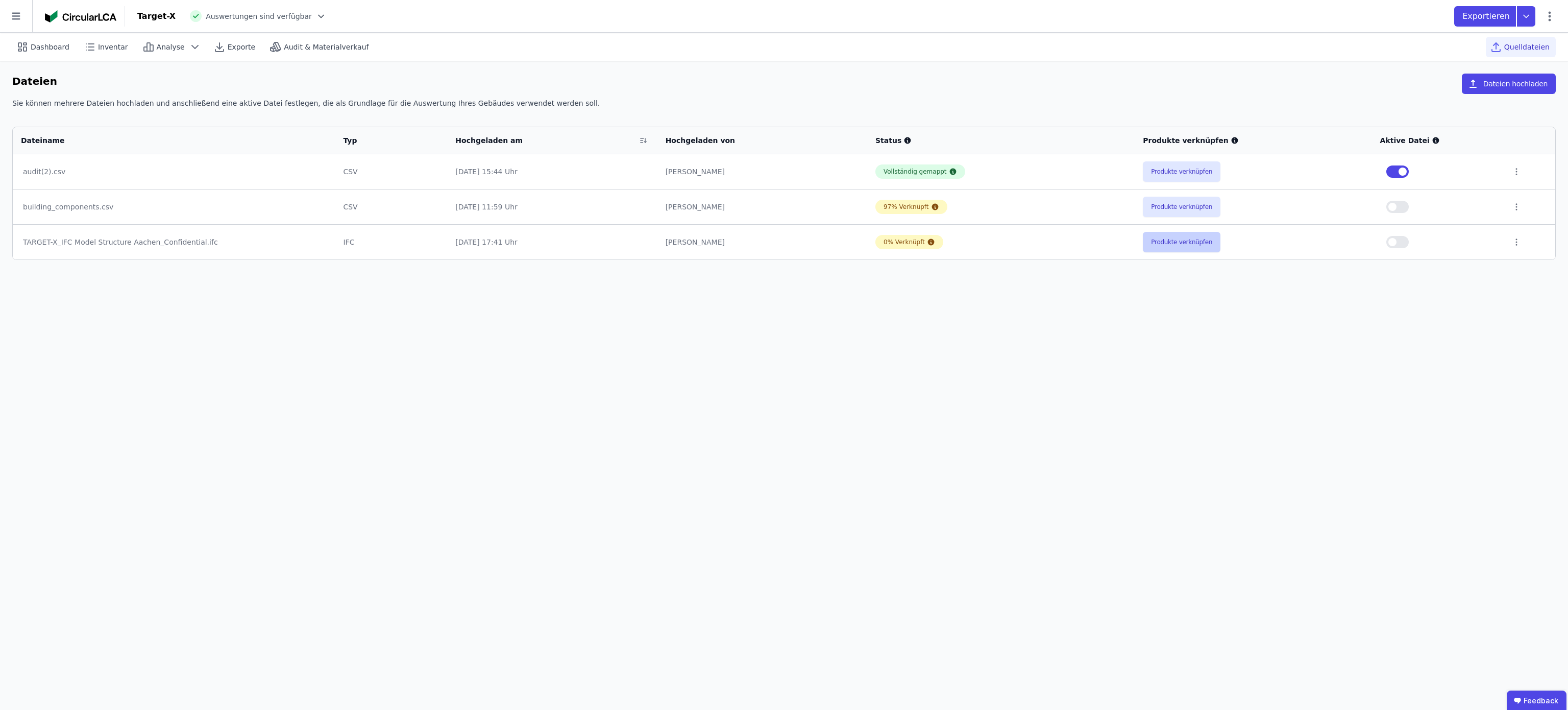
click at [1170, 247] on button "Produkte verknüpfen" at bounding box center [1182, 242] width 77 height 21
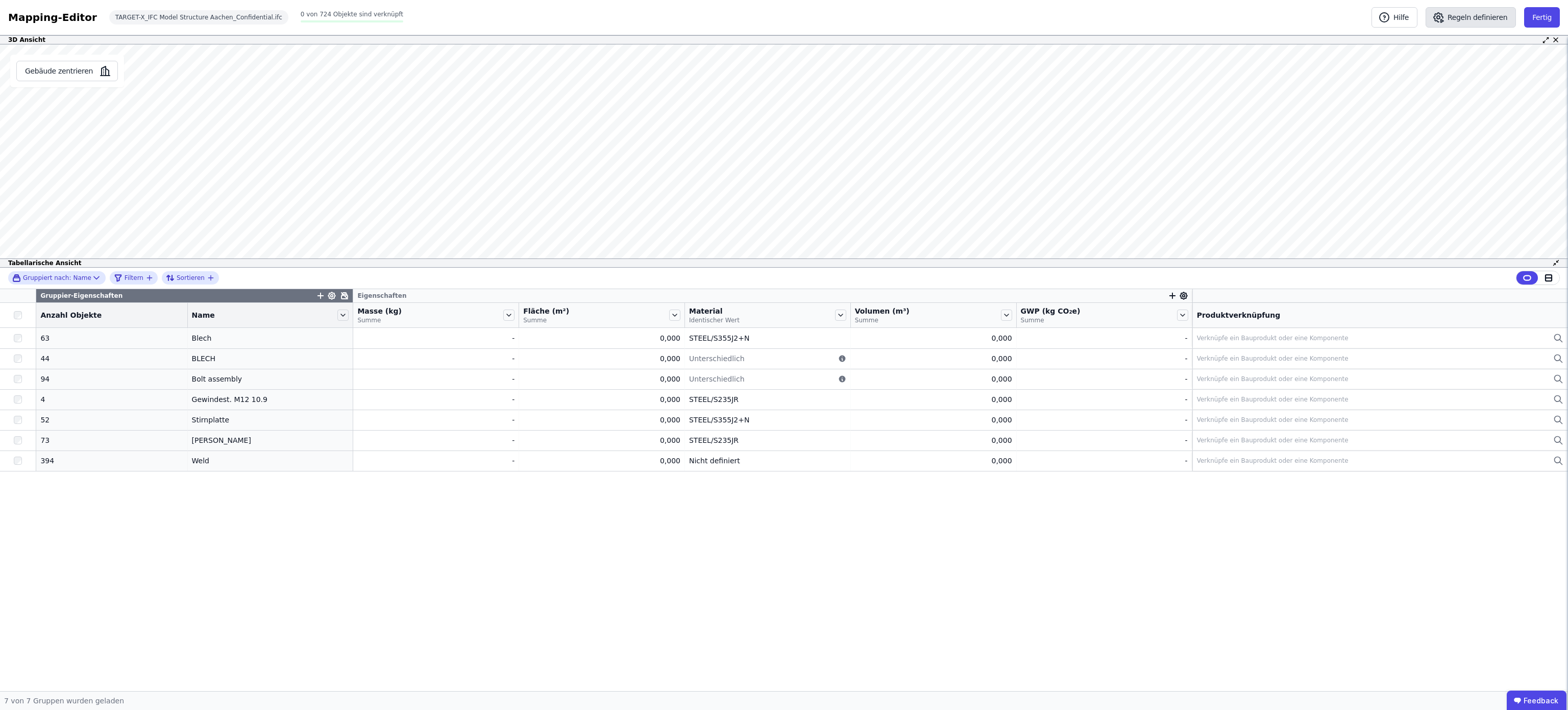
click at [1464, 14] on button "Regeln definieren" at bounding box center [1470, 17] width 90 height 21
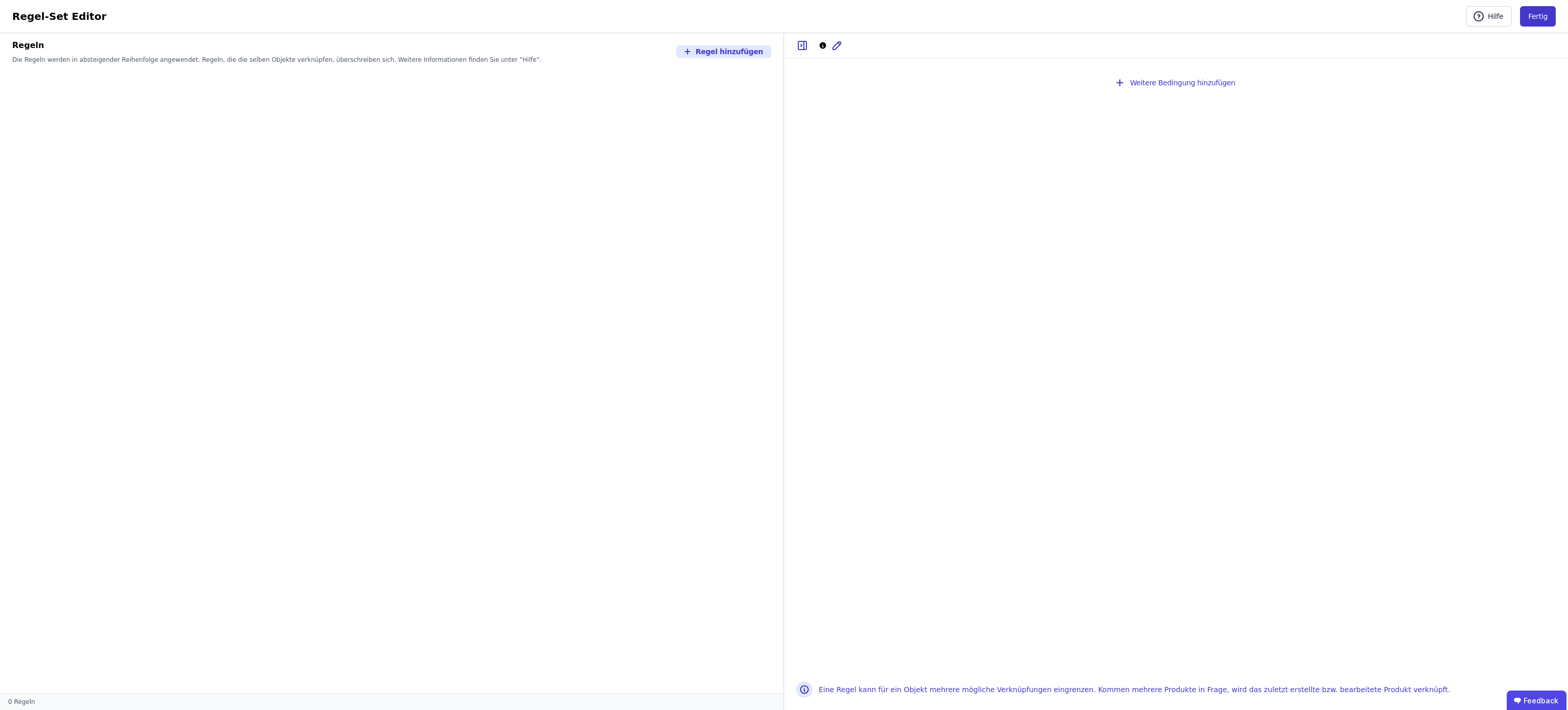
click at [1532, 21] on button "Fertig" at bounding box center [1538, 16] width 36 height 21
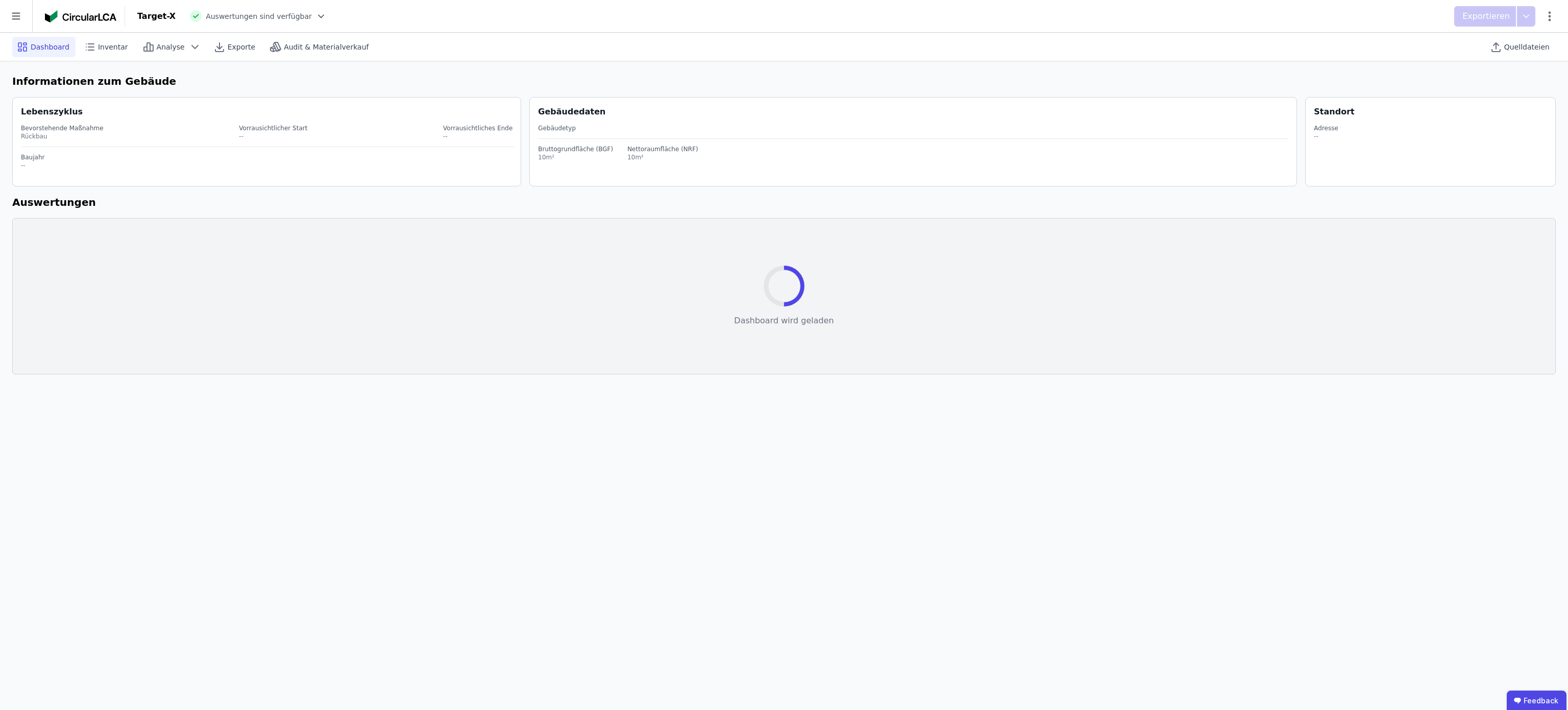
select select "*"
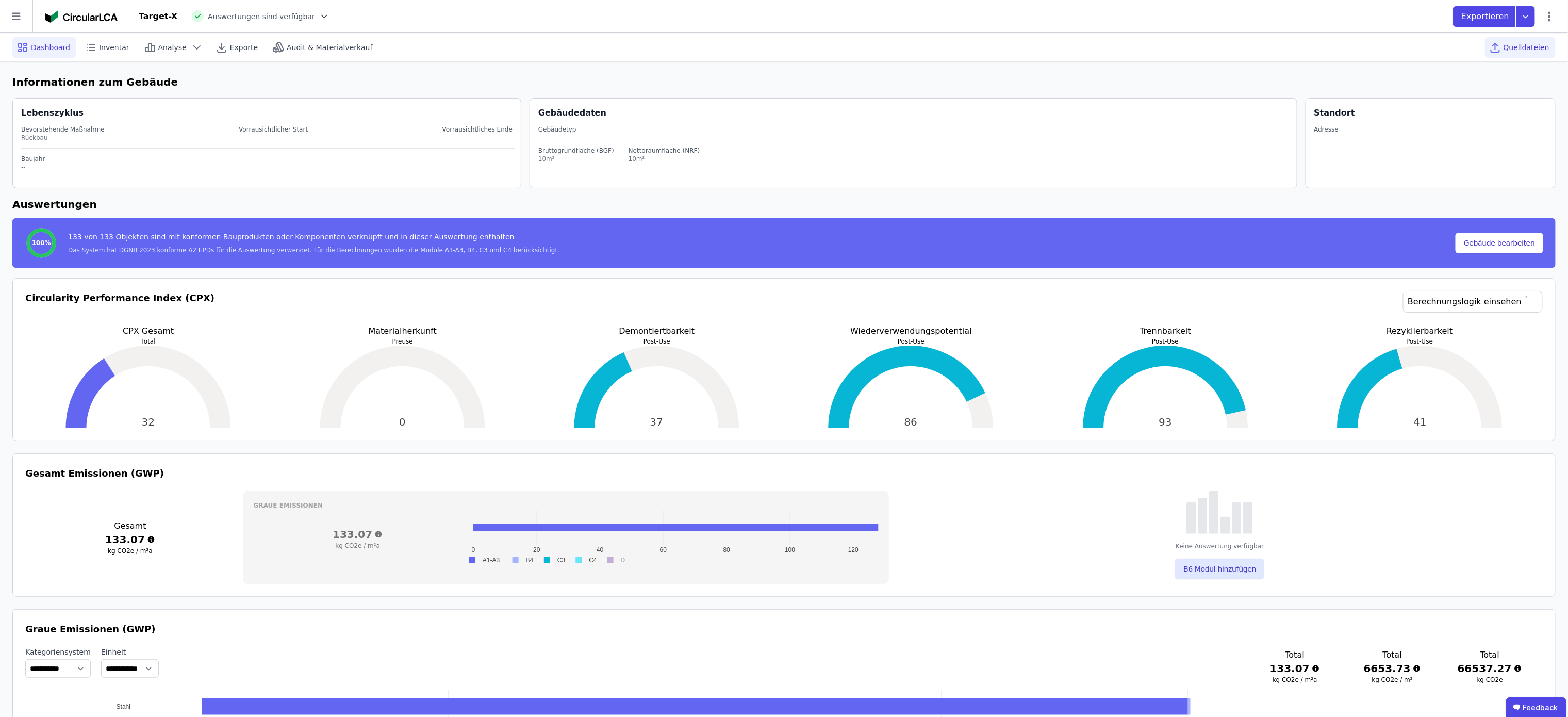
click at [1533, 48] on span "Quelldateien" at bounding box center [1527, 47] width 46 height 10
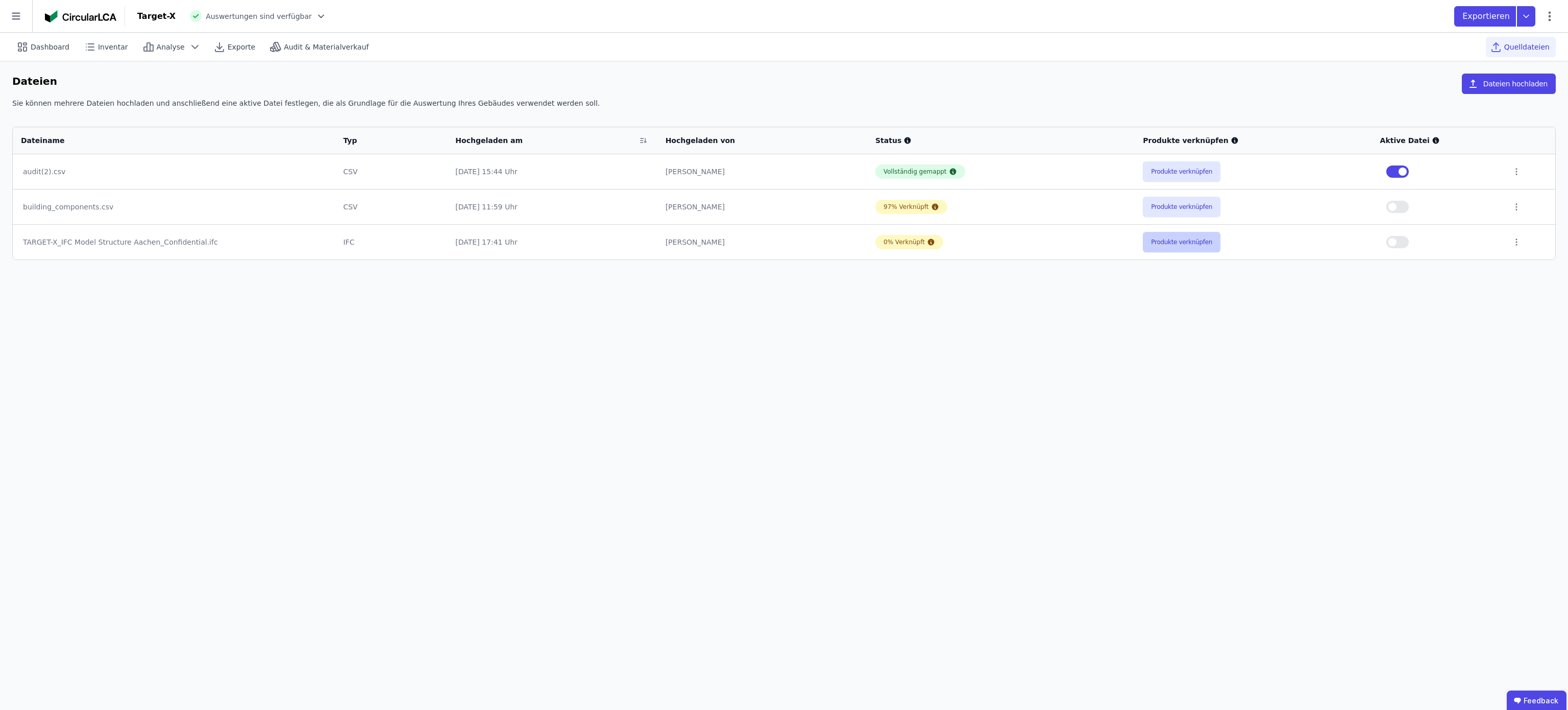
click at [1155, 243] on button "Produkte verknüpfen" at bounding box center [1182, 242] width 77 height 21
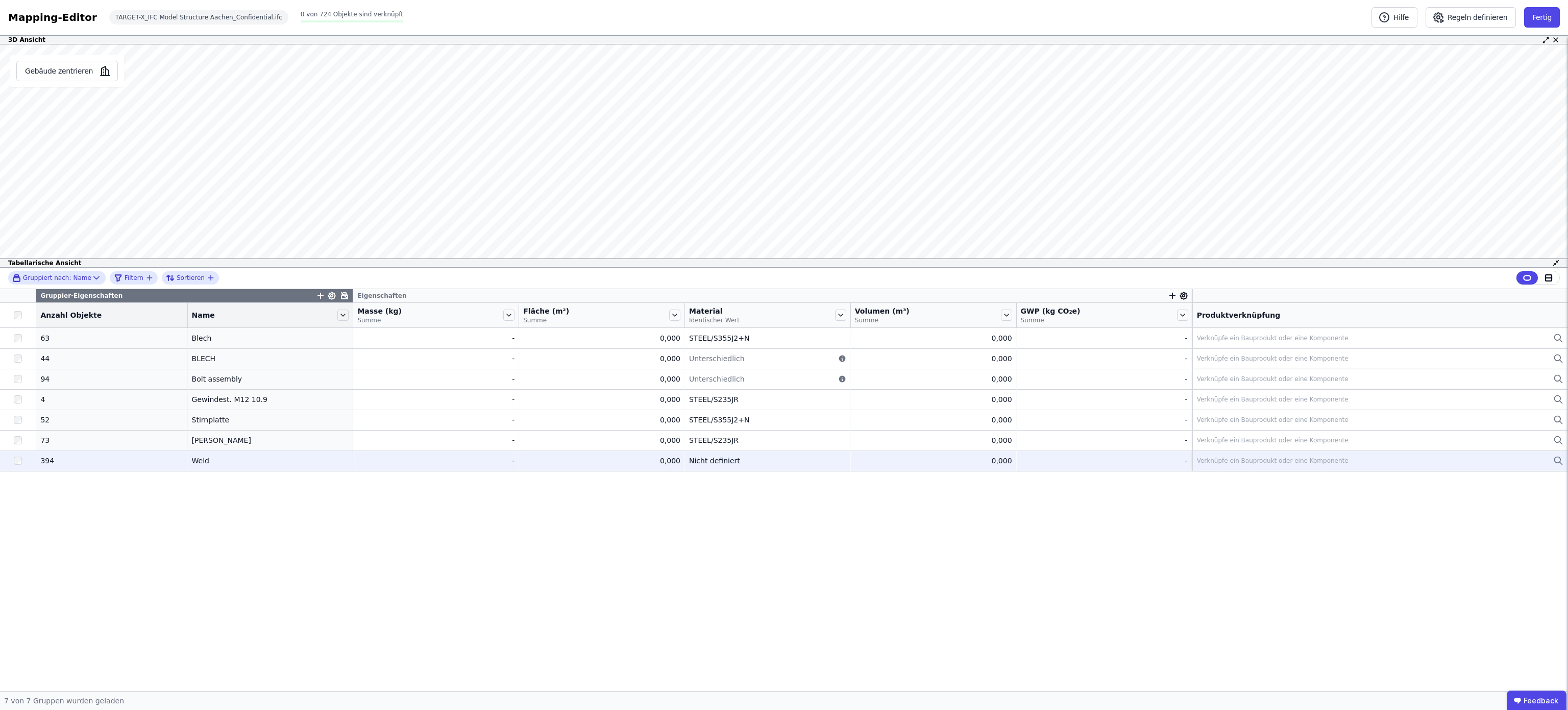
click at [1220, 458] on div "Verknüpfe ein Bauprodukt oder eine Komponente" at bounding box center [1272, 460] width 151 height 8
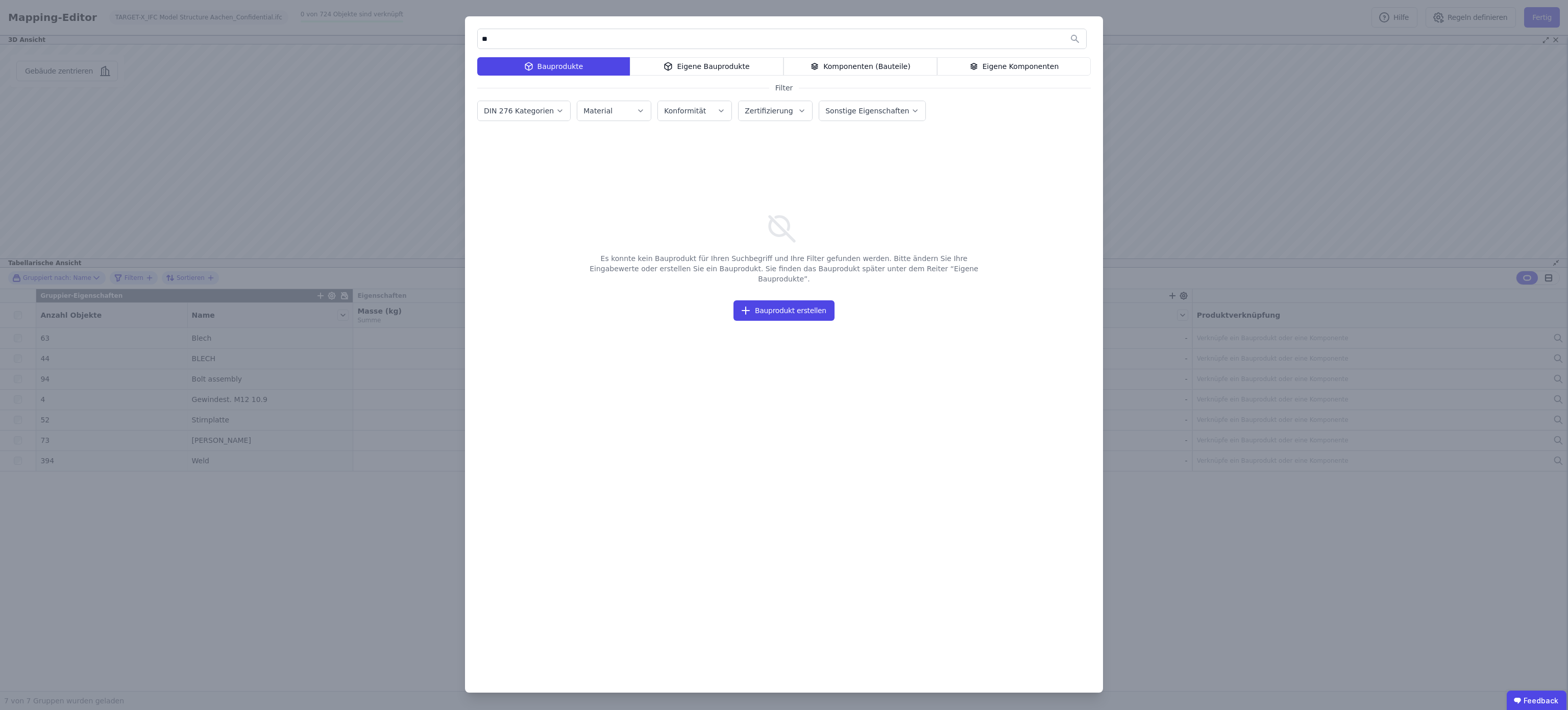
type input "*"
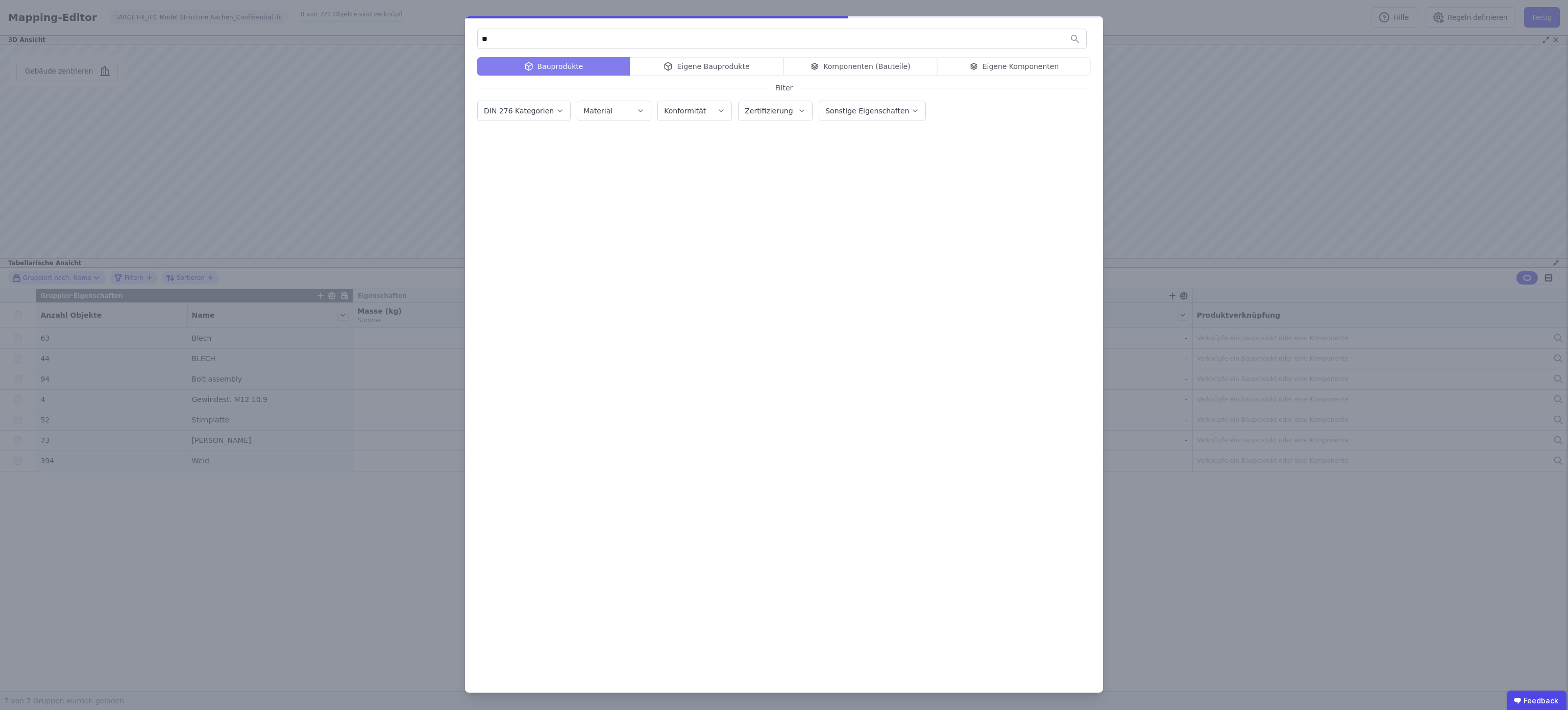
type input "*"
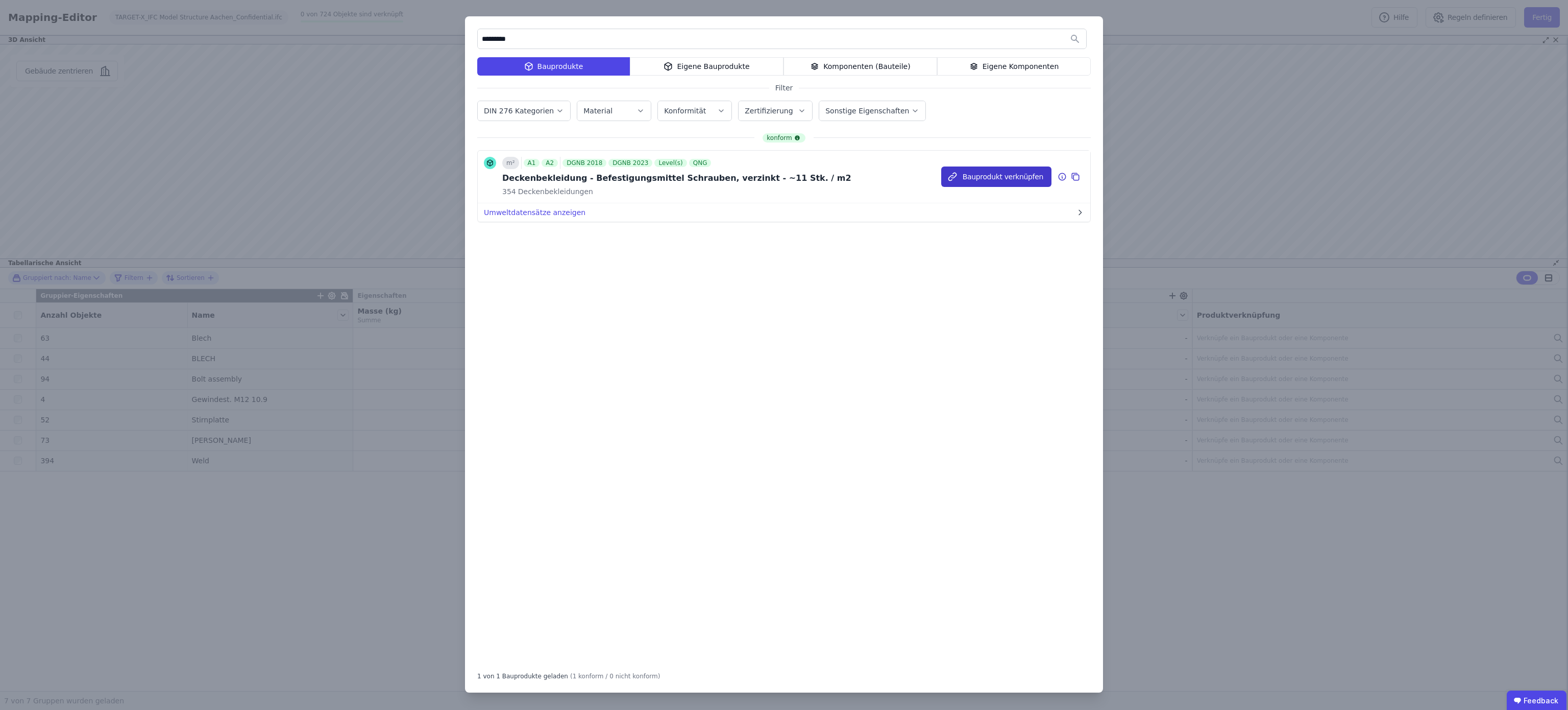
type input "*********"
click at [1003, 177] on button "Bauprodukt verknüpfen" at bounding box center [996, 176] width 110 height 21
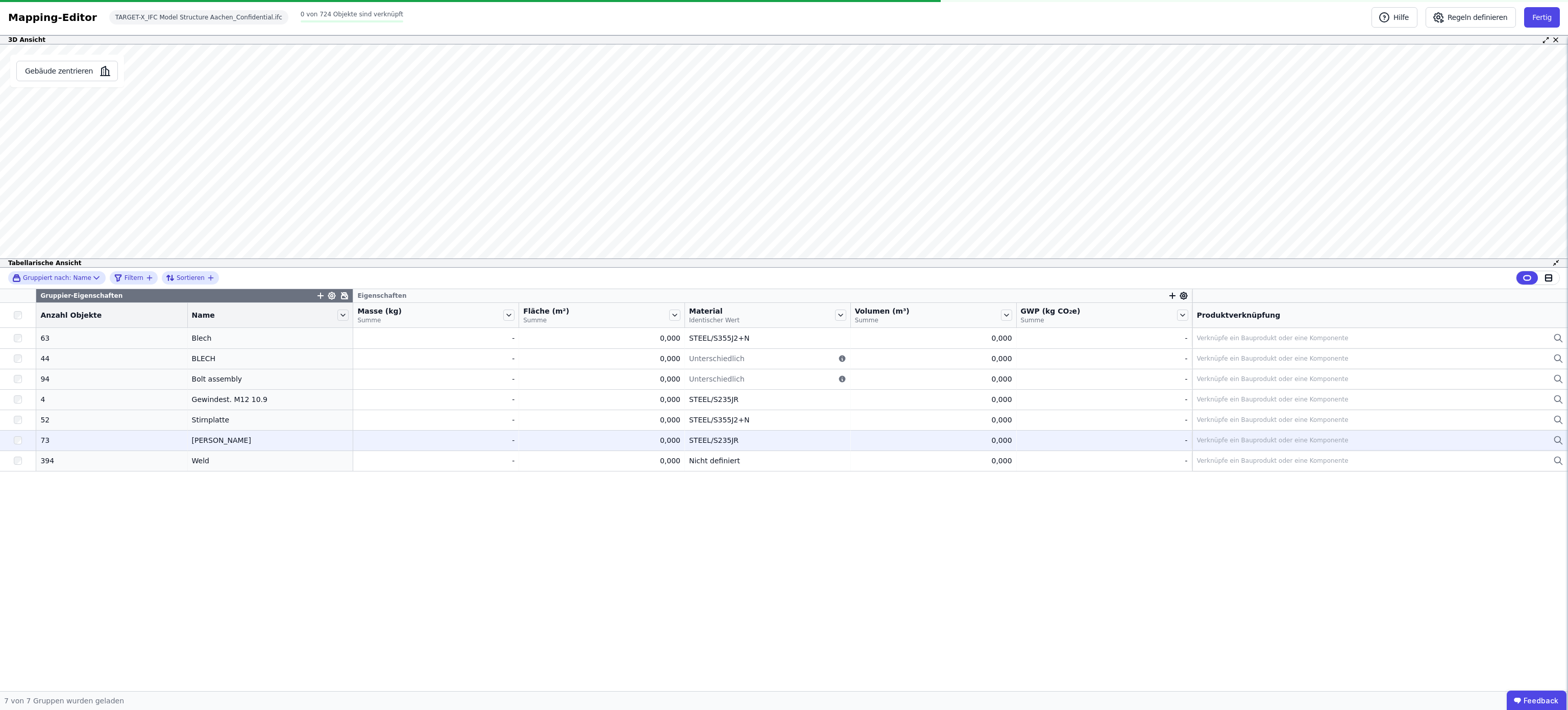
click at [1259, 443] on div "Verknüpfe ein Bauprodukt oder eine Komponente" at bounding box center [1272, 440] width 151 height 8
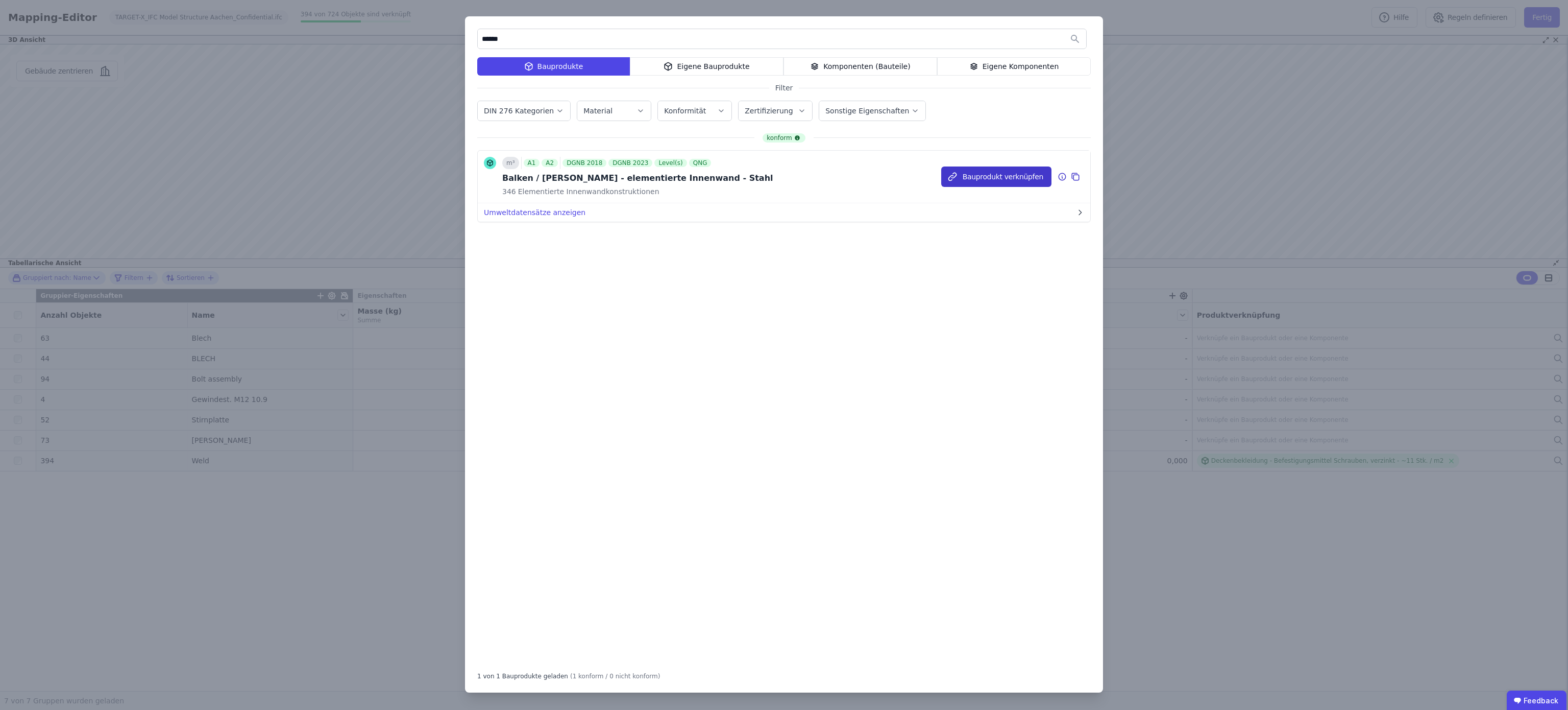
type input "******"
click at [1007, 168] on button "Bauprodukt verknüpfen" at bounding box center [996, 176] width 110 height 21
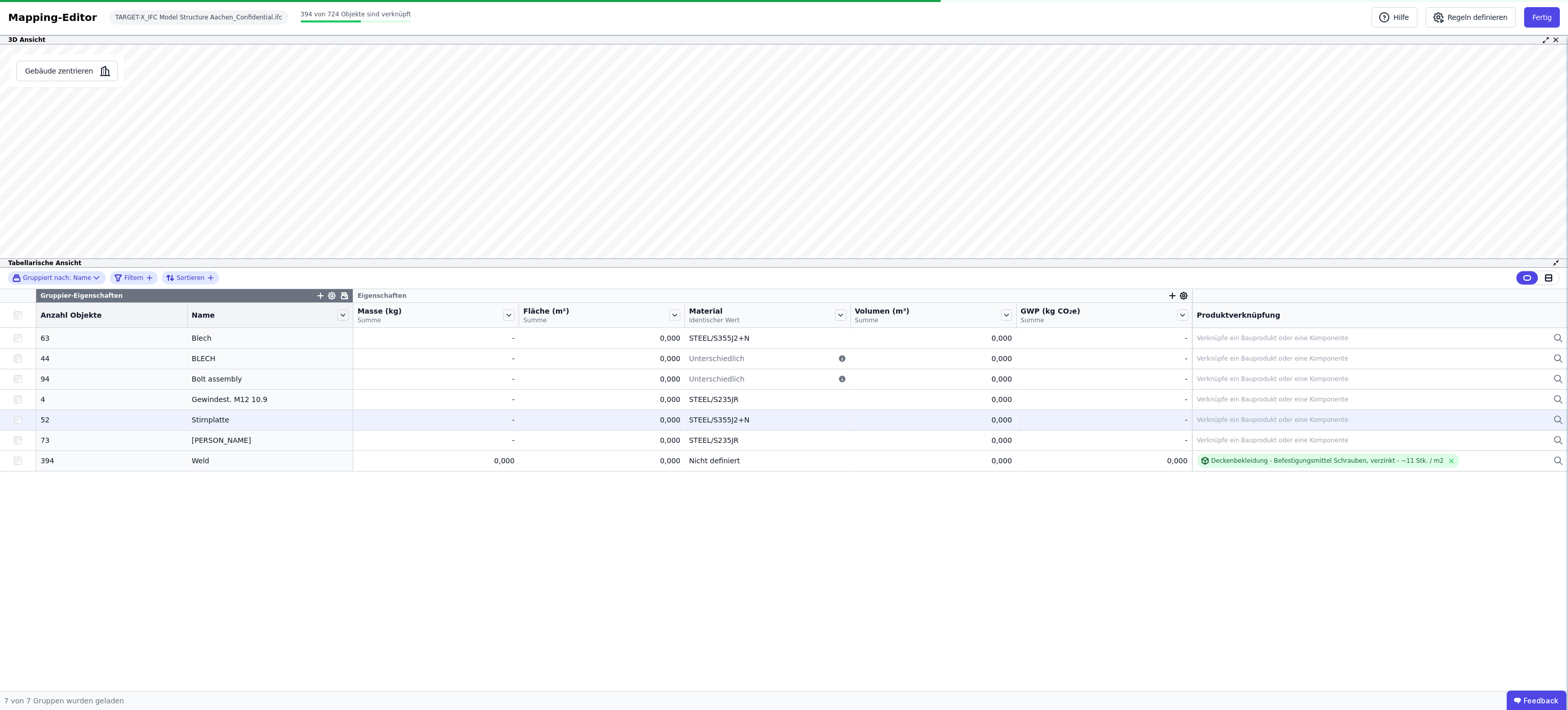
click at [1255, 426] on div "Verknüpfe ein Bauprodukt oder eine Komponente" at bounding box center [1380, 420] width 366 height 12
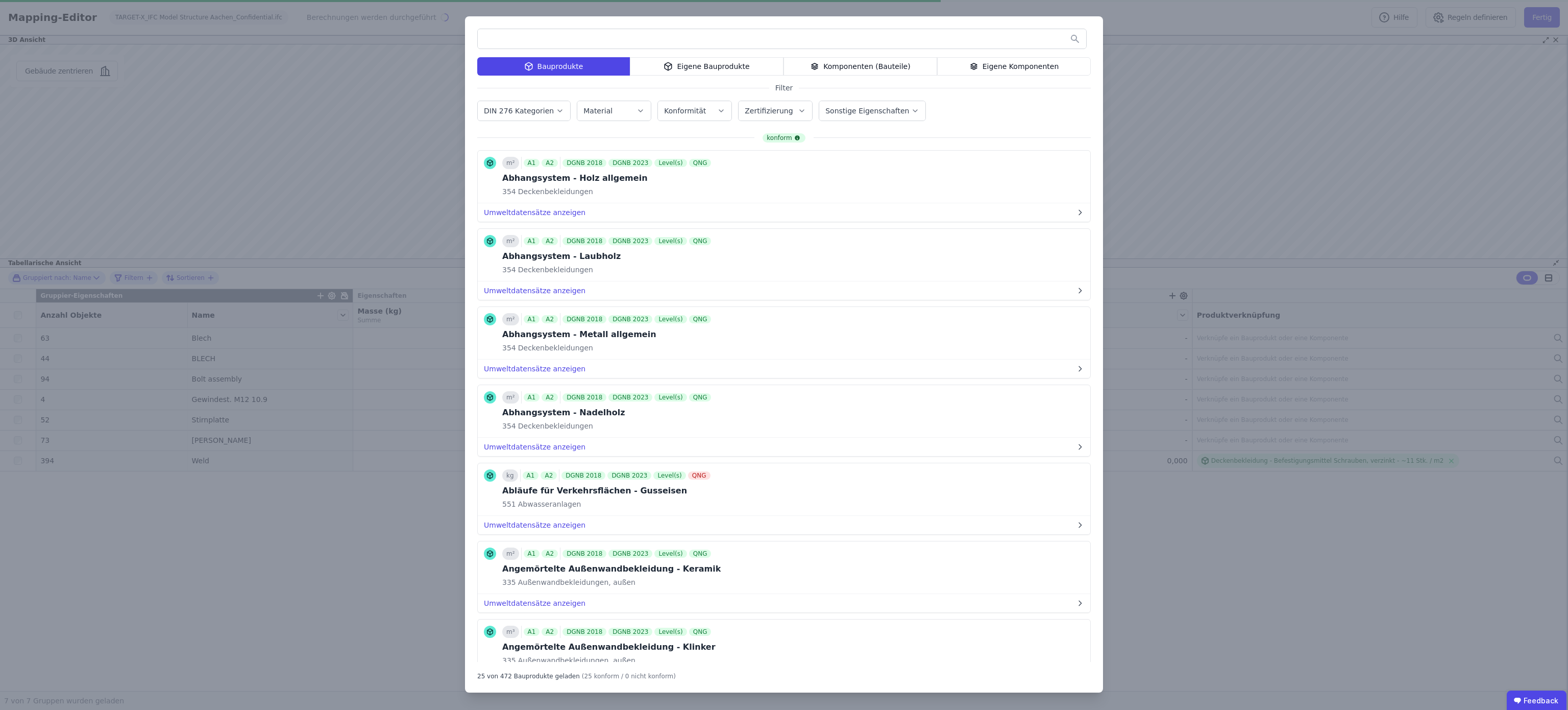
click at [1187, 111] on div "Bauprodukte Eigene Bauprodukte Komponenten (Bauteile) Eigene Komponenten Filter…" at bounding box center [784, 355] width 1568 height 710
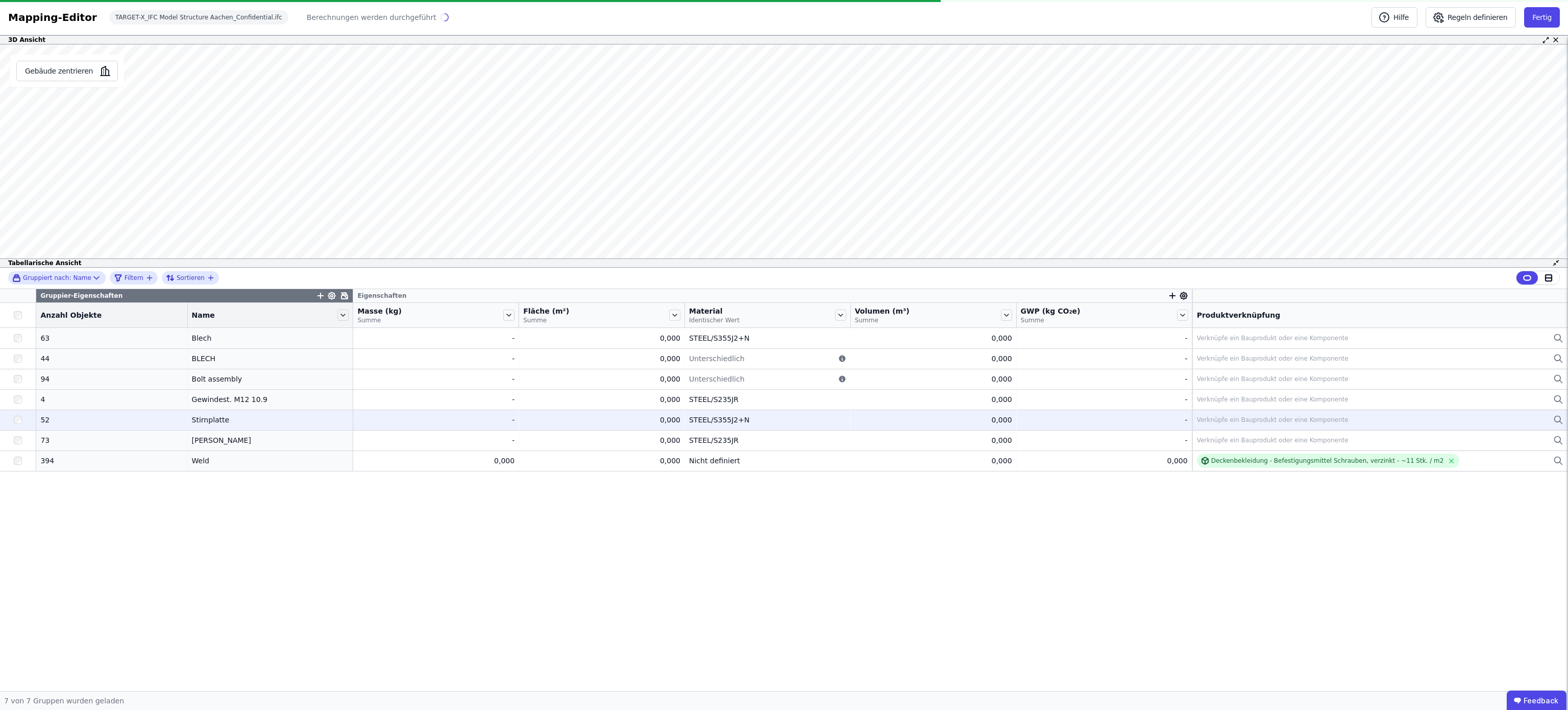
click at [1210, 424] on div "Verknüpfe ein Bauprodukt oder eine Komponente" at bounding box center [1272, 420] width 151 height 8
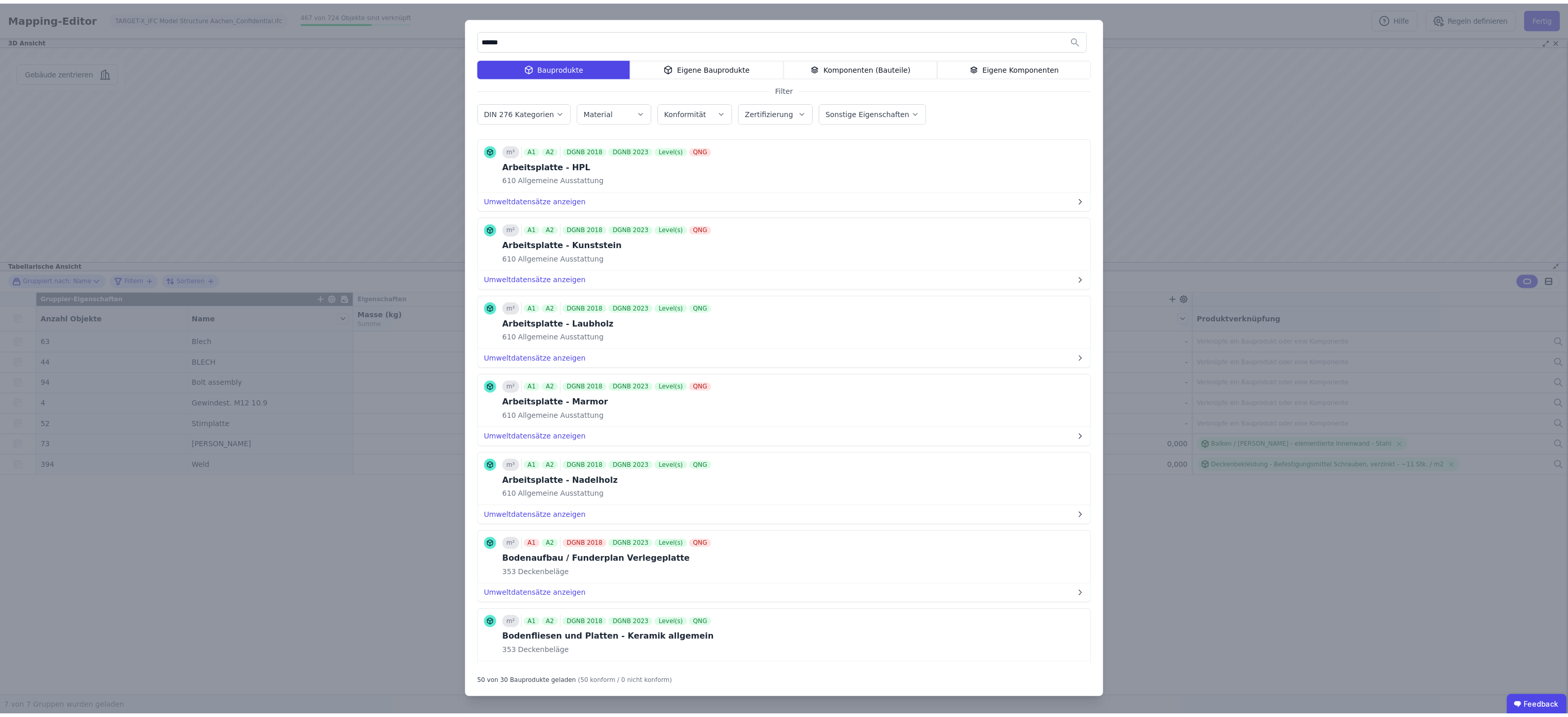
scroll to position [2111, 0]
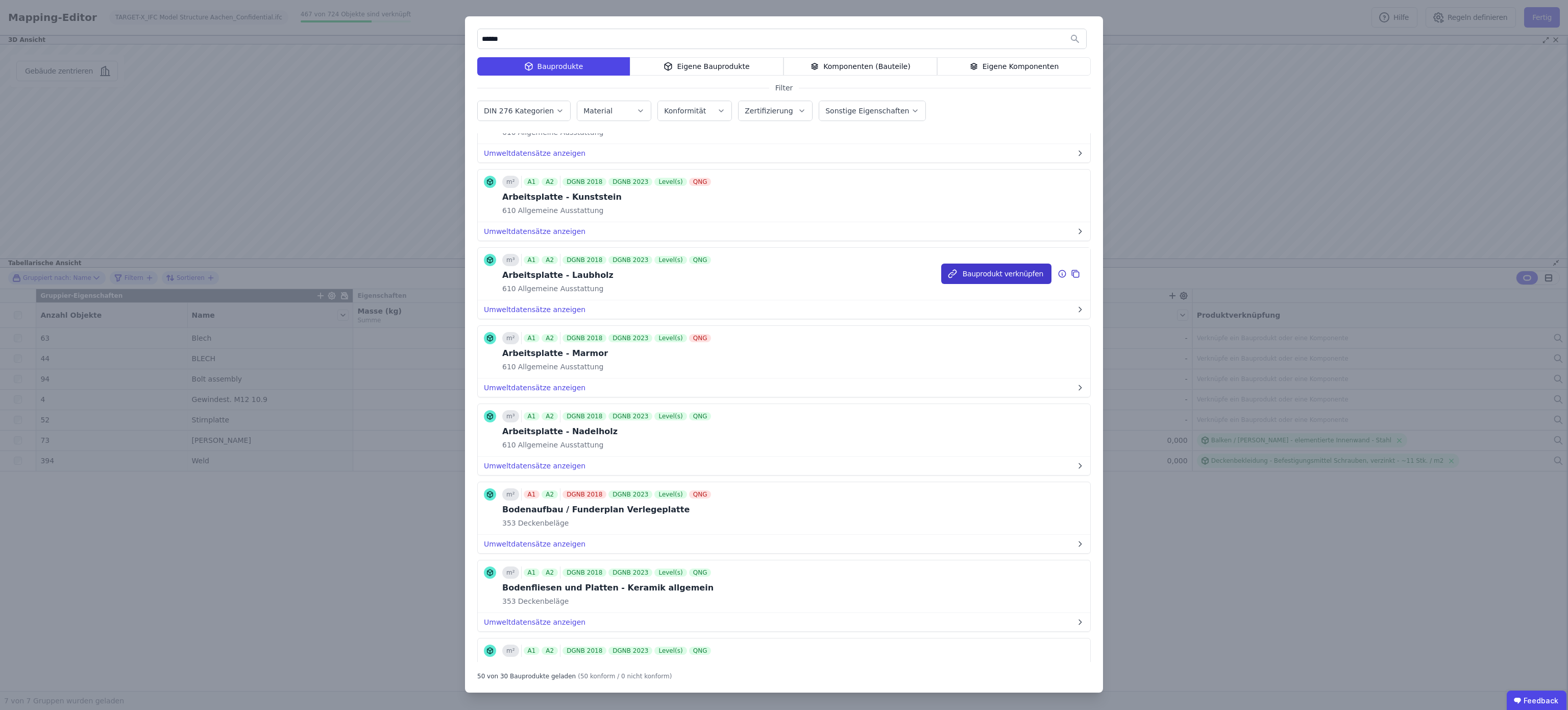
type input "******"
click at [998, 284] on button "Bauprodukt verknüpfen" at bounding box center [996, 273] width 110 height 21
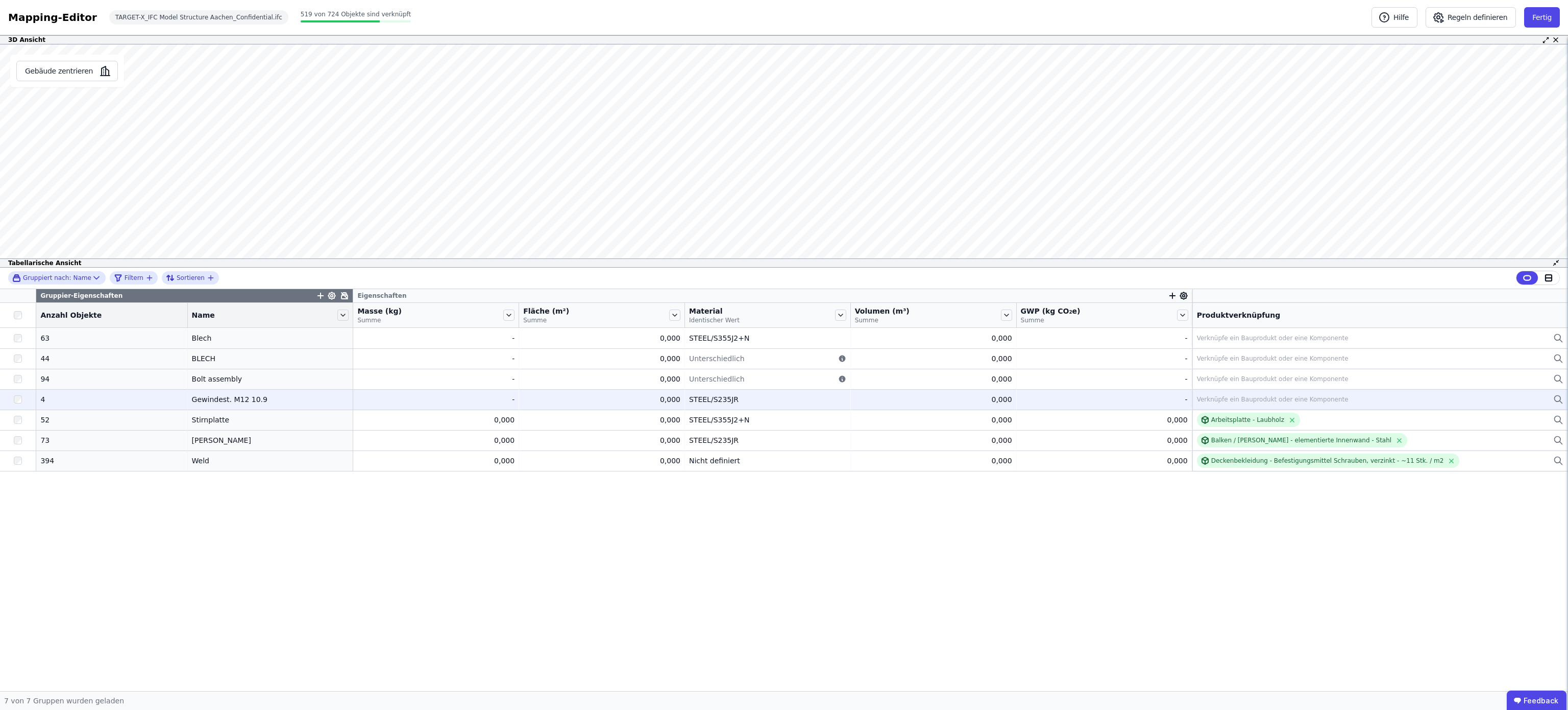
click at [1287, 405] on div "Verknüpfe ein Bauprodukt oder eine Komponente" at bounding box center [1380, 399] width 366 height 12
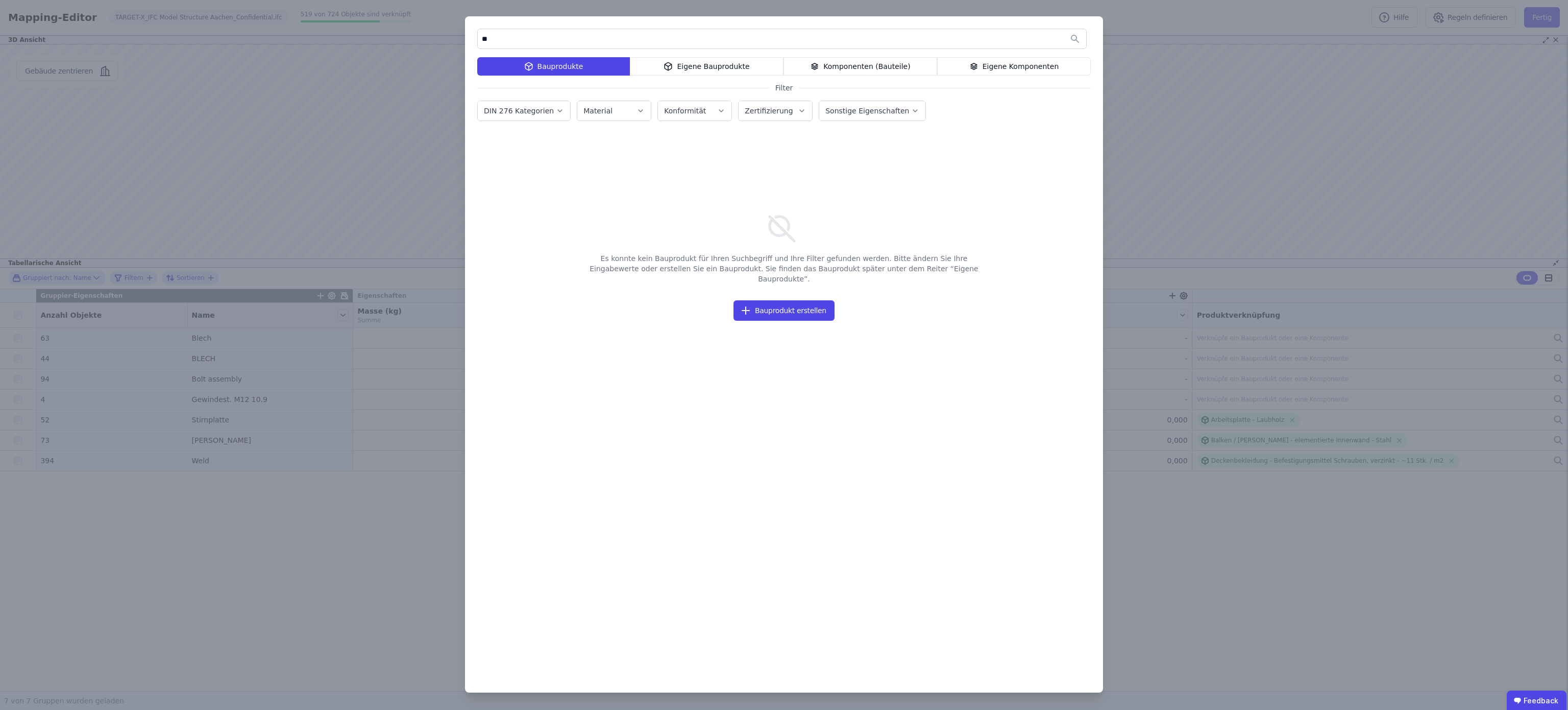
type input "*"
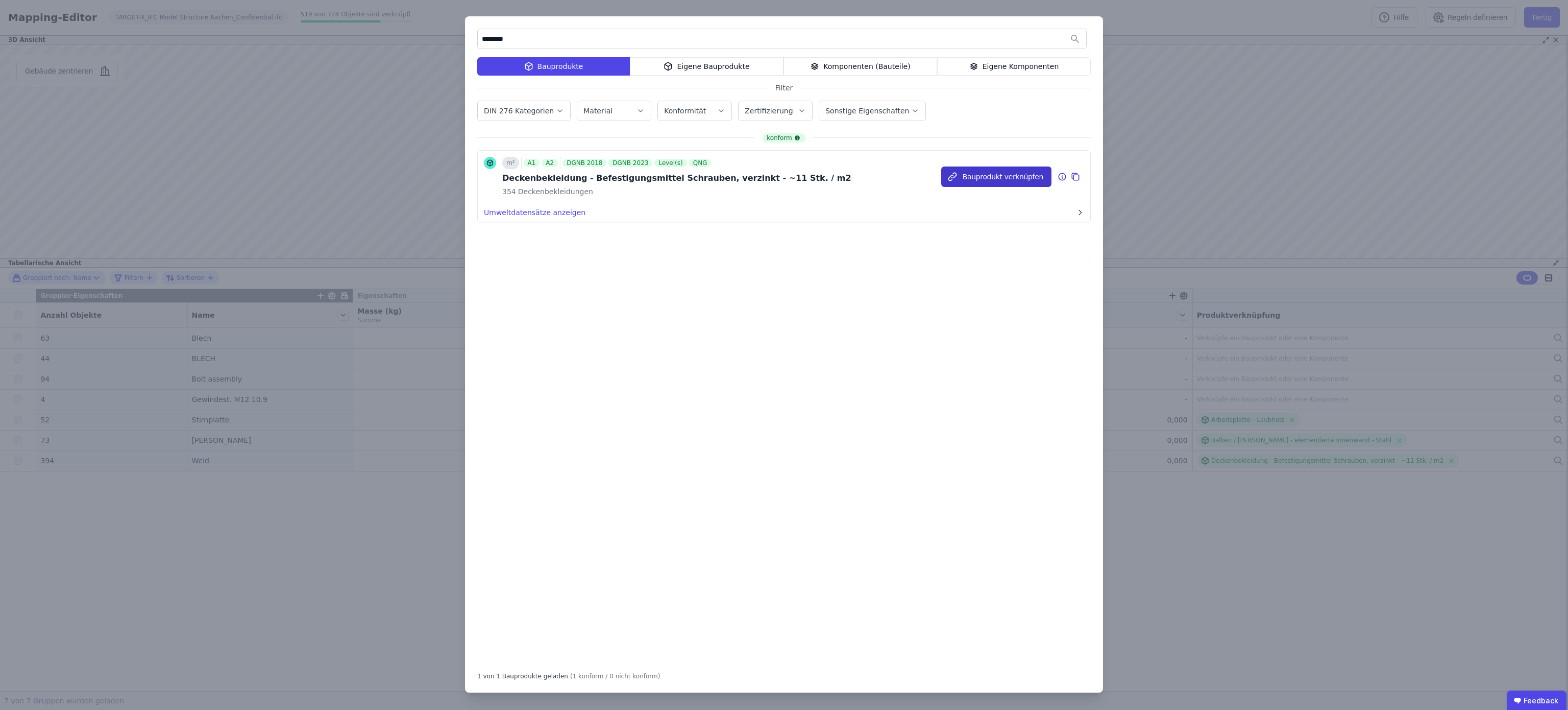
type input "********"
click at [1005, 172] on button "Bauprodukt verknüpfen" at bounding box center [996, 176] width 110 height 21
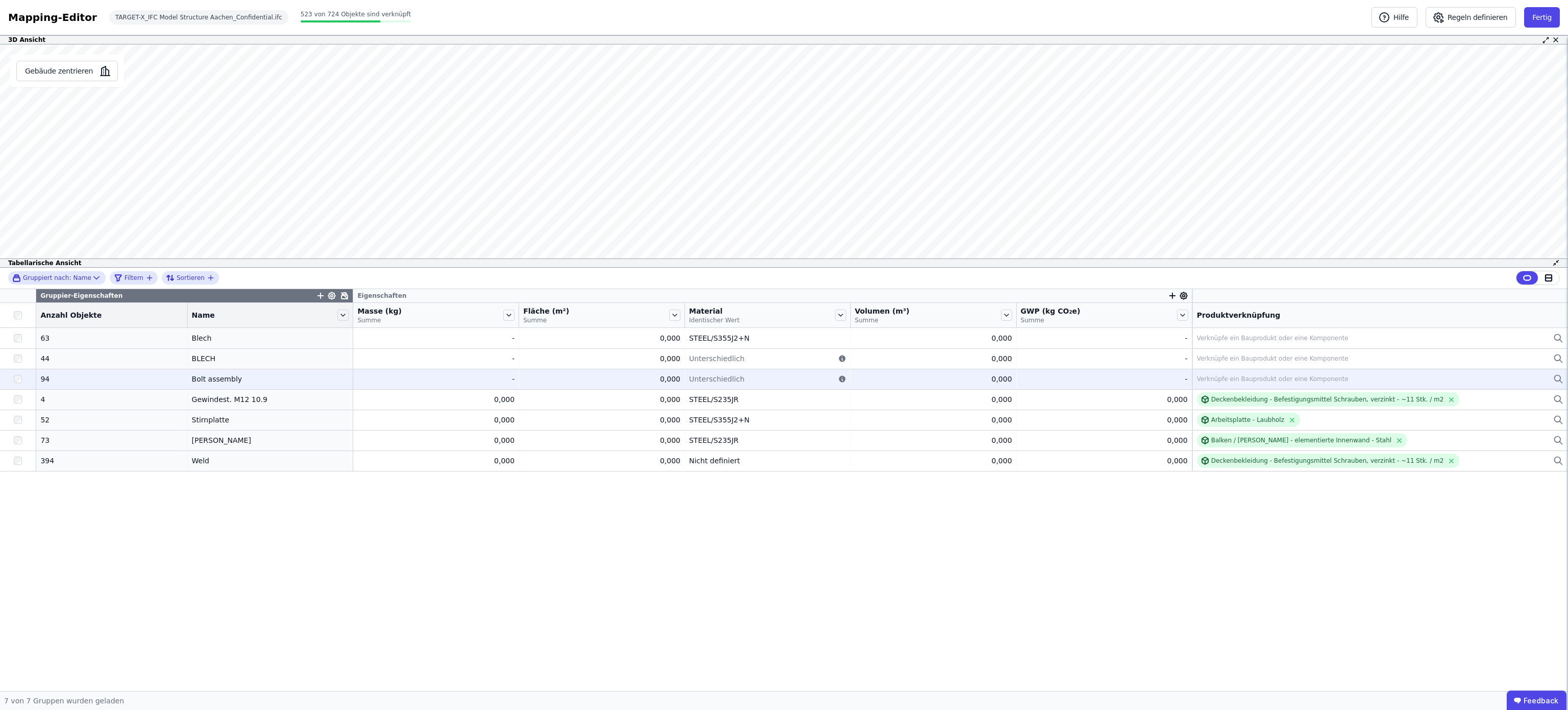
click at [1282, 383] on div "Verknüpfe ein Bauprodukt oder eine Komponente" at bounding box center [1272, 379] width 151 height 8
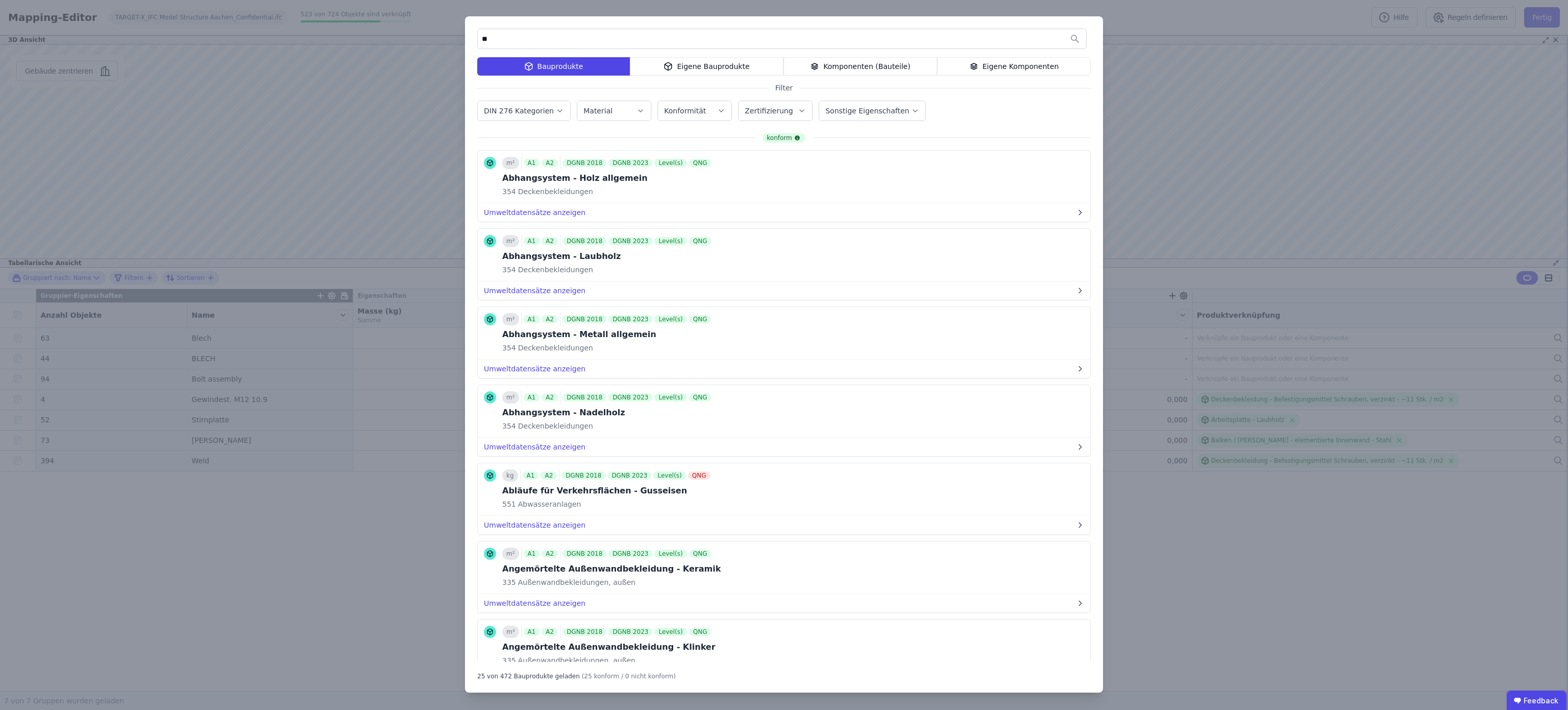
type input "*"
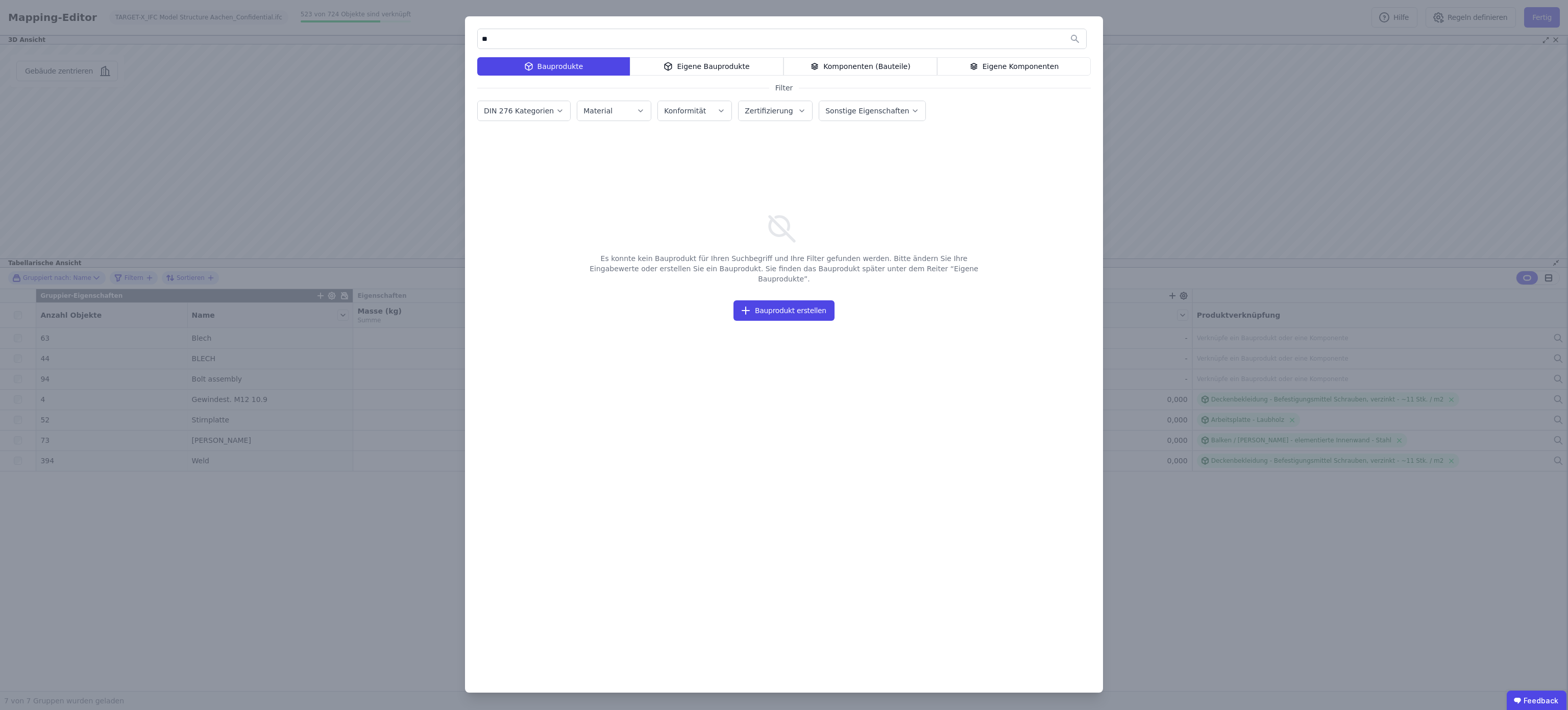
type input "*"
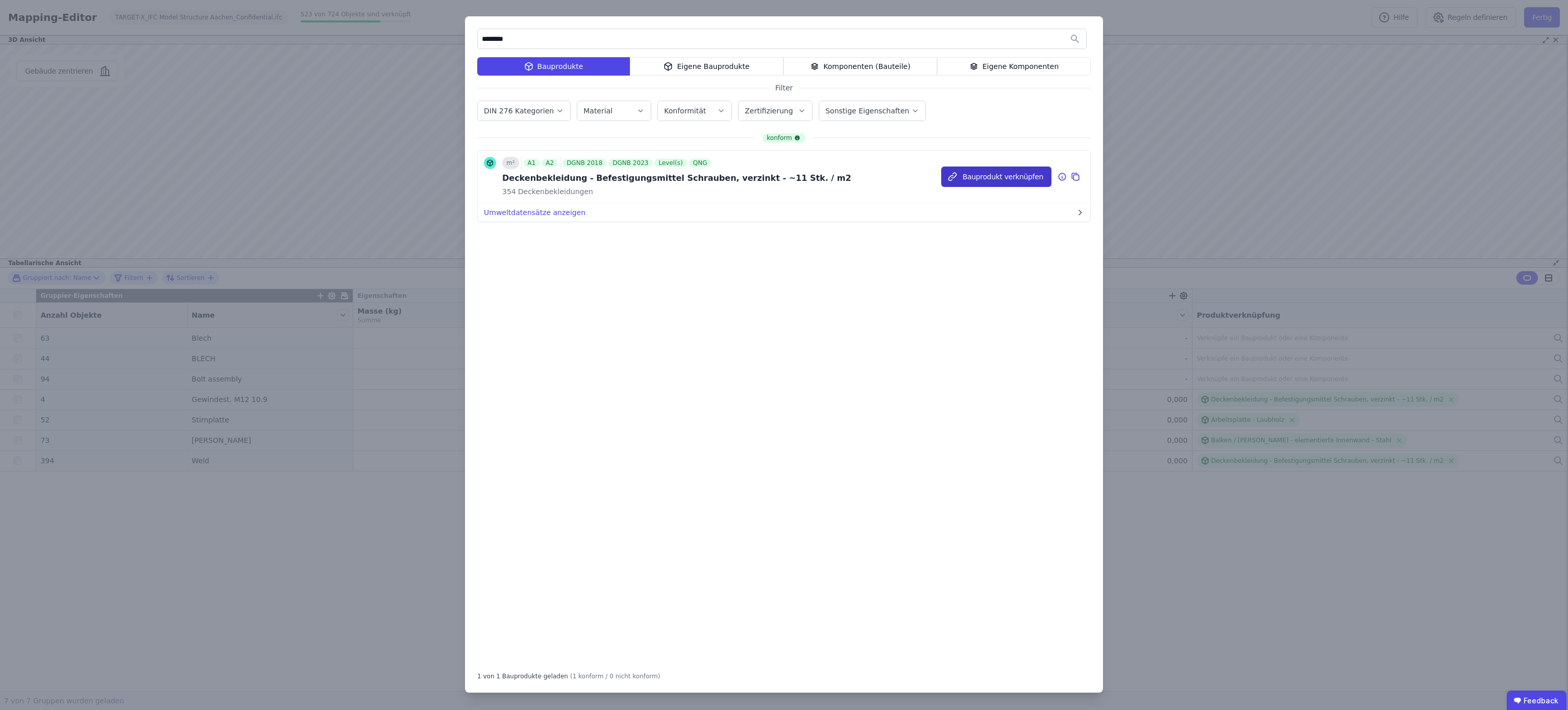
type input "********"
click at [983, 176] on button "Bauprodukt verknüpfen" at bounding box center [996, 176] width 110 height 21
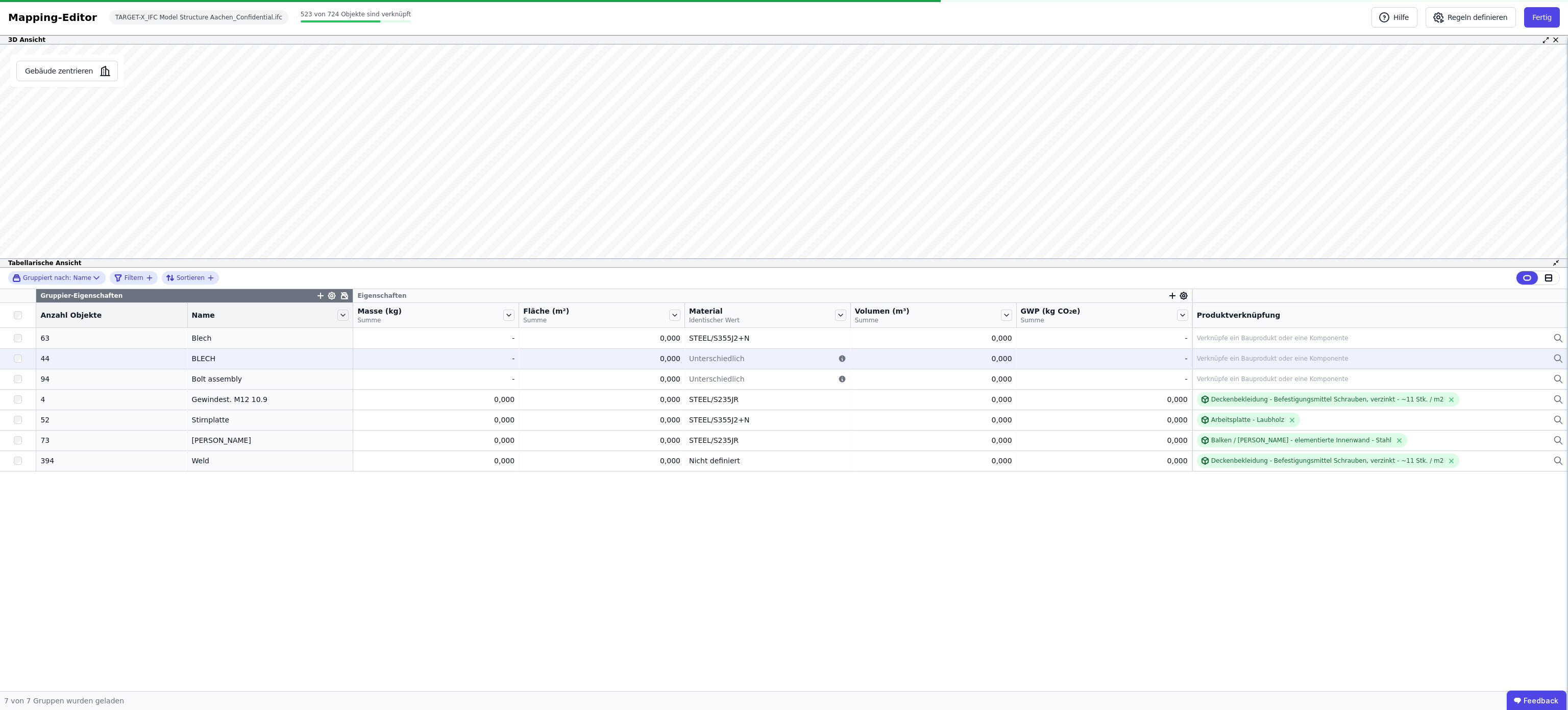
click at [1229, 359] on div "Verknüpfe ein Bauprodukt oder eine Komponente" at bounding box center [1272, 358] width 151 height 8
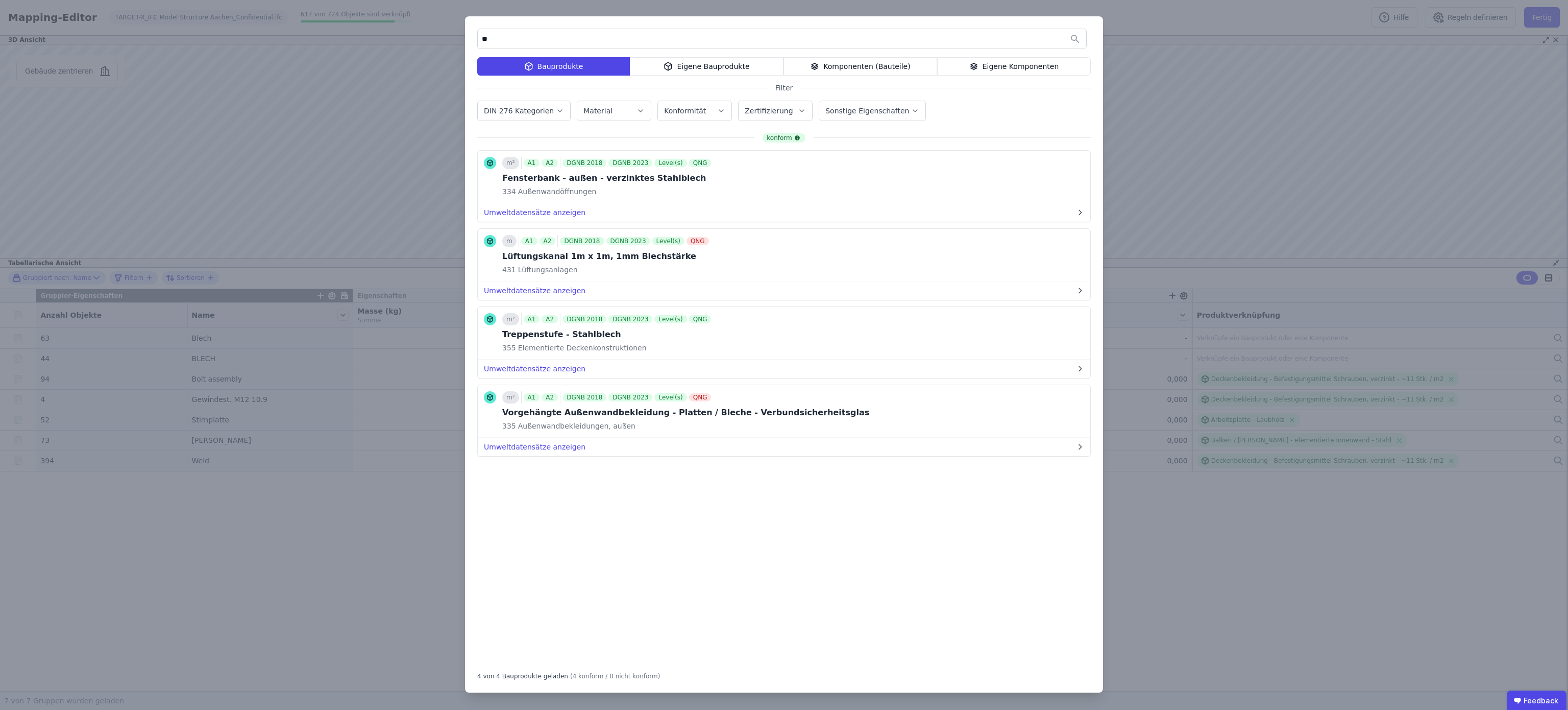
type input "*"
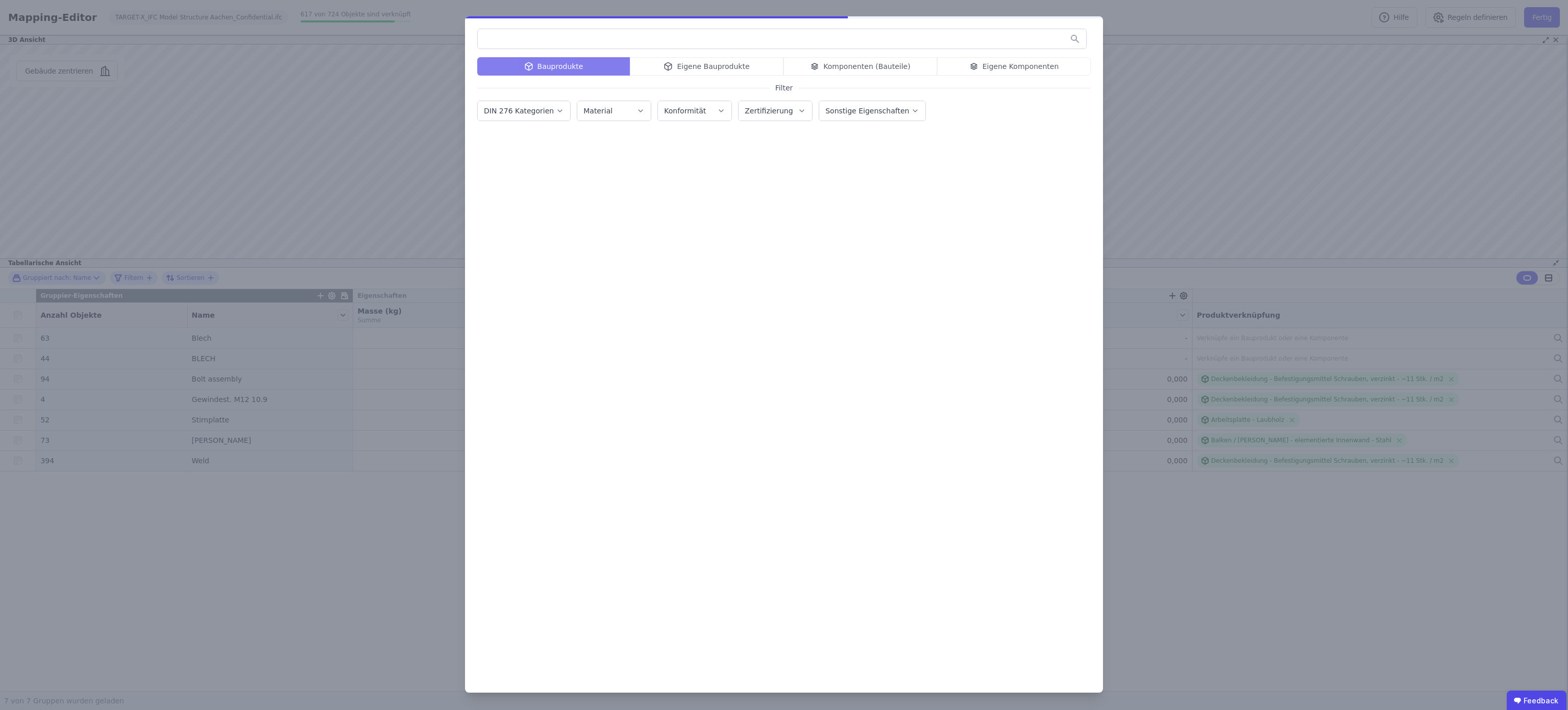
click at [1346, 162] on div "Bauprodukte Eigene Bauprodukte Komponenten (Bauteile) Eigene Komponenten Filter…" at bounding box center [784, 355] width 1568 height 710
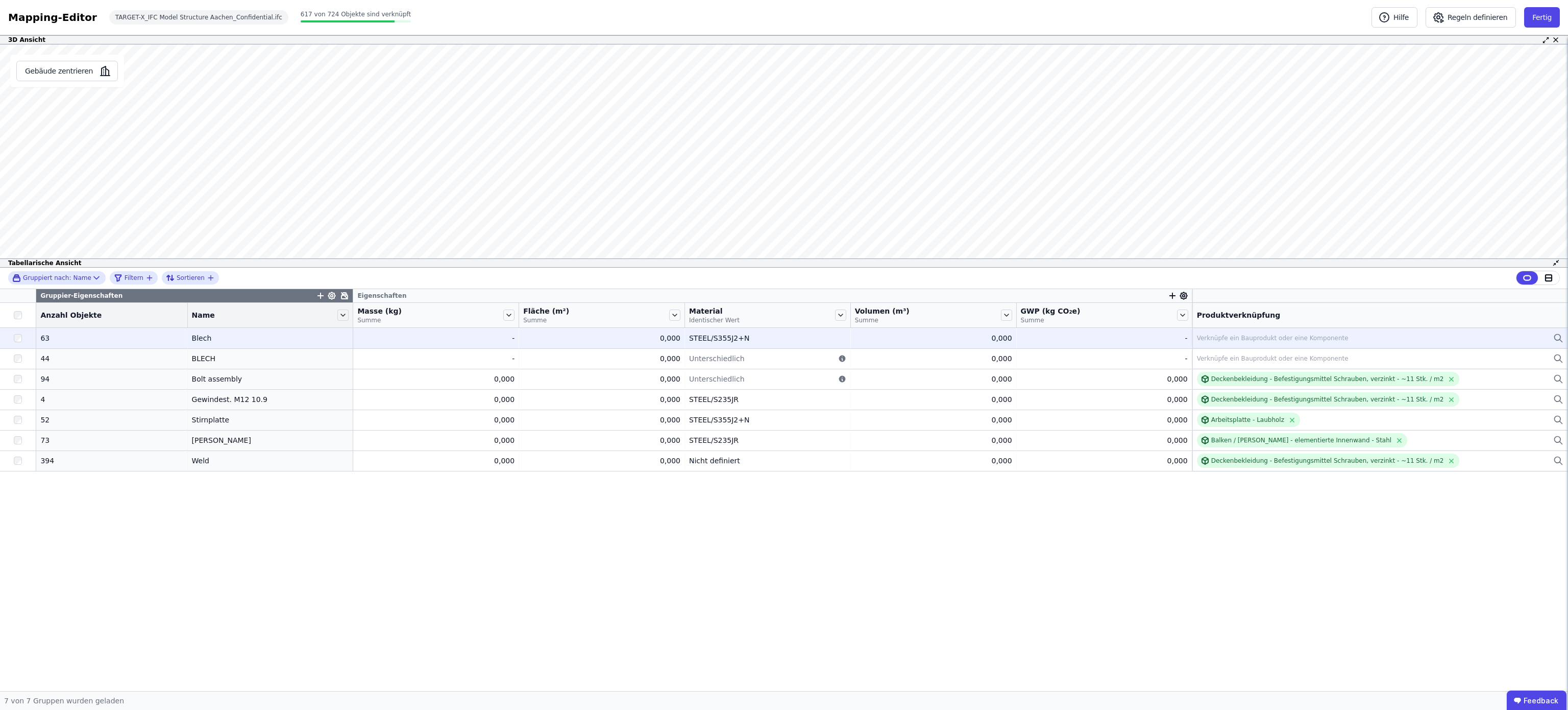
click at [1243, 340] on div "Verknüpfe ein Bauprodukt oder eine Komponente" at bounding box center [1272, 338] width 151 height 8
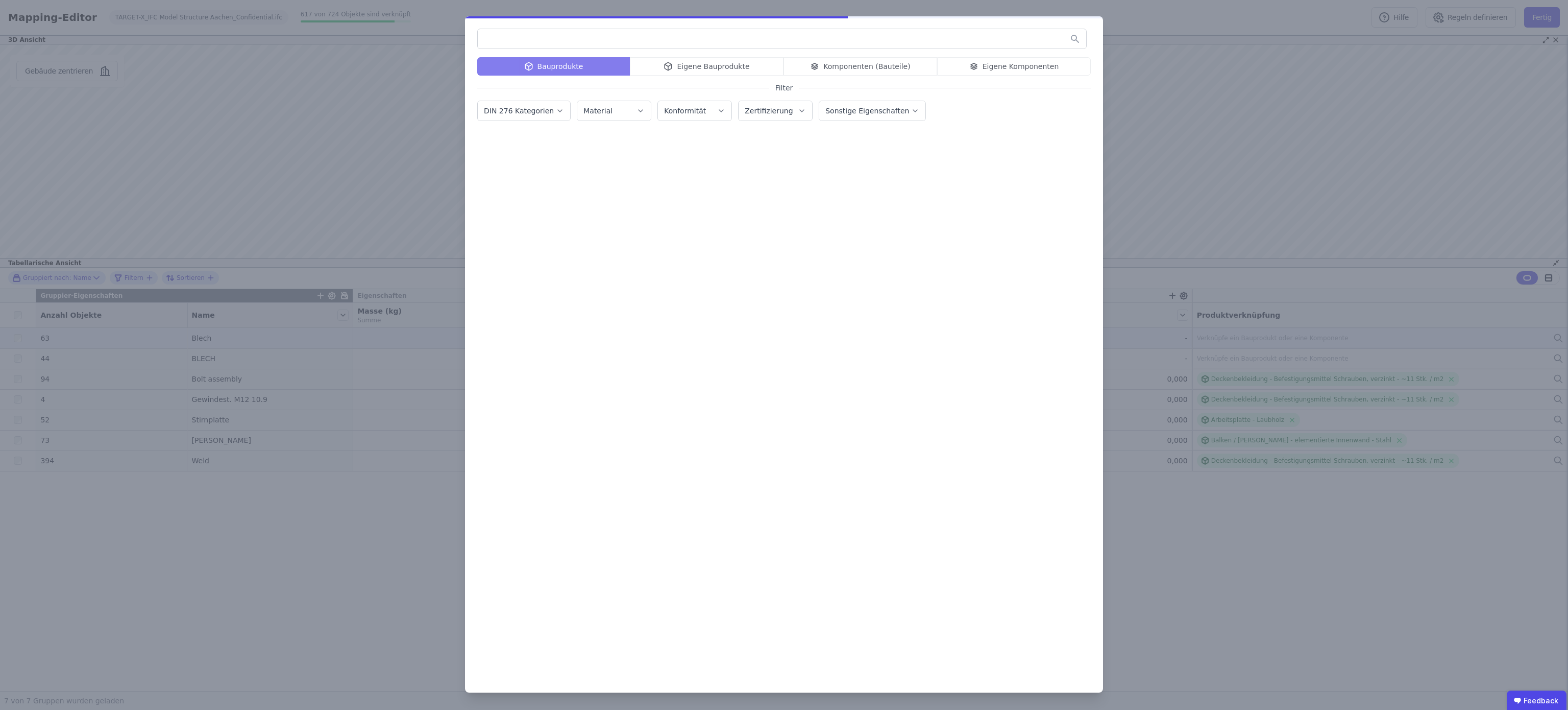
click at [1243, 340] on div "Bauprodukte Eigene Bauprodukte Komponenten (Bauteile) Eigene Komponenten Filter…" at bounding box center [784, 355] width 1568 height 710
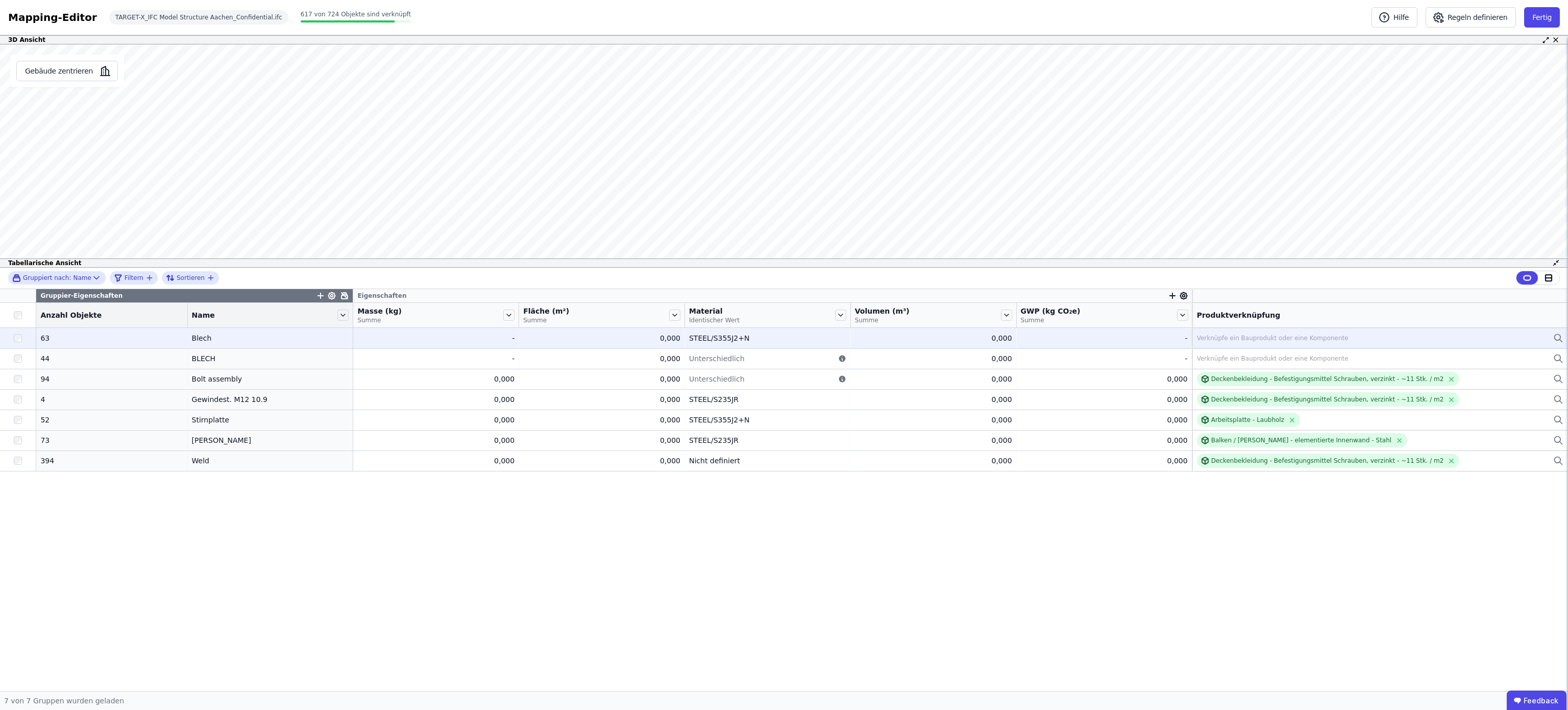
click at [1293, 336] on div "Verknüpfe ein Bauprodukt oder eine Komponente" at bounding box center [1272, 338] width 151 height 8
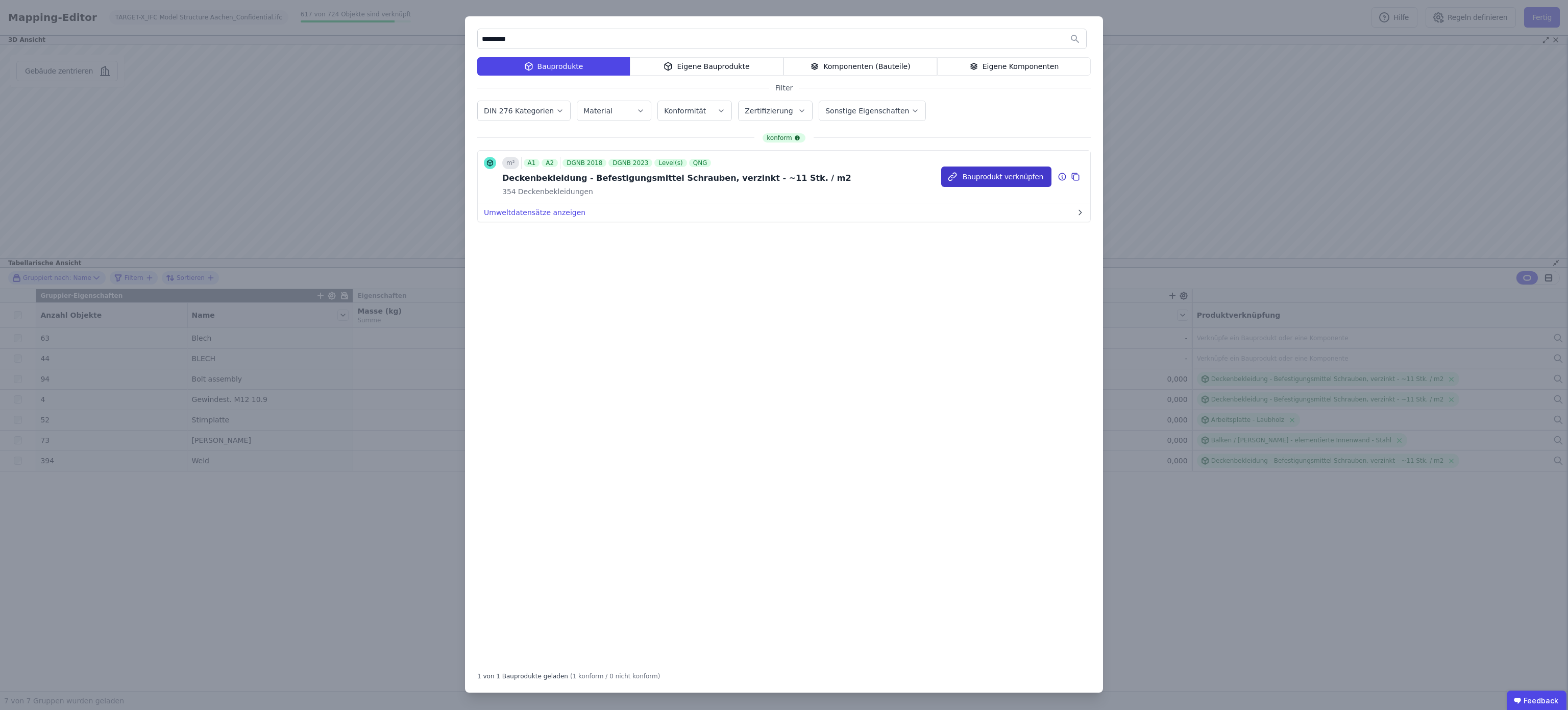
type input "*********"
click at [986, 183] on button "Bauprodukt verknüpfen" at bounding box center [996, 176] width 110 height 21
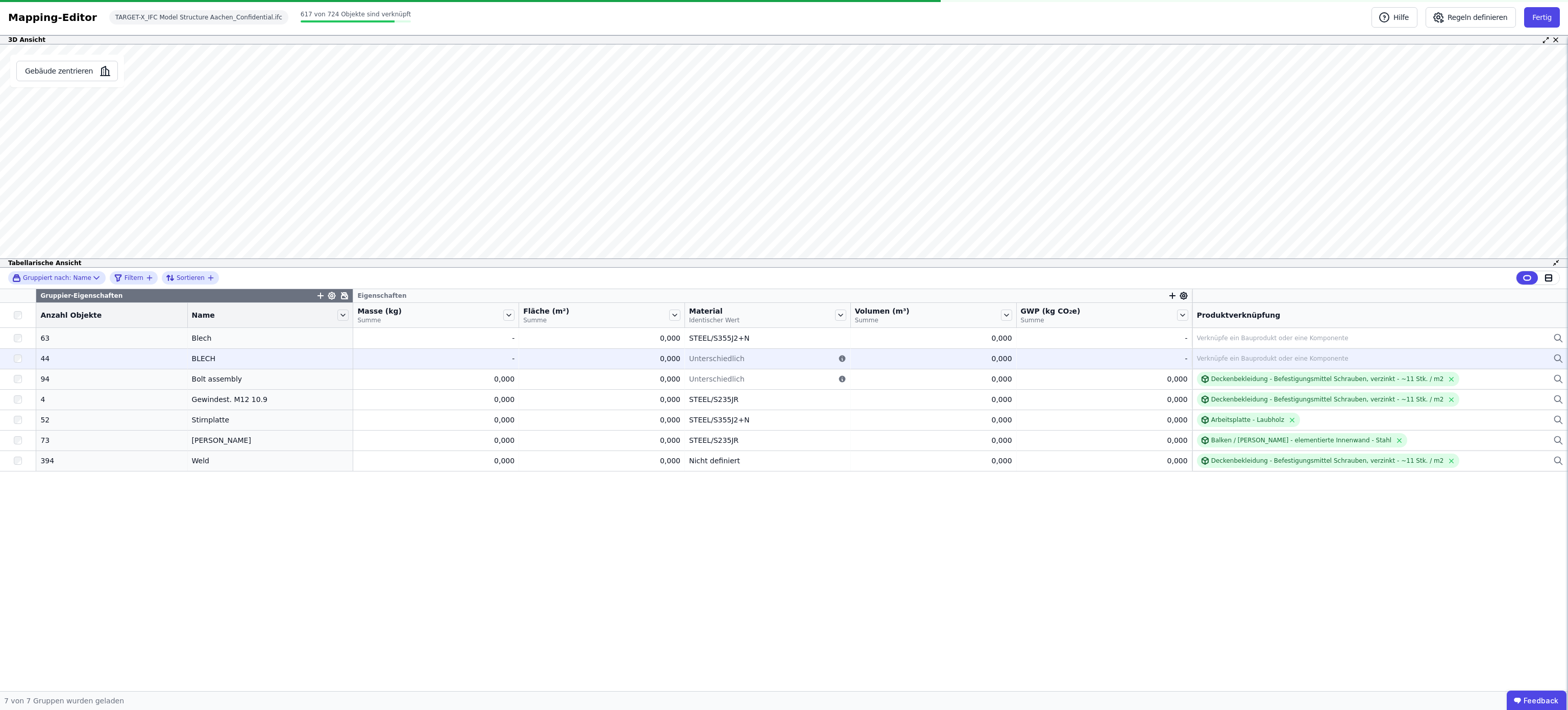
click at [1272, 368] on td "Verknüpfe ein Bauprodukt oder eine Komponente Verknüpfe ein Bauprodukt oder ein…" at bounding box center [1381, 358] width 376 height 21
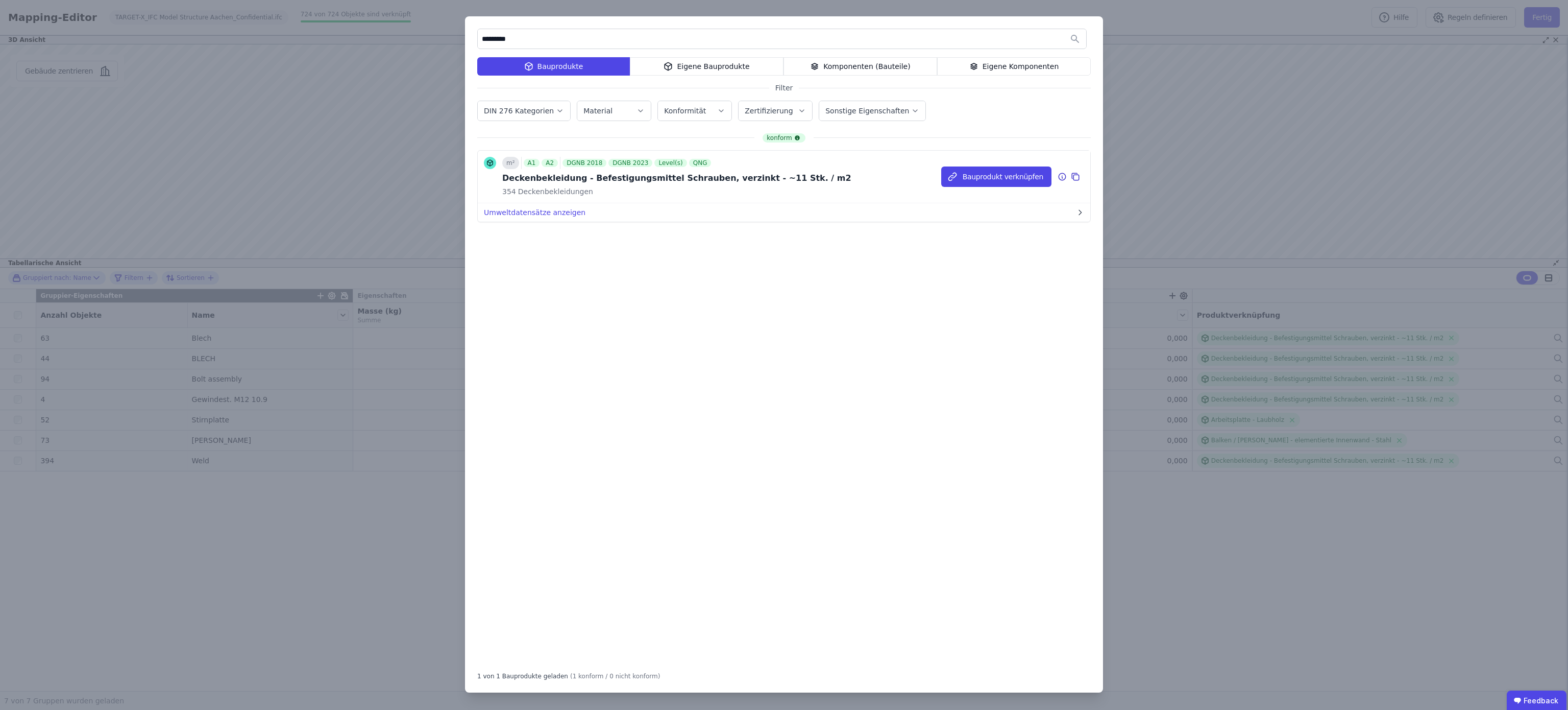
type input "*********"
click at [749, 190] on div "354 Deckenbekleidungen" at bounding box center [676, 191] width 349 height 10
click at [993, 176] on button "Bauprodukt verknüpfen" at bounding box center [996, 176] width 110 height 21
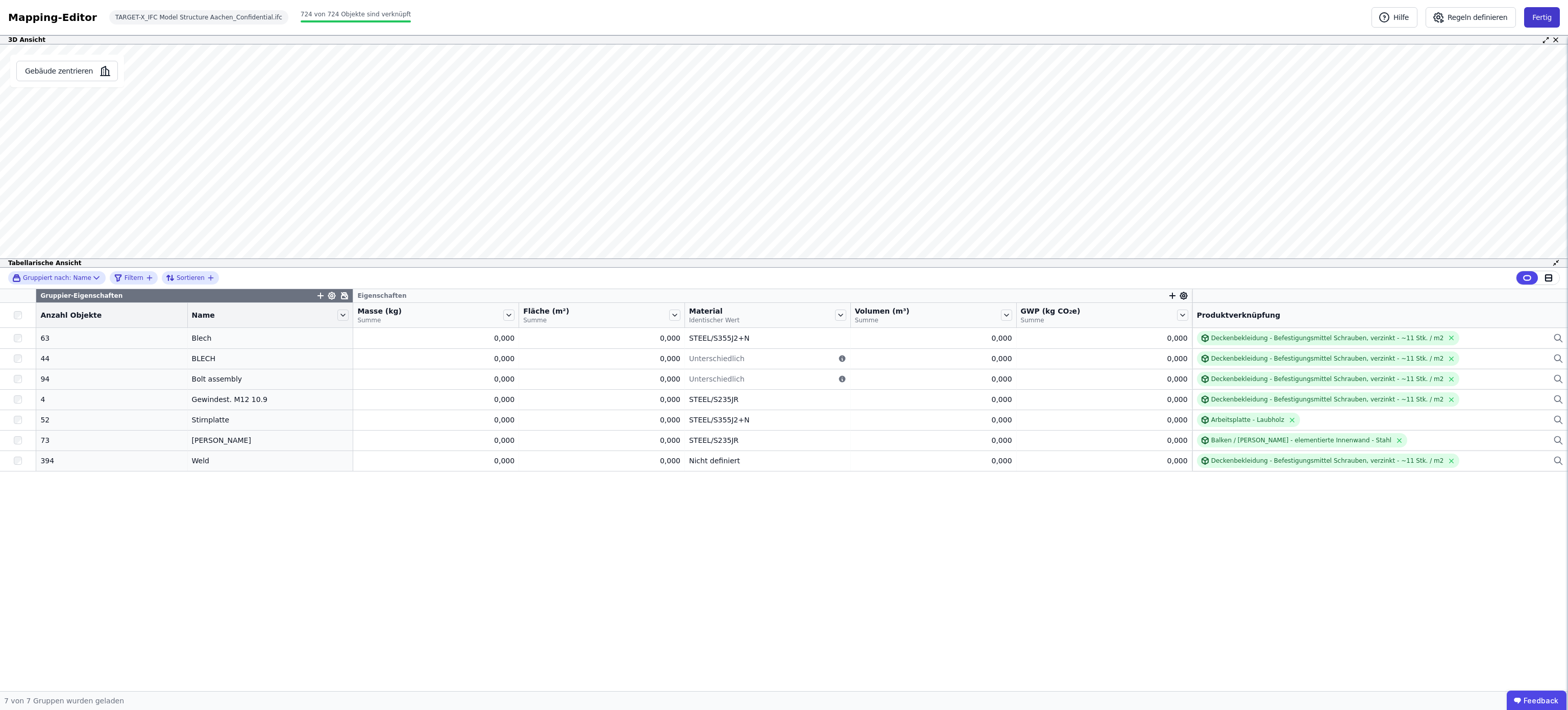
click at [1537, 19] on button "Fertig" at bounding box center [1542, 17] width 36 height 21
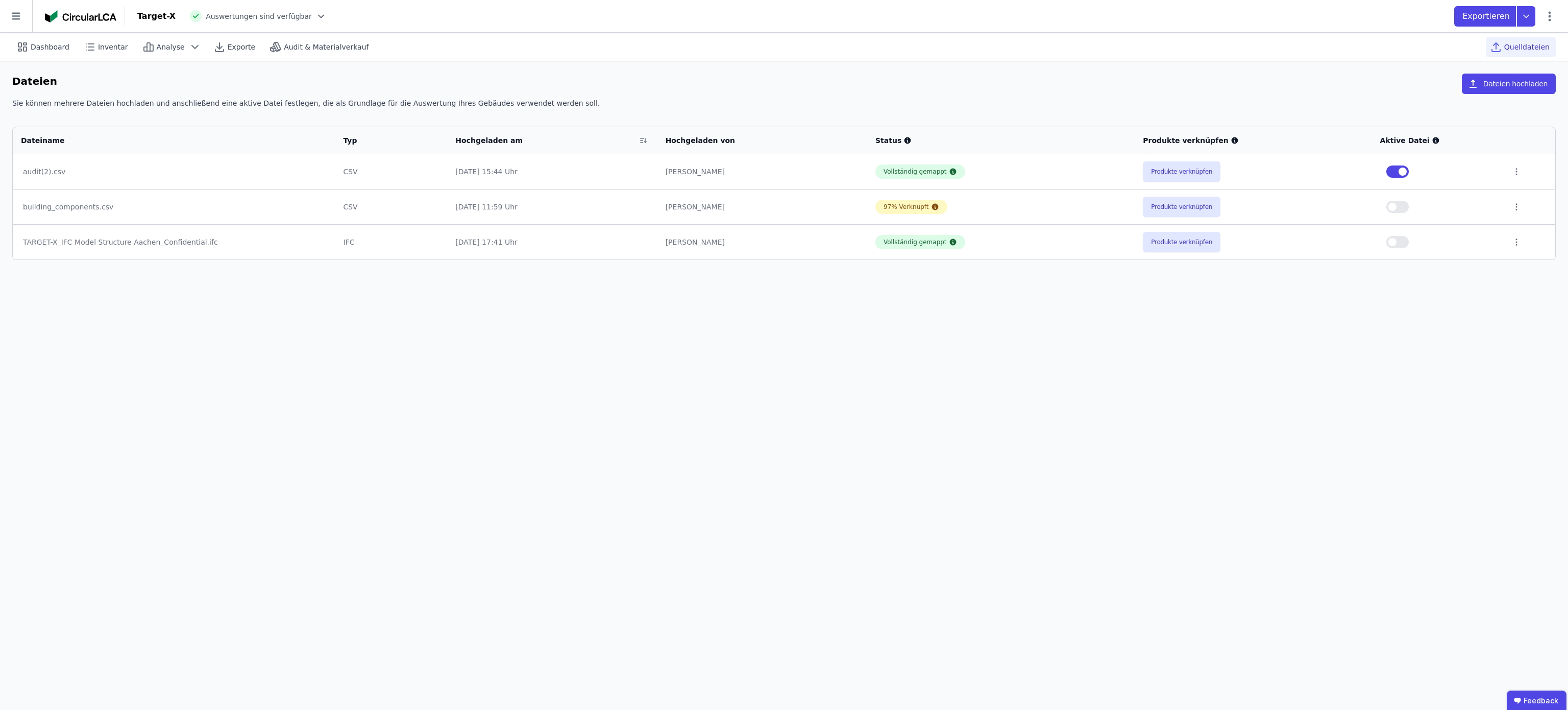
click at [1407, 241] on button "button" at bounding box center [1398, 242] width 23 height 12
click at [29, 51] on div "Dashboard" at bounding box center [44, 47] width 63 height 21
select select "*"
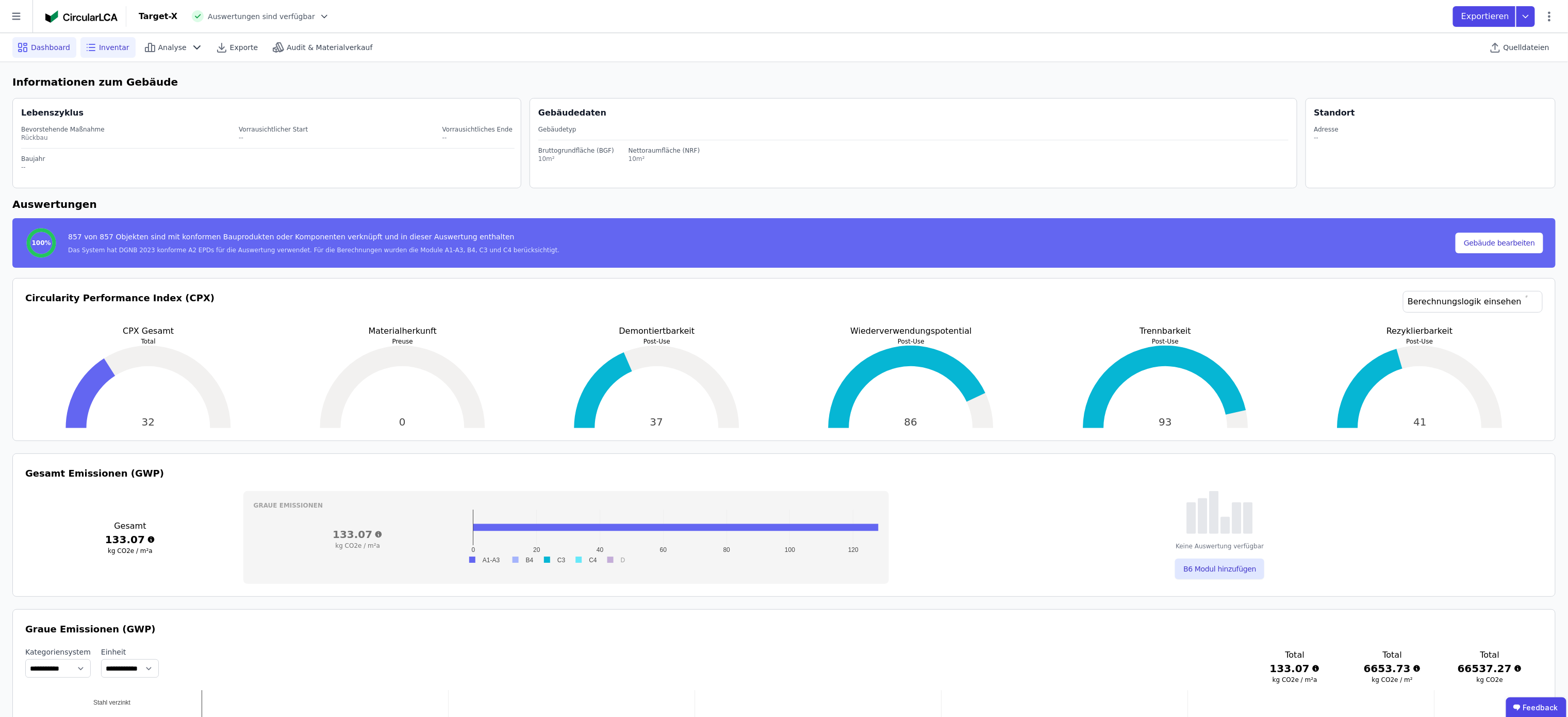
click at [107, 42] on span "Inventar" at bounding box center [114, 47] width 30 height 10
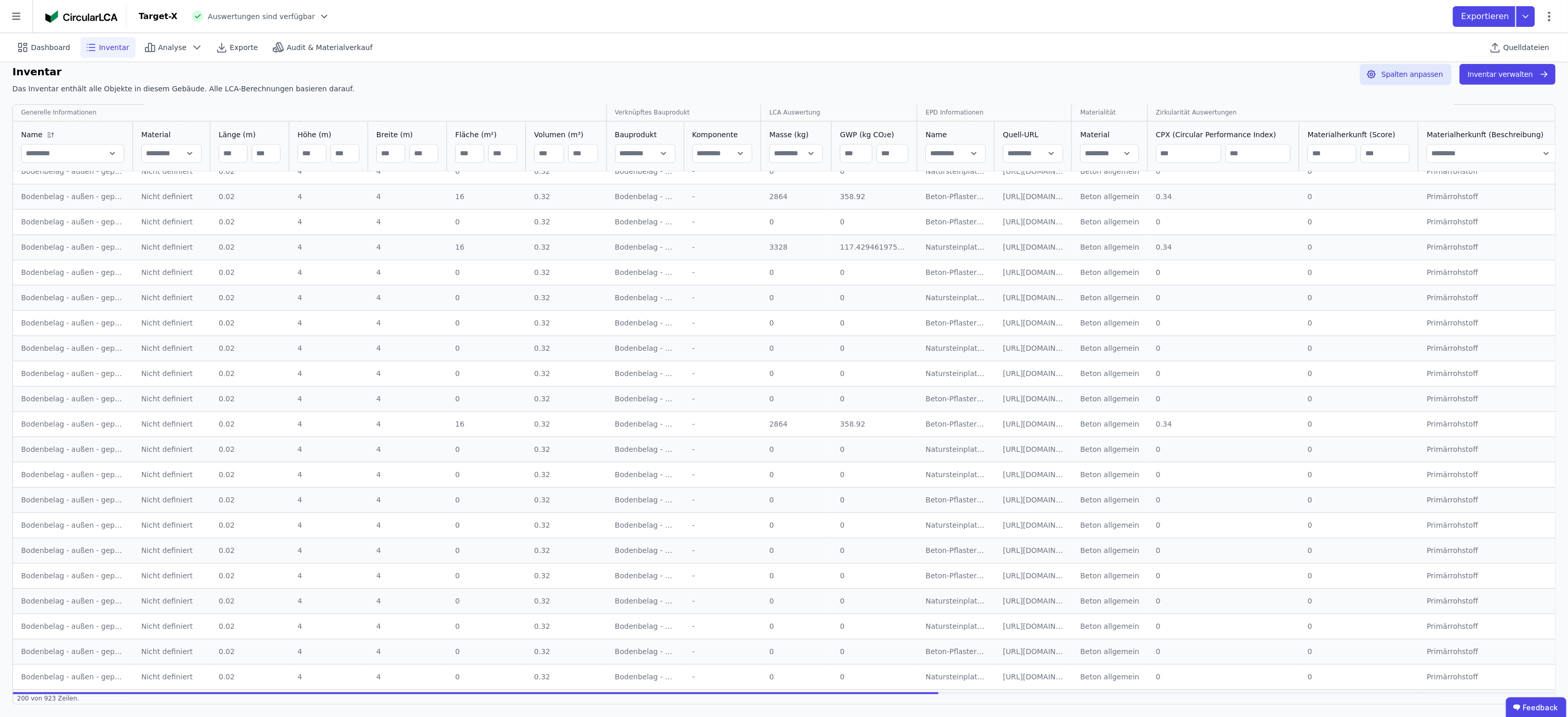
scroll to position [4600, 0]
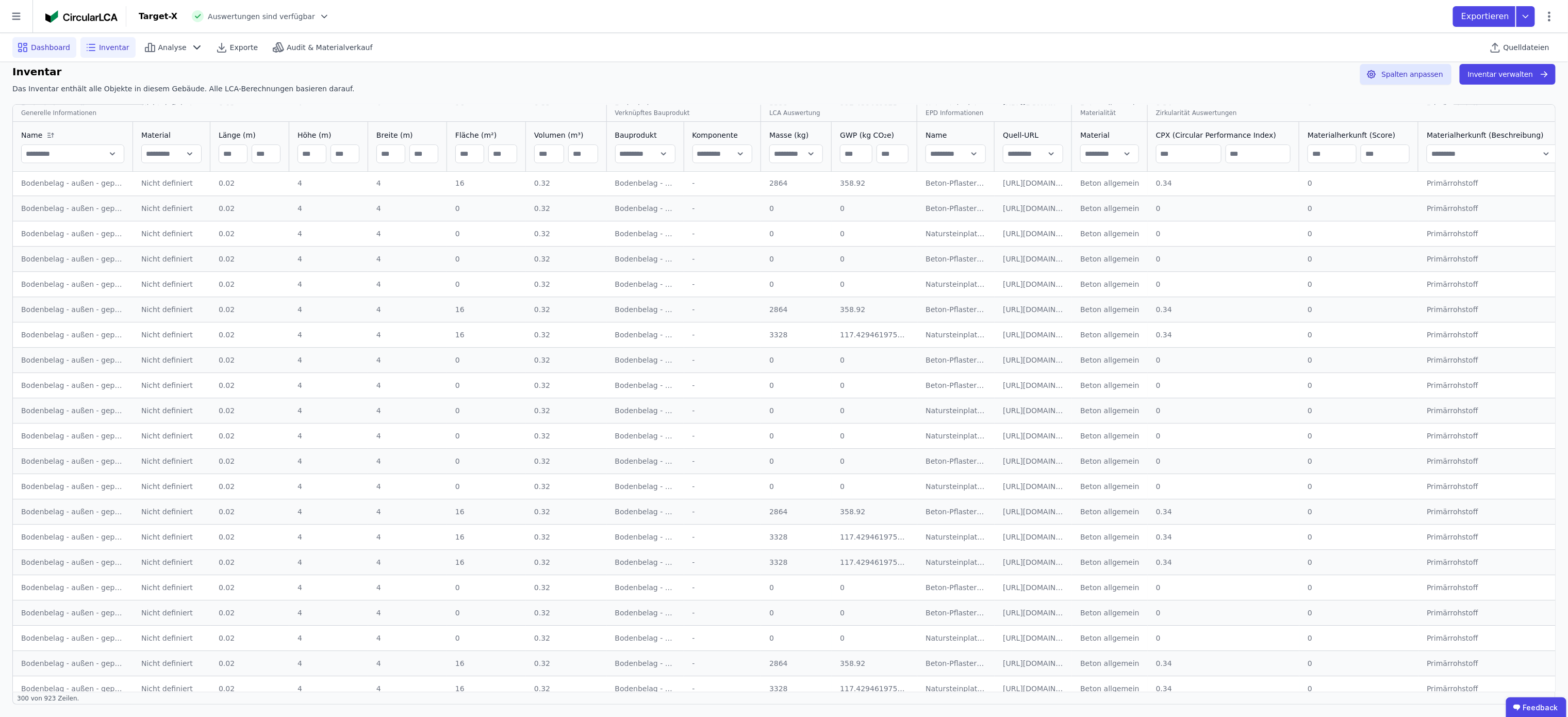
click at [26, 45] on icon at bounding box center [25, 44] width 3 height 2
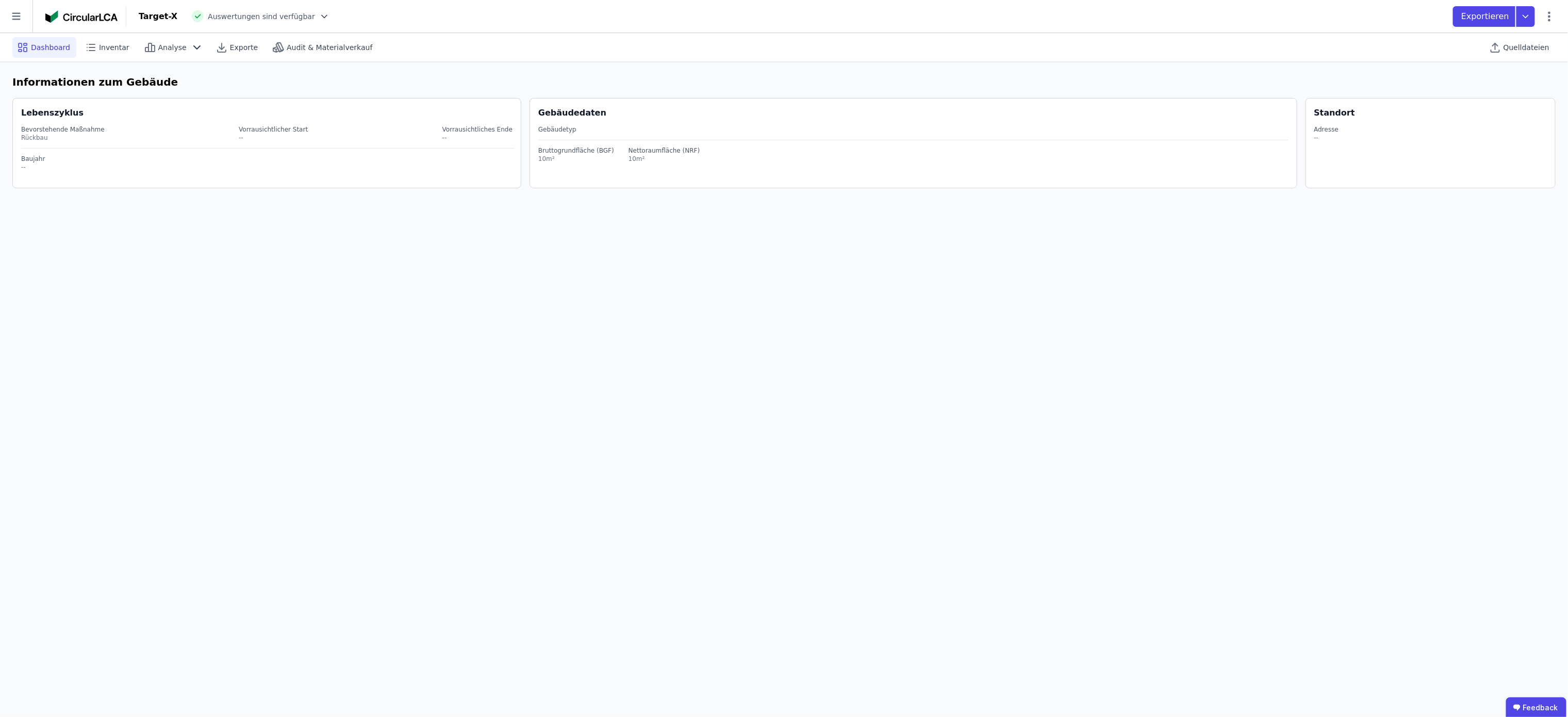
select select "*"
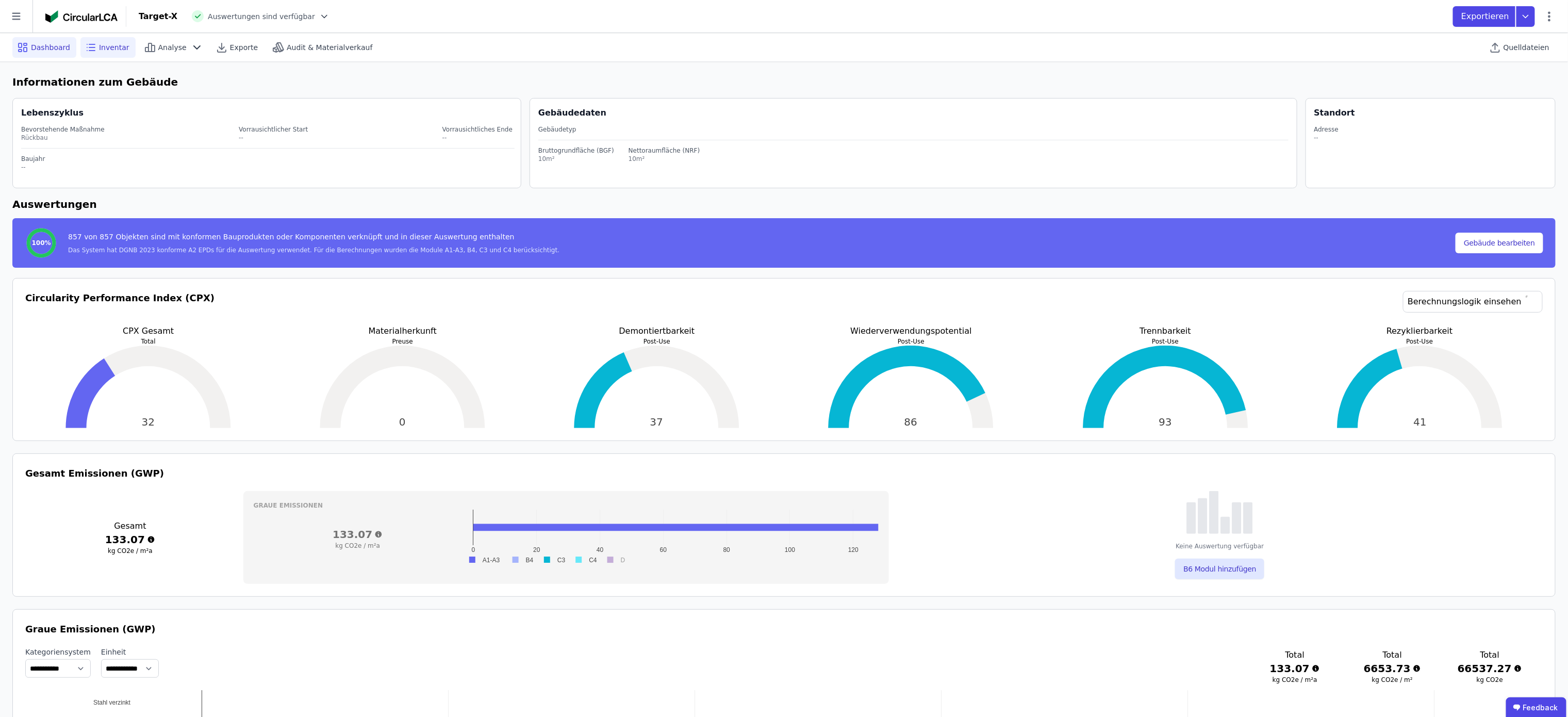
click at [99, 46] on span "Inventar" at bounding box center [114, 47] width 30 height 10
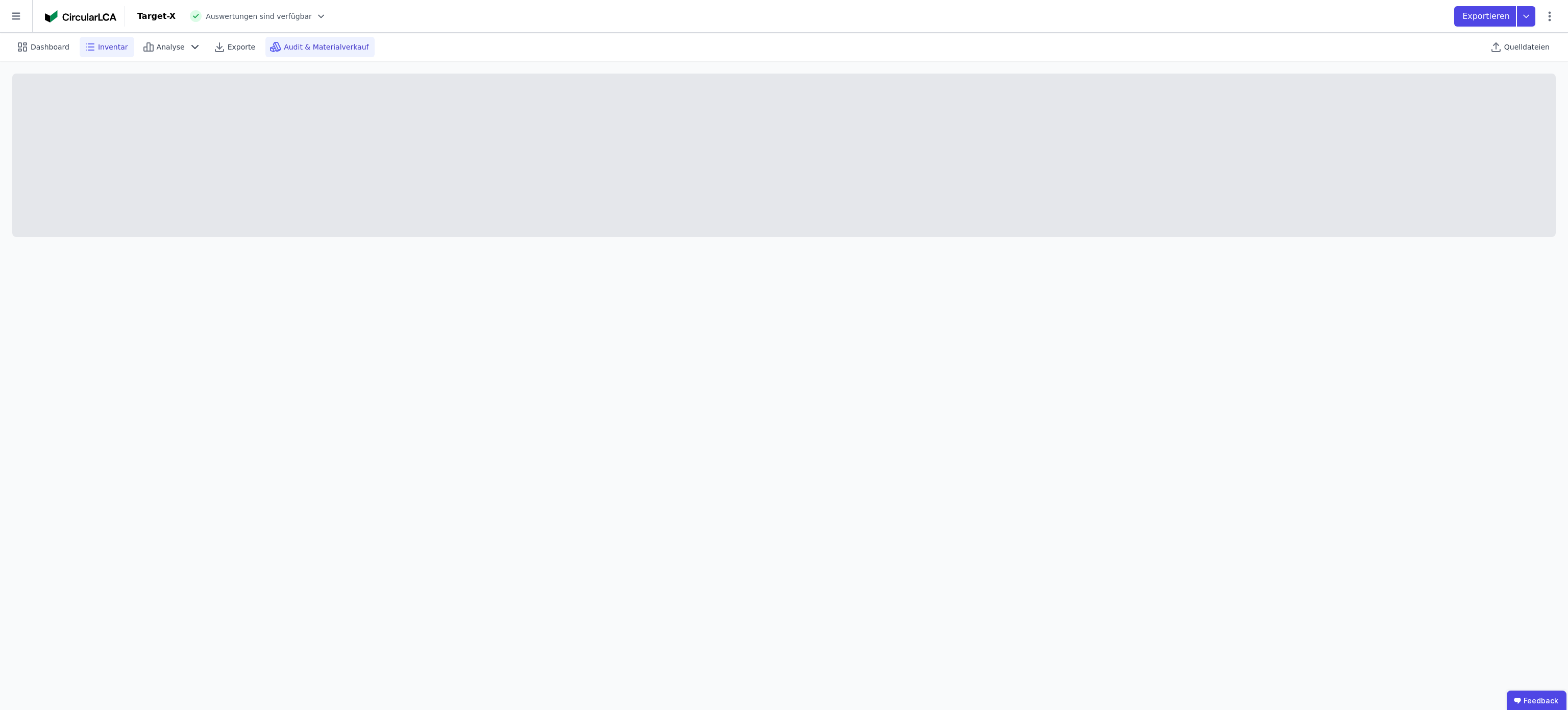
click at [317, 46] on span "Audit & Materialverkauf" at bounding box center [327, 47] width 85 height 10
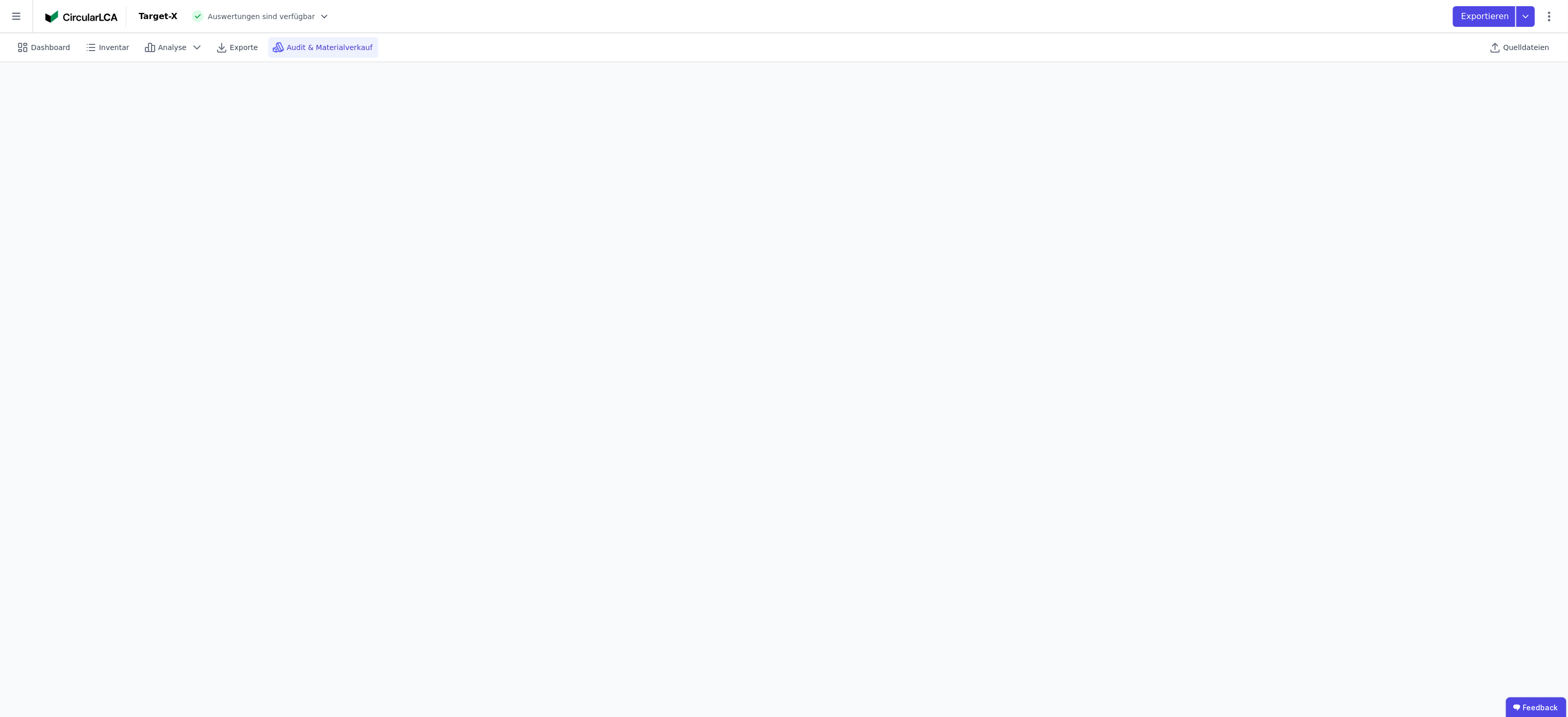
scroll to position [5, 0]
click at [1525, 45] on span "Quelldateien" at bounding box center [1527, 47] width 46 height 10
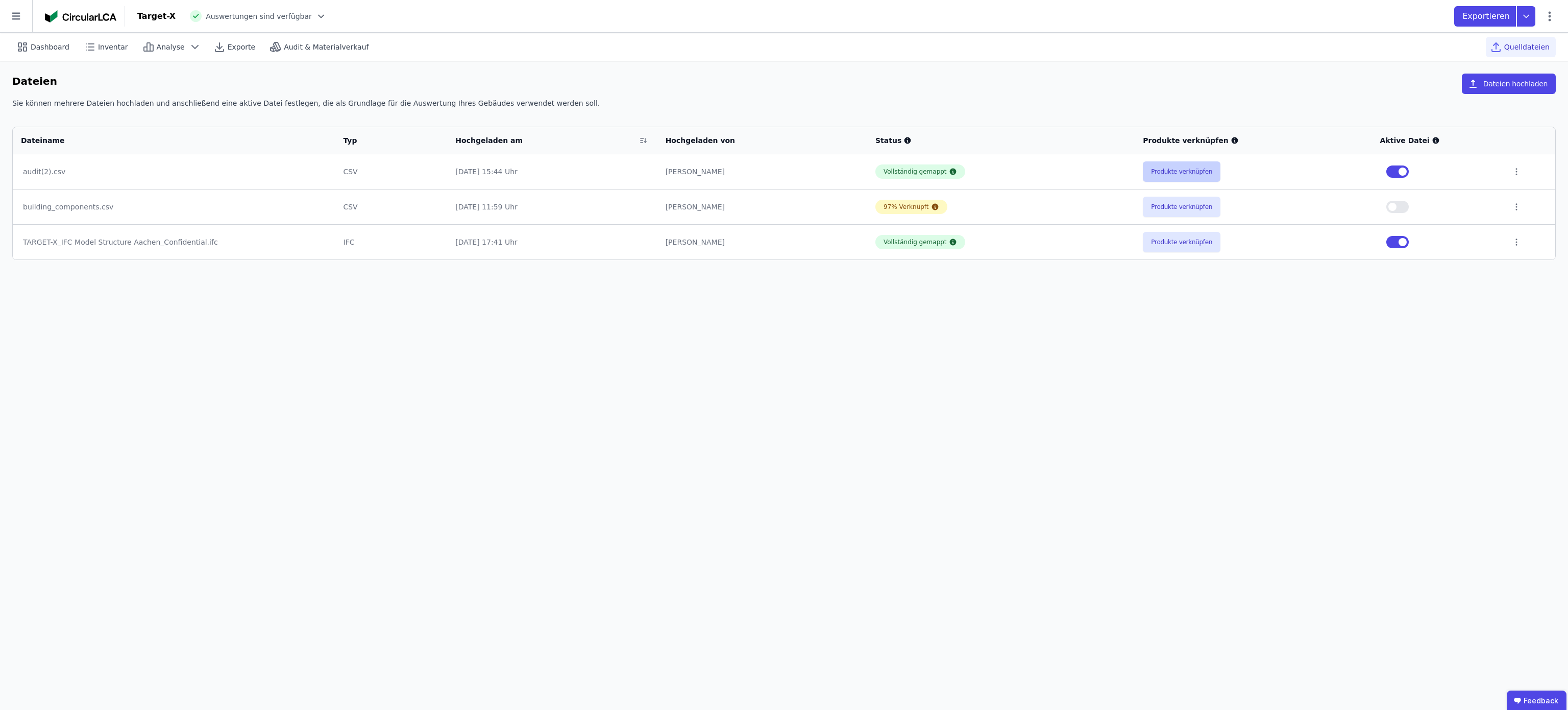
click at [1167, 168] on button "Produkte verknüpfen" at bounding box center [1182, 171] width 77 height 21
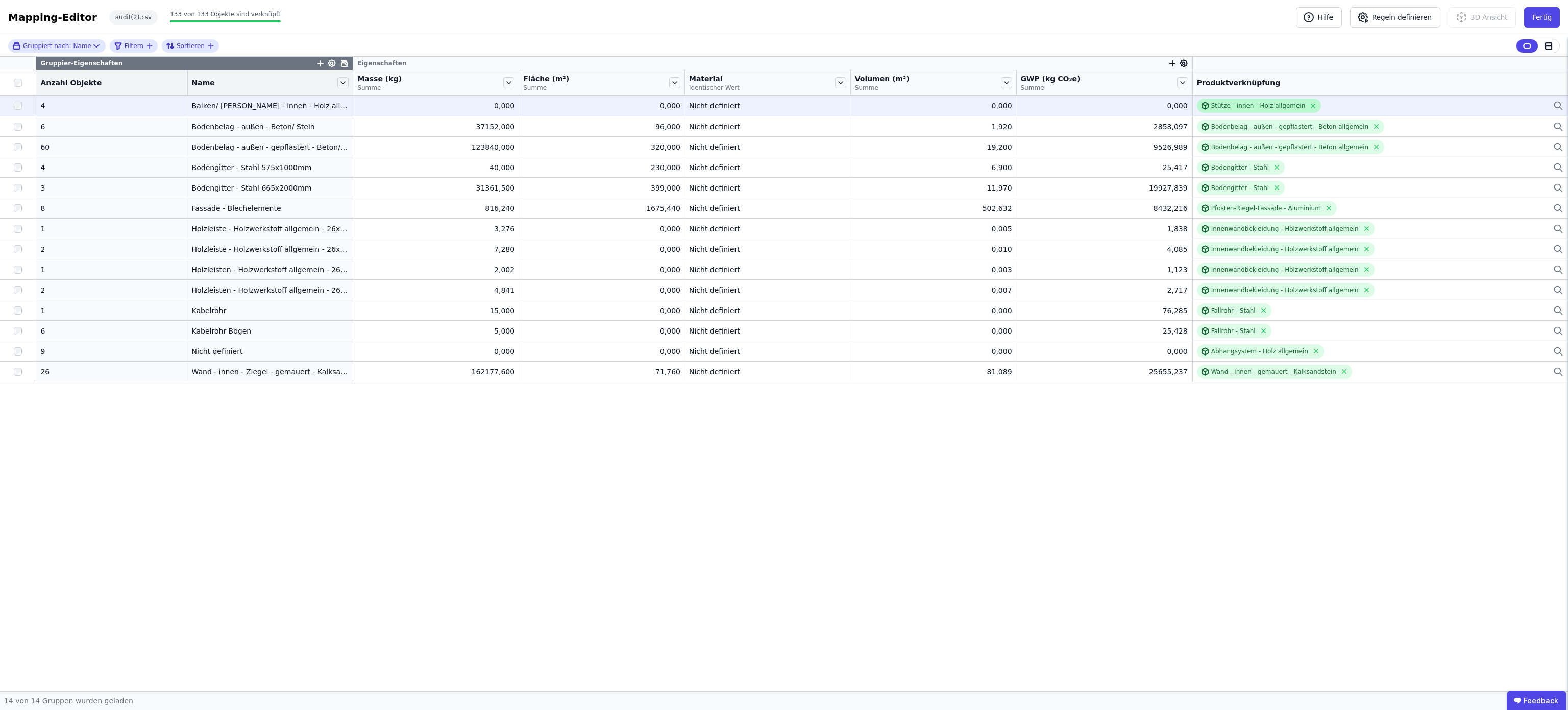
click at [1254, 107] on div "Stütze - innen - Holz allgemein" at bounding box center [1258, 106] width 94 height 8
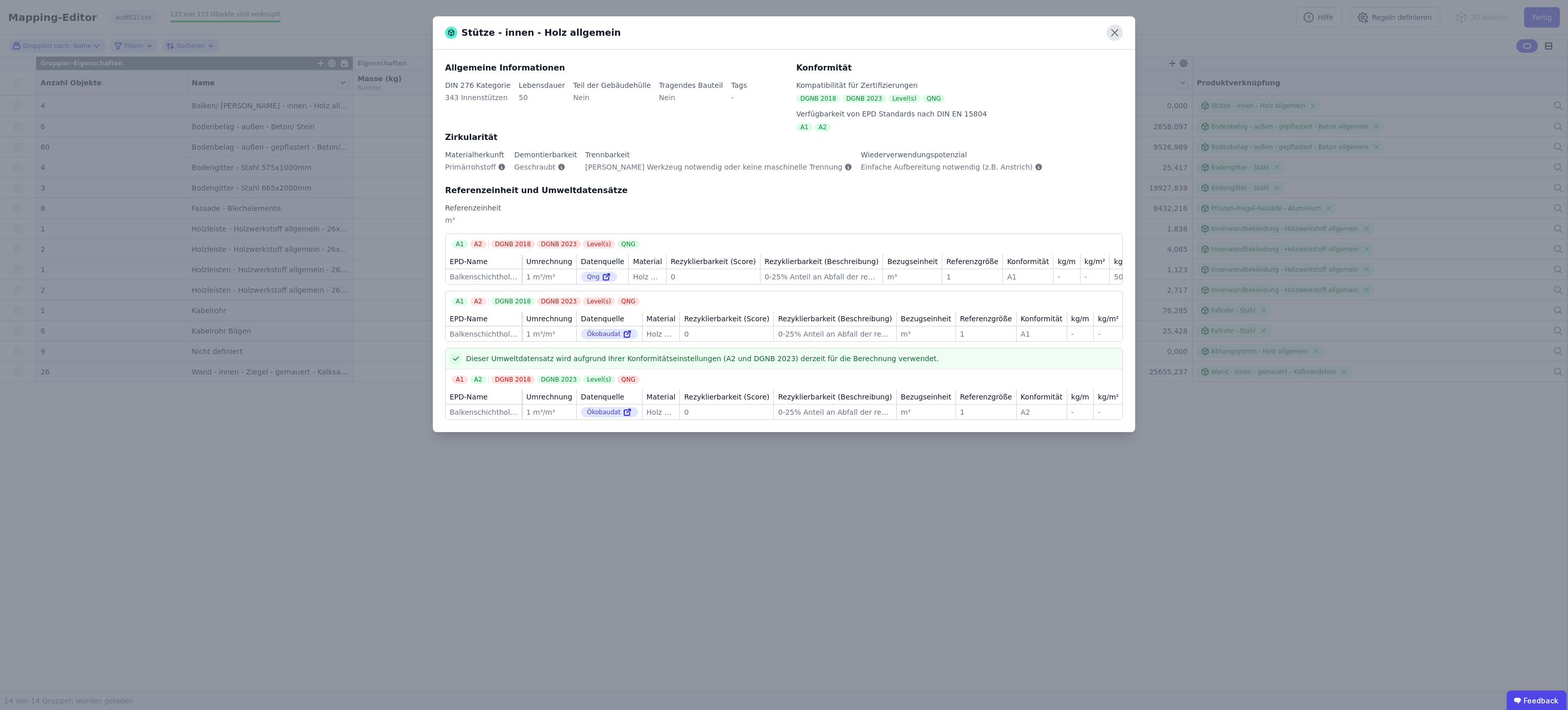
click at [1121, 31] on icon at bounding box center [1115, 33] width 17 height 17
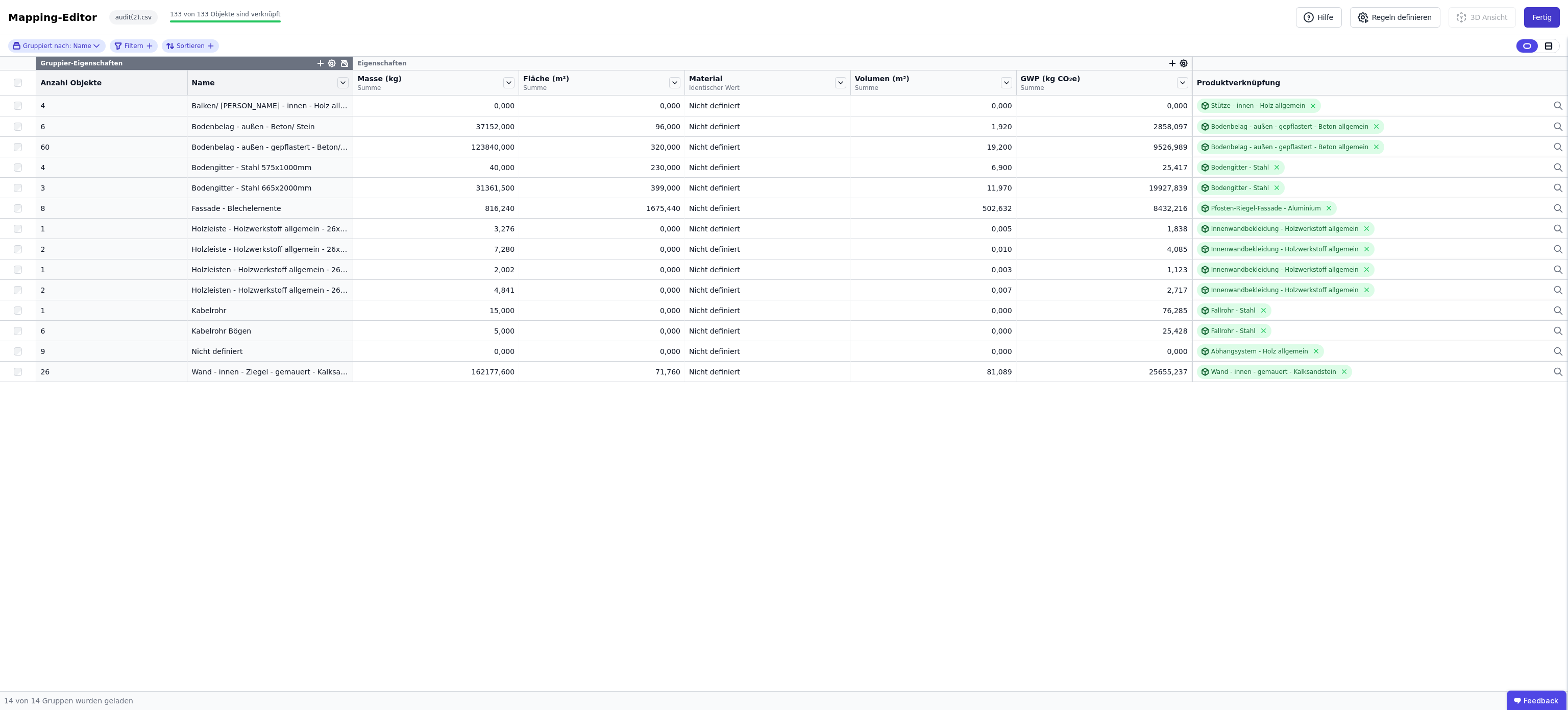
click at [1549, 14] on button "Fertig" at bounding box center [1542, 17] width 36 height 21
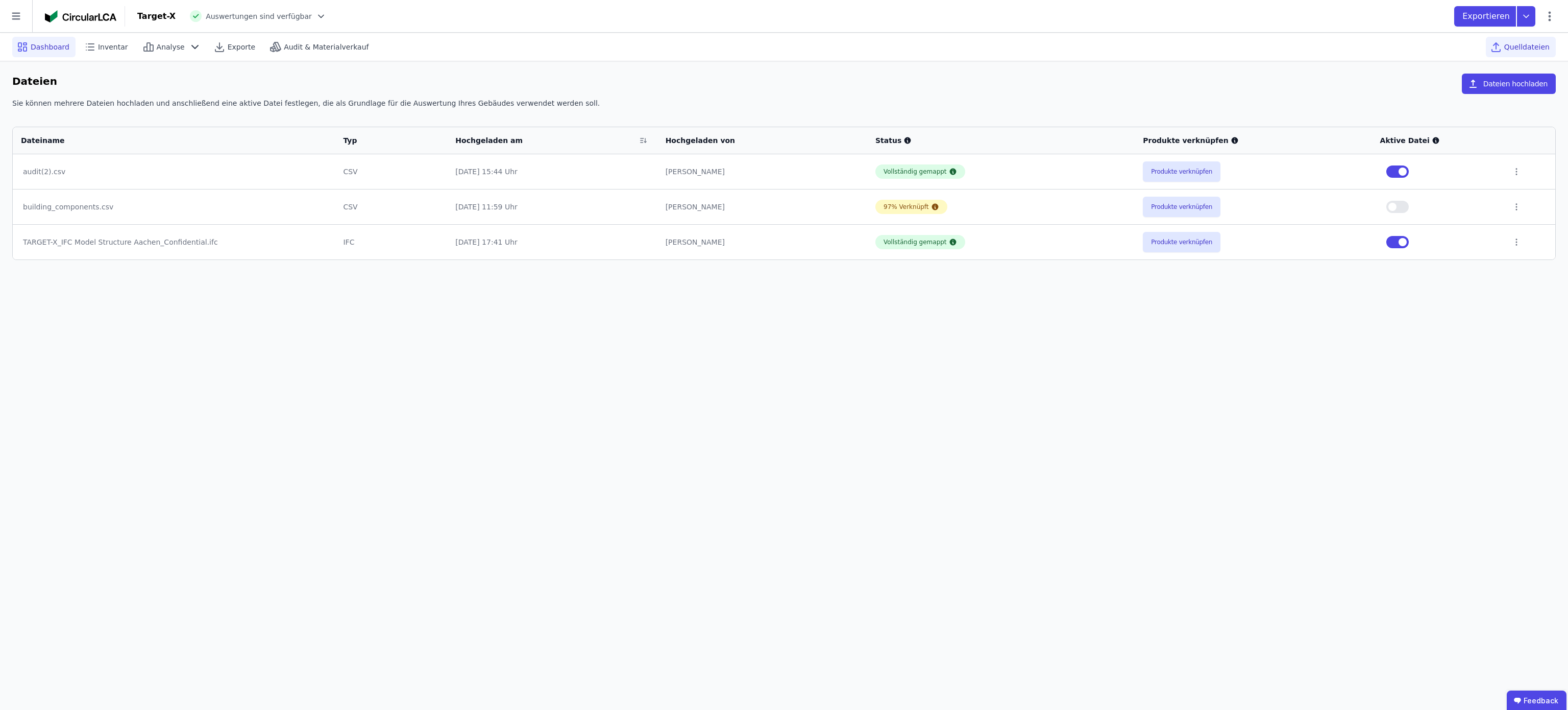
click at [34, 45] on span "Dashboard" at bounding box center [49, 47] width 39 height 10
select select "*"
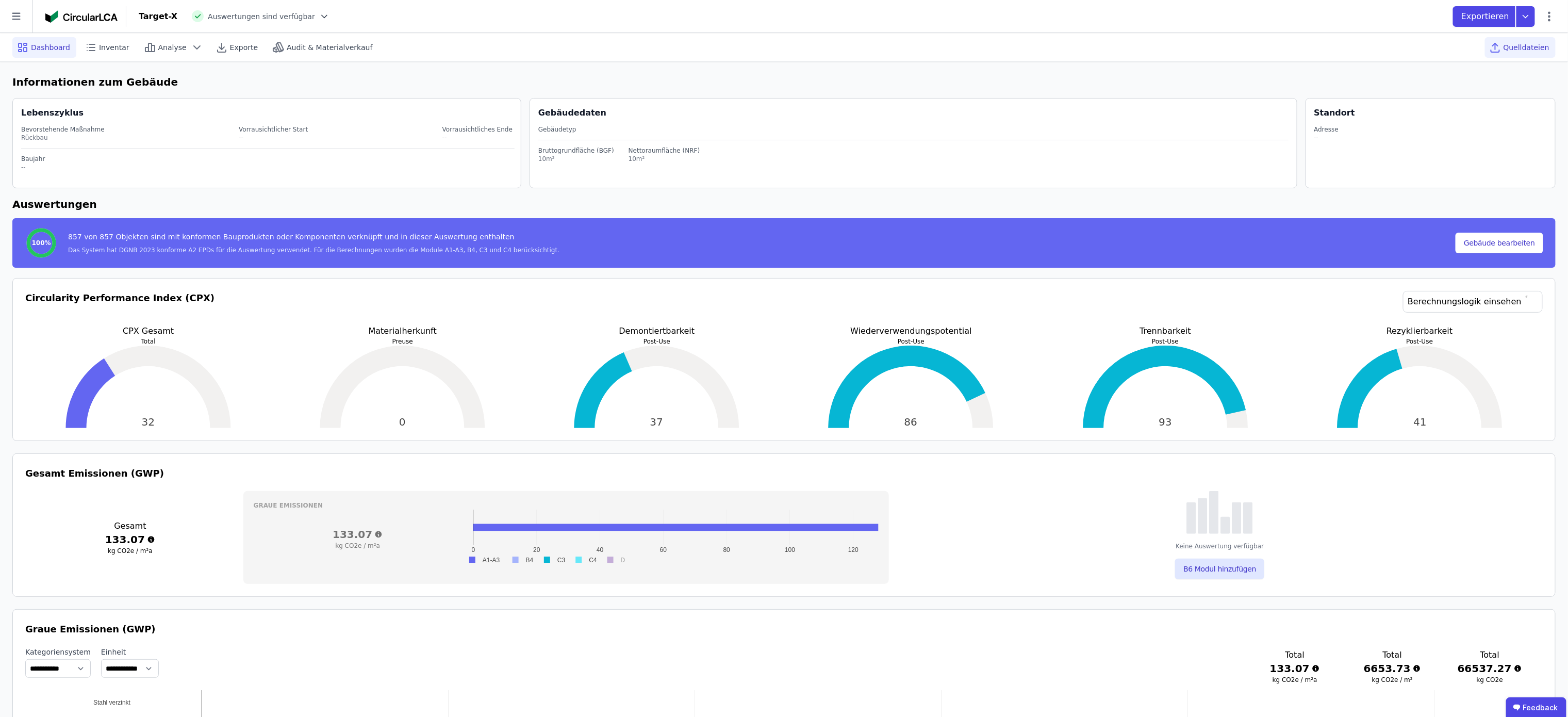
click at [1524, 47] on span "Quelldateien" at bounding box center [1527, 47] width 46 height 10
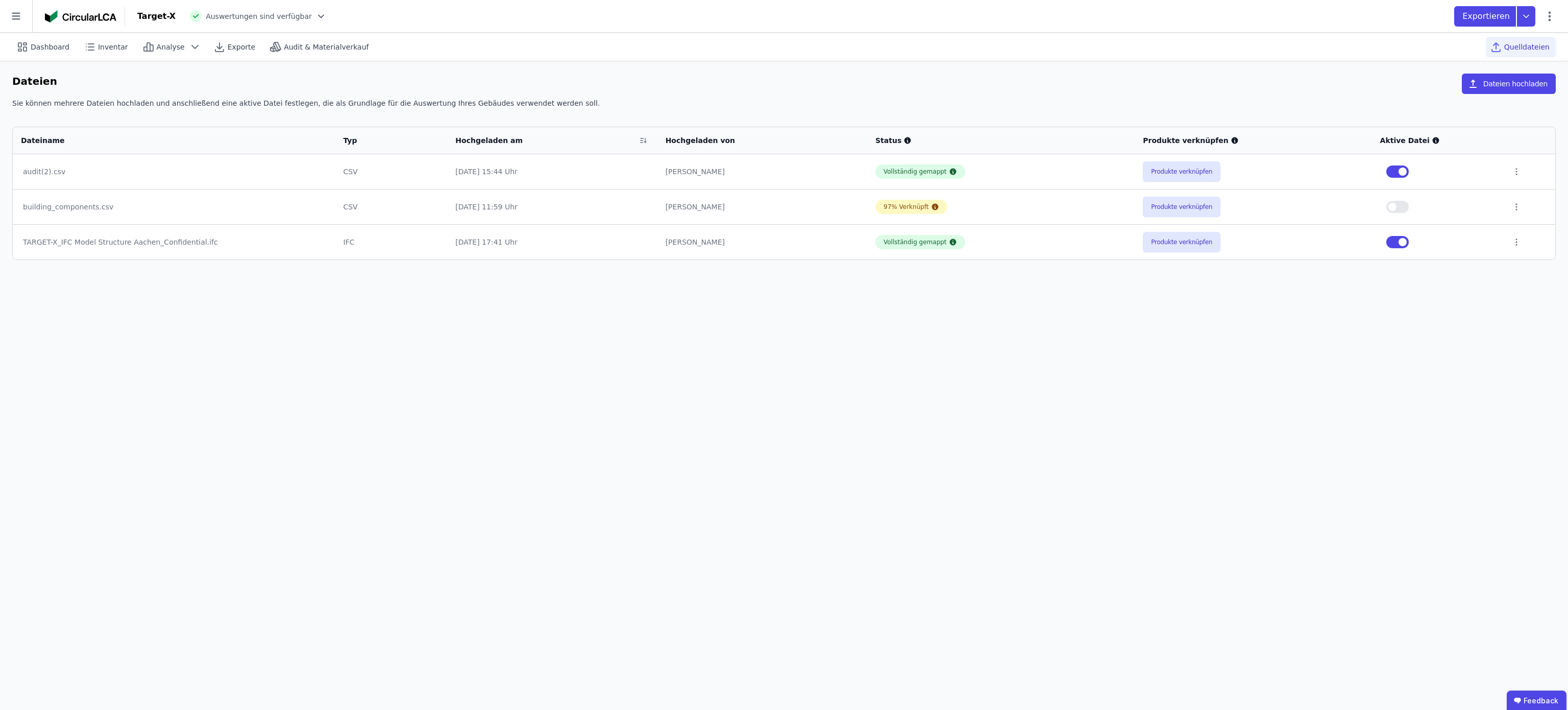
click at [1555, 9] on div "Exportieren" at bounding box center [1505, 16] width 102 height 21
click at [1551, 11] on icon at bounding box center [1550, 16] width 12 height 12
click at [44, 43] on span "Dashboard" at bounding box center [49, 47] width 39 height 10
select select "*"
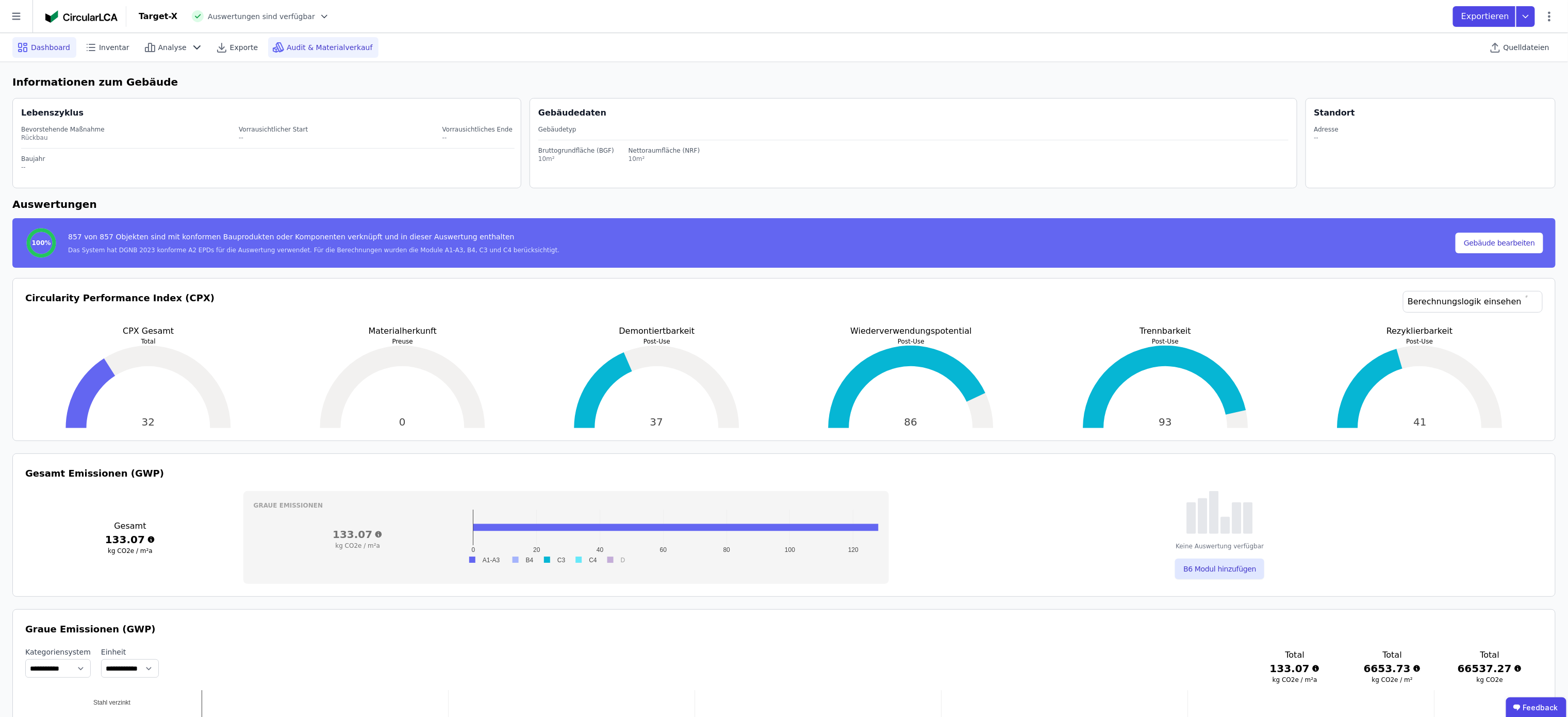
click at [294, 42] on span "Audit & Materialverkauf" at bounding box center [330, 47] width 86 height 10
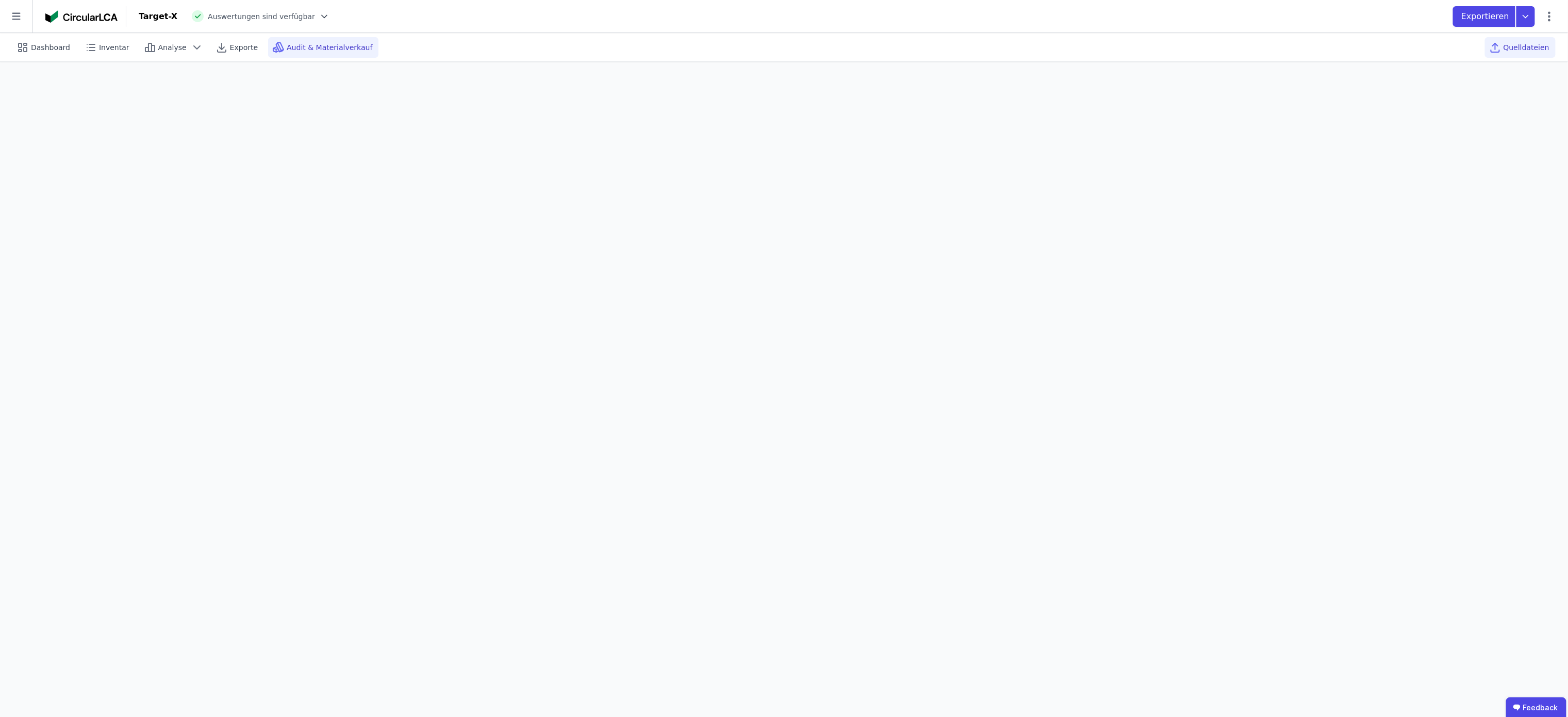
click at [1520, 45] on span "Quelldateien" at bounding box center [1527, 47] width 46 height 10
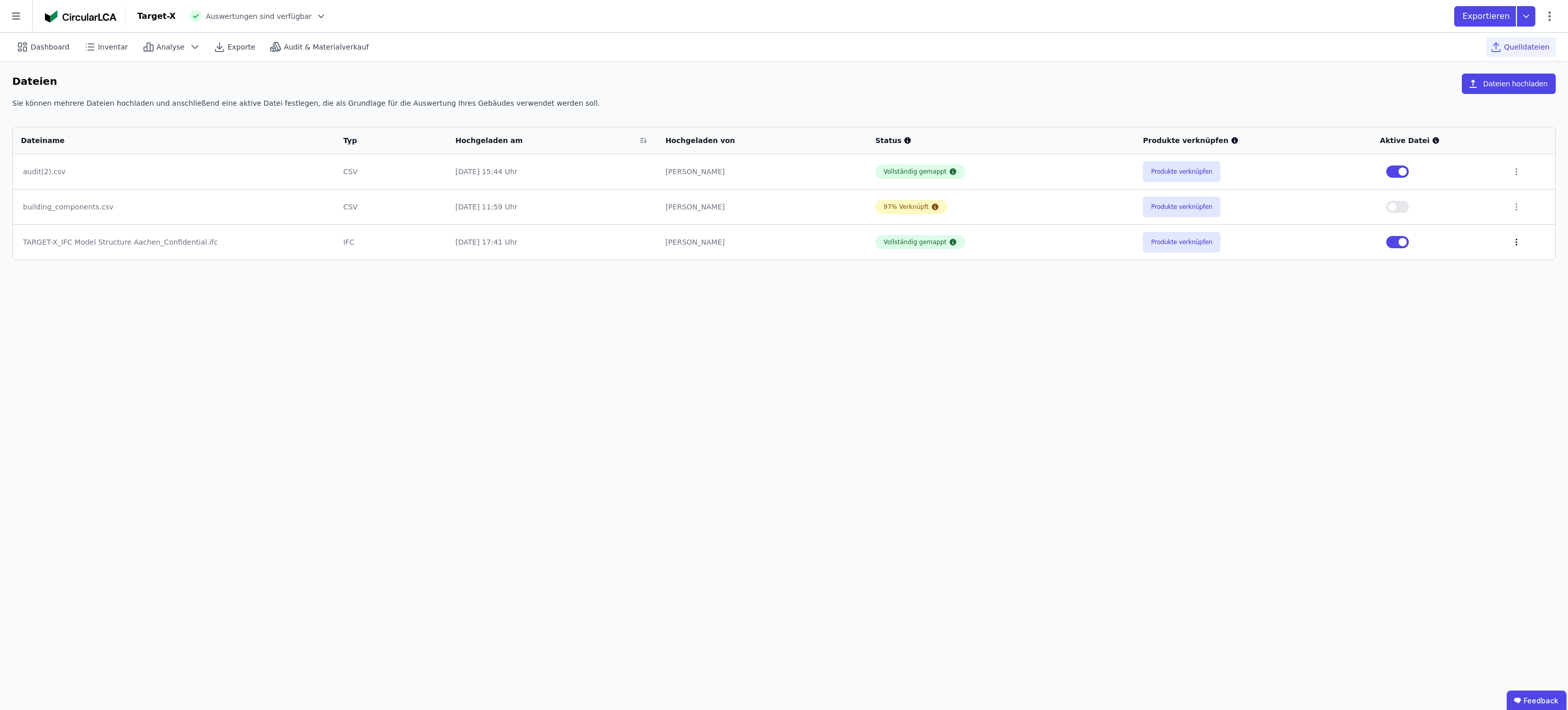
click at [1515, 246] on icon at bounding box center [1517, 242] width 9 height 9
click at [1464, 210] on div "Im 3D-Viewer öffnen" at bounding box center [1463, 203] width 102 height 25
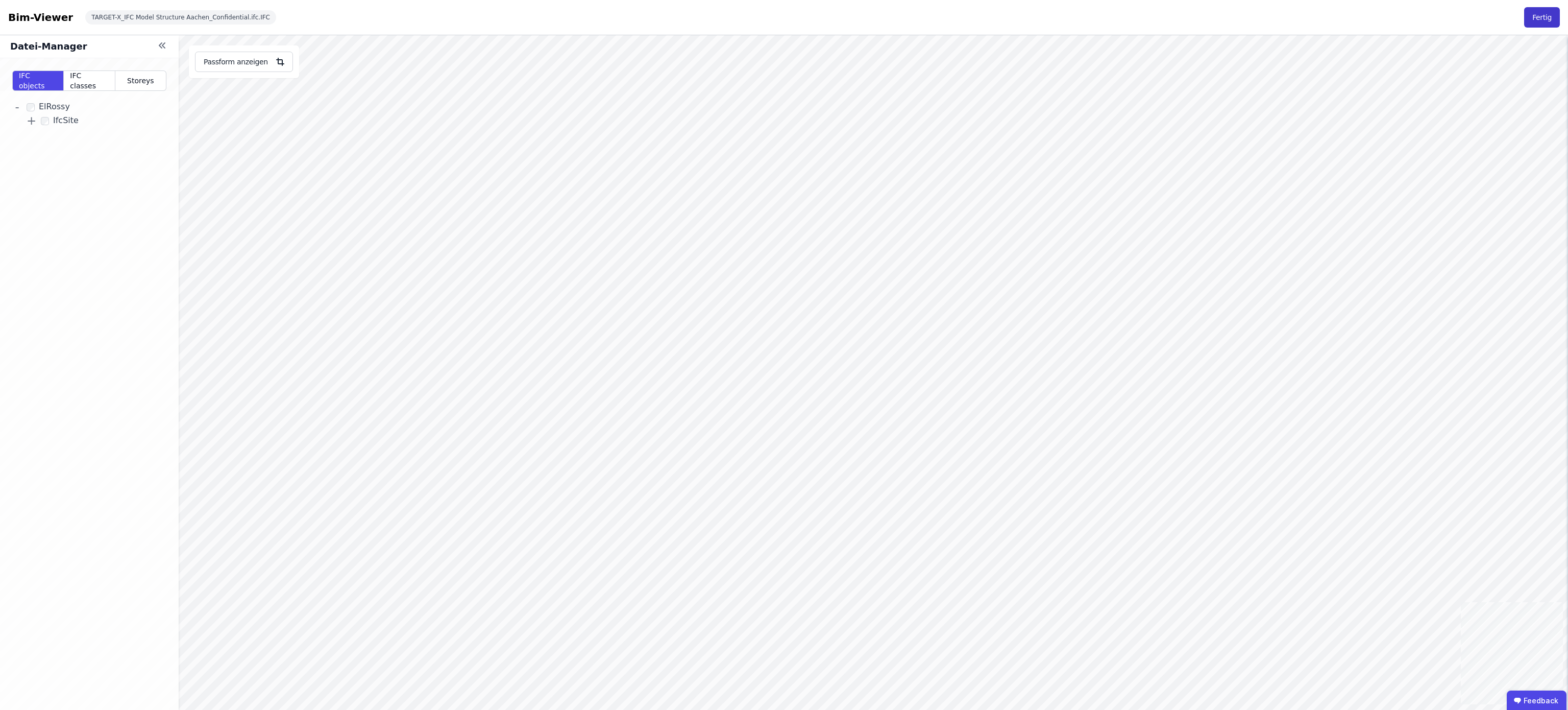
click at [1541, 13] on button "Fertig" at bounding box center [1542, 17] width 36 height 21
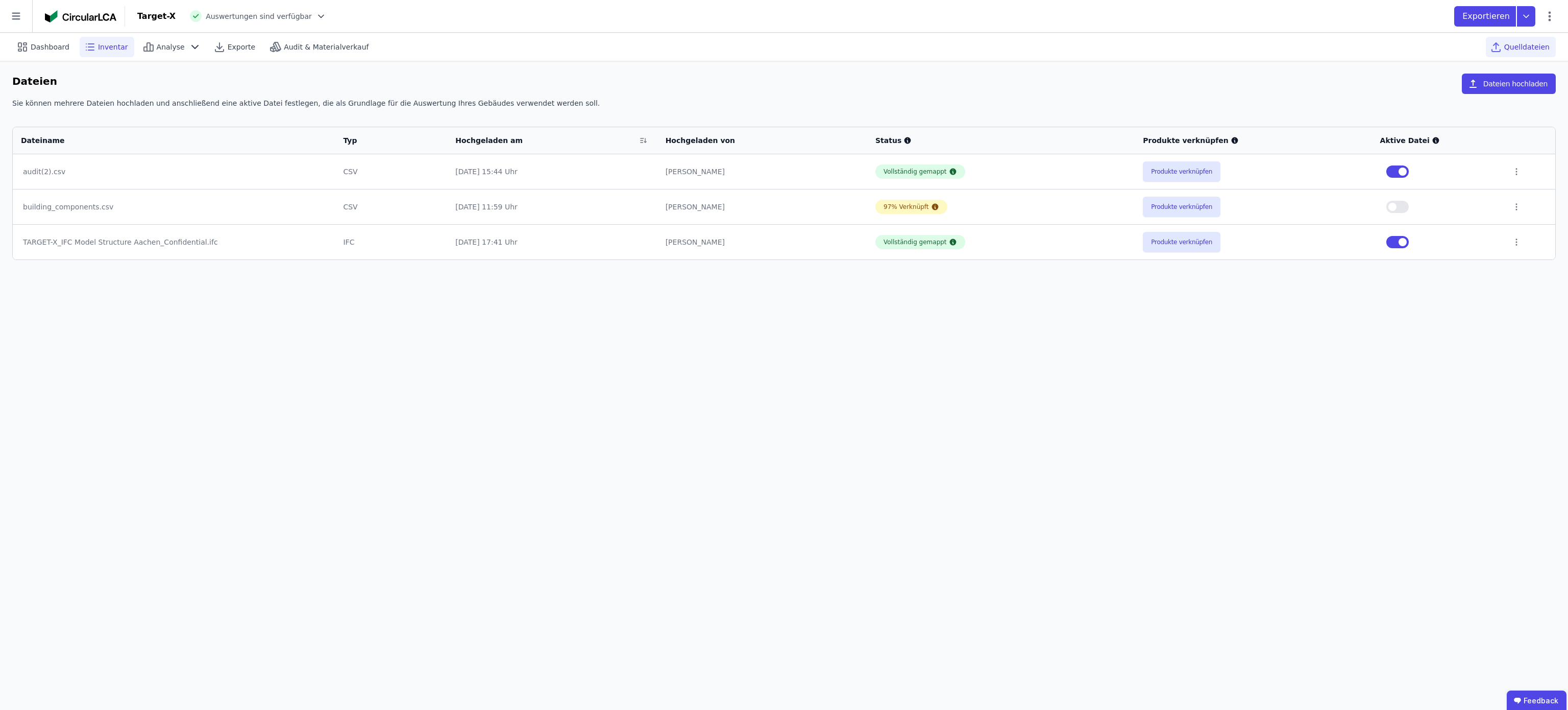
click at [98, 41] on div "Inventar" at bounding box center [106, 47] width 54 height 21
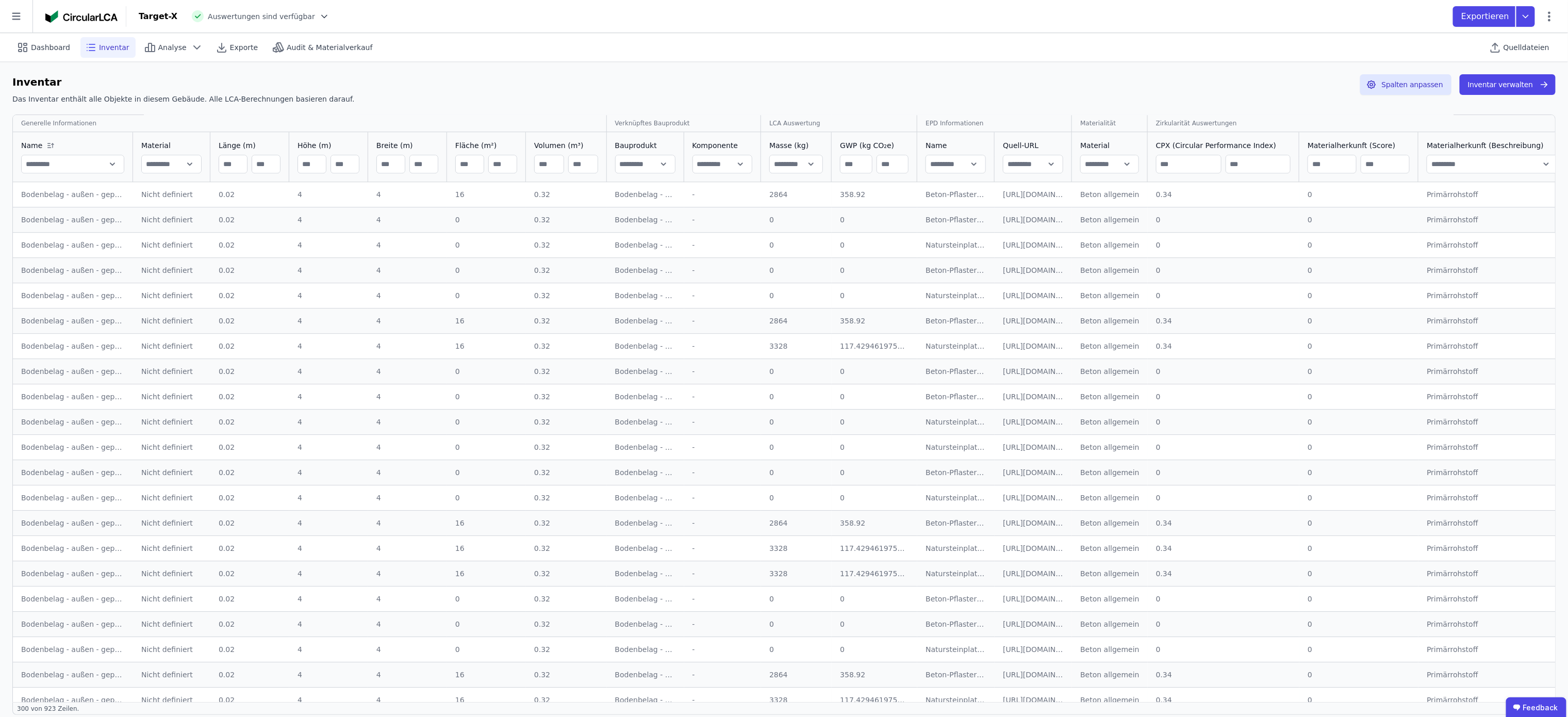
scroll to position [4598, 0]
click at [44, 46] on span "Dashboard" at bounding box center [50, 47] width 39 height 10
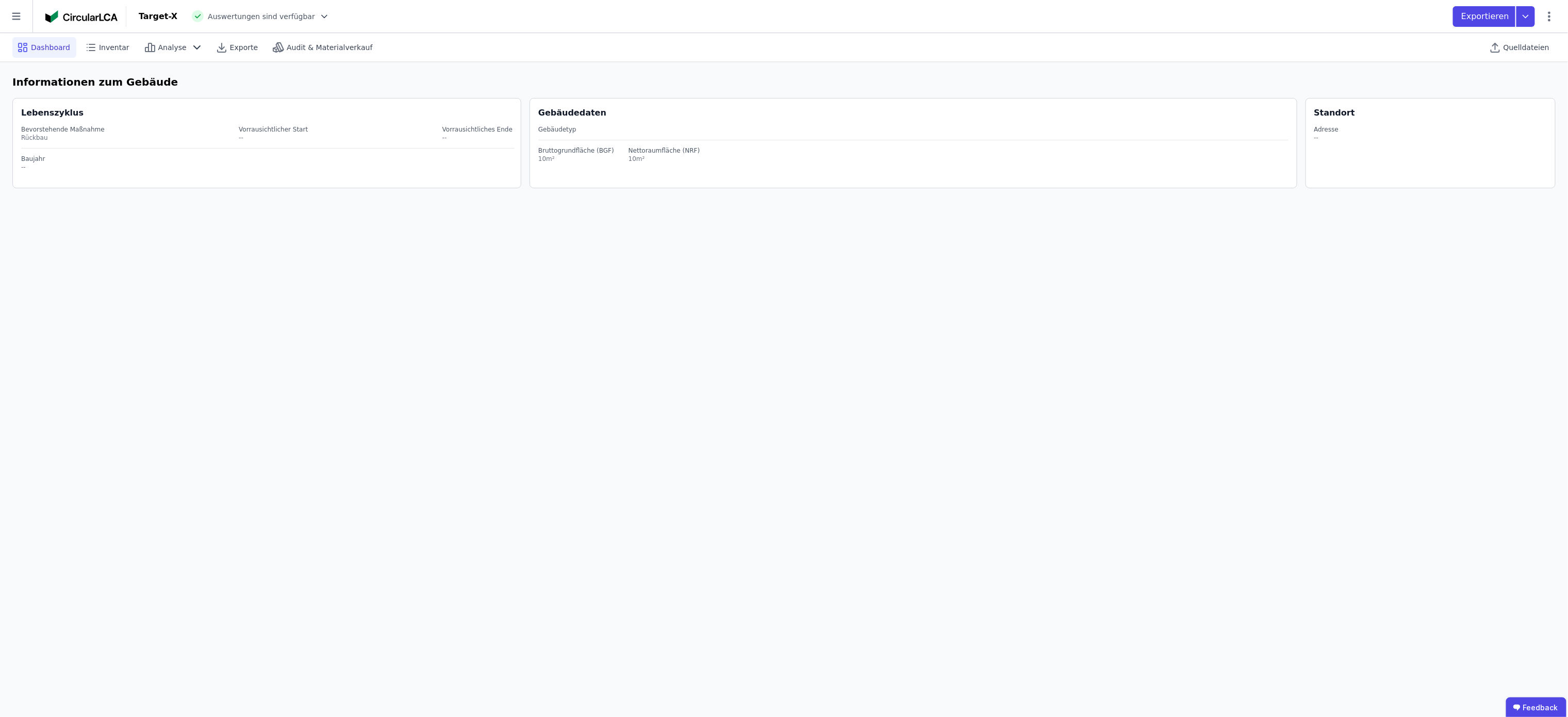
select select "*"
